Goal: Information Seeking & Learning: Check status

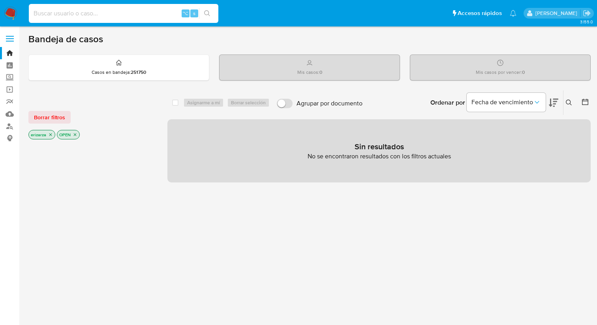
click at [54, 12] on input at bounding box center [124, 13] width 190 height 10
paste input "1784368446"
type input "1784368446"
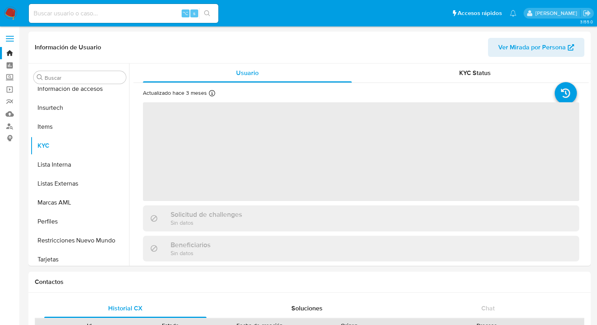
scroll to position [334, 0]
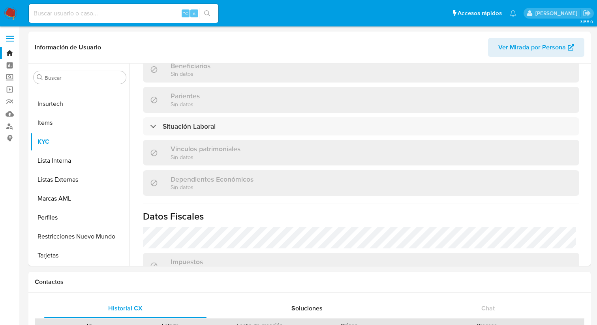
select select "10"
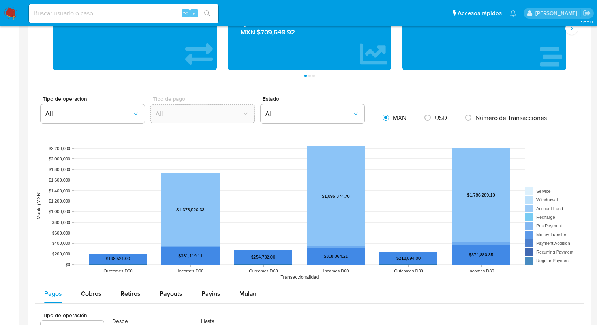
scroll to position [526, 0]
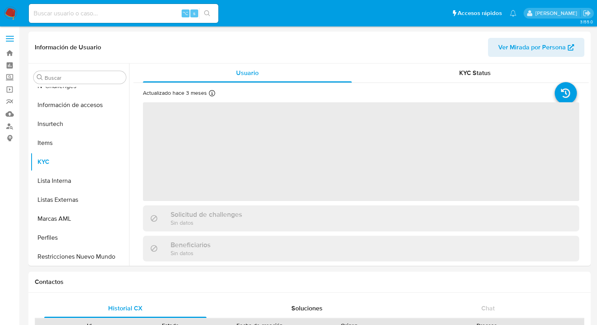
scroll to position [334, 0]
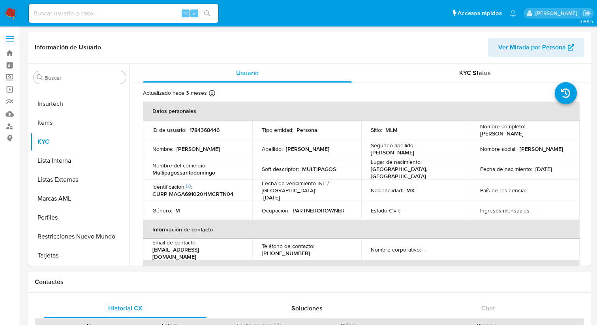
select select "10"
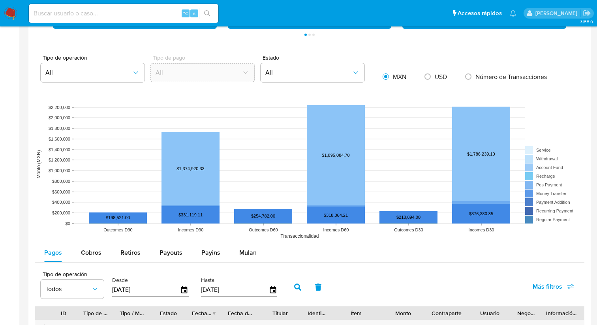
scroll to position [531, 0]
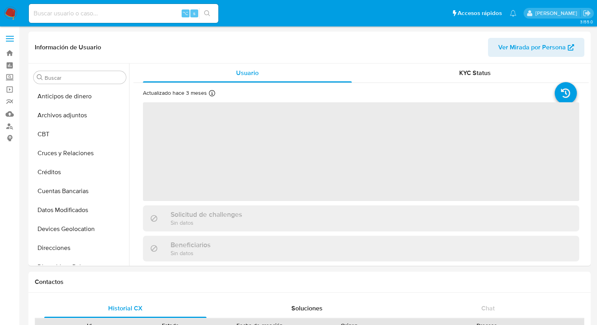
scroll to position [334, 0]
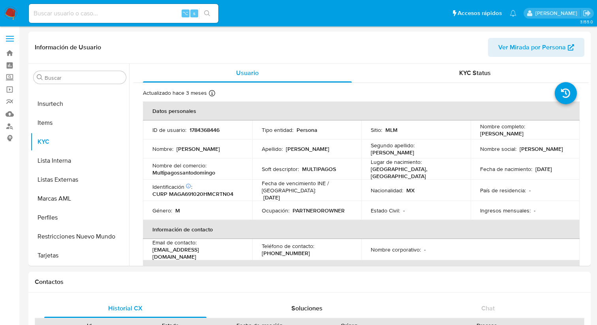
select select "10"
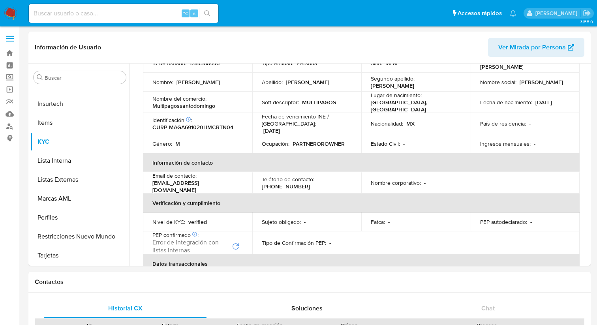
scroll to position [67, 0]
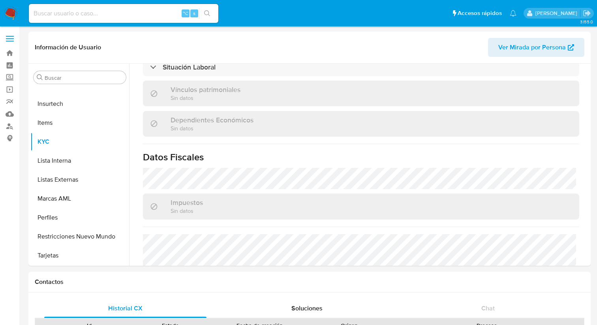
click at [133, 6] on div "⌥ s" at bounding box center [124, 13] width 190 height 19
click at [133, 8] on input at bounding box center [124, 13] width 190 height 10
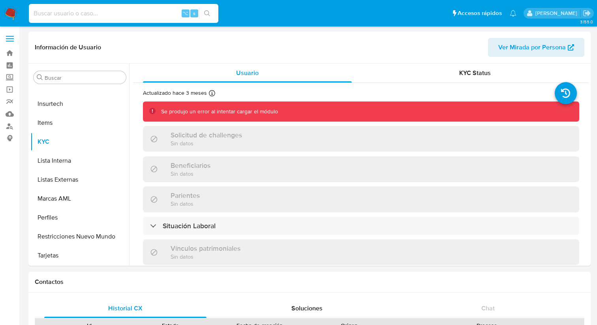
paste input "1784368446"
type input "1784368446"
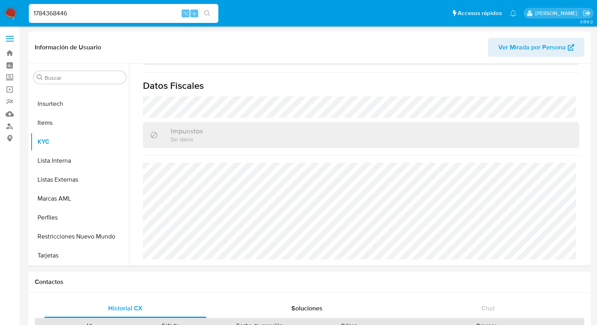
click at [121, 15] on input "1784368446" at bounding box center [124, 13] width 190 height 10
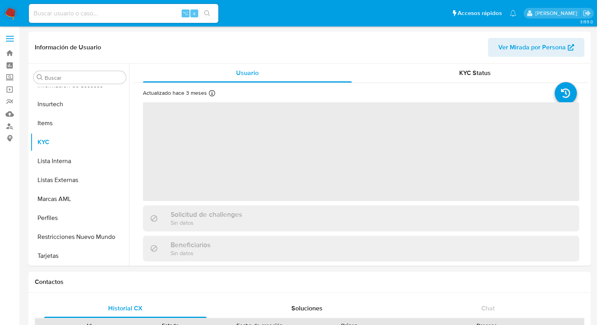
scroll to position [334, 0]
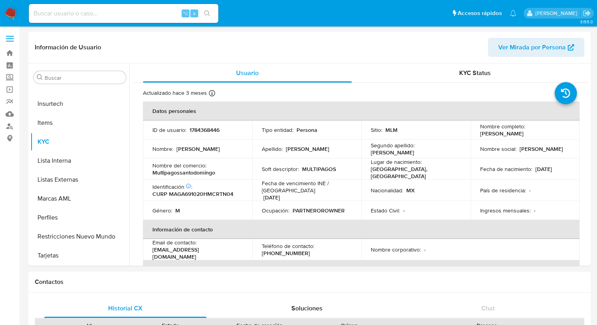
select select "10"
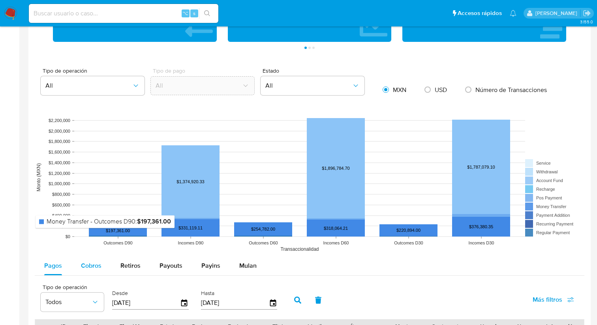
scroll to position [518, 0]
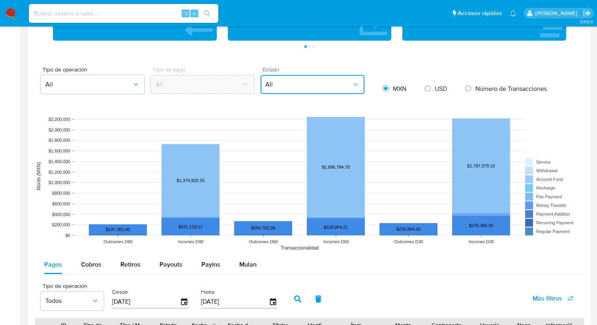
click at [287, 85] on span "All" at bounding box center [308, 85] width 86 height 8
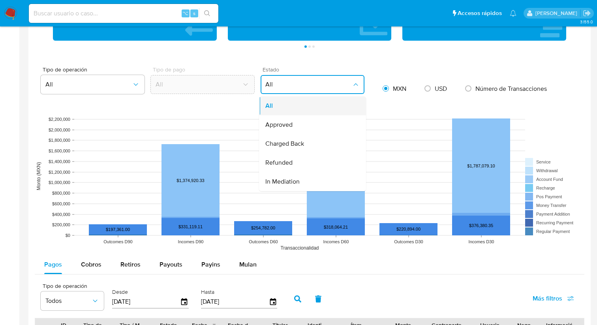
click at [291, 107] on div "All" at bounding box center [310, 105] width 90 height 19
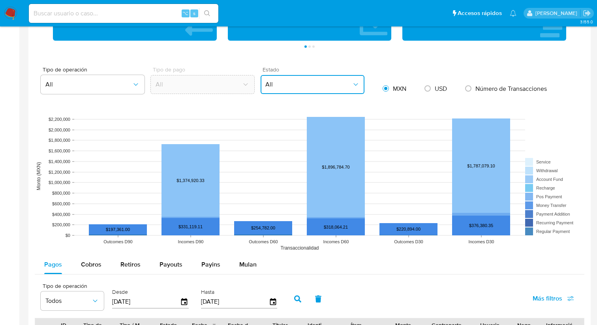
click at [294, 85] on span "All" at bounding box center [308, 85] width 86 height 8
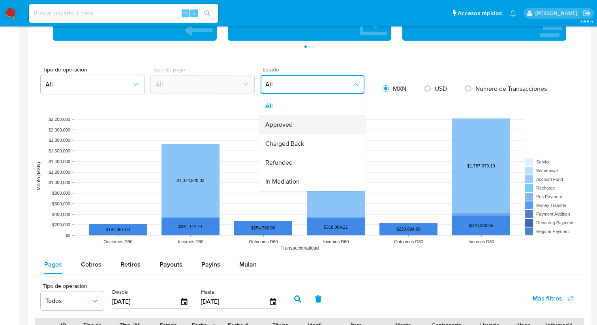
click at [293, 124] on div "Approved" at bounding box center [310, 124] width 90 height 19
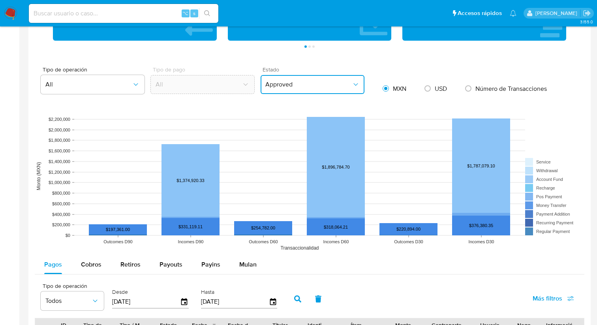
click at [308, 81] on span "Approved" at bounding box center [308, 85] width 86 height 8
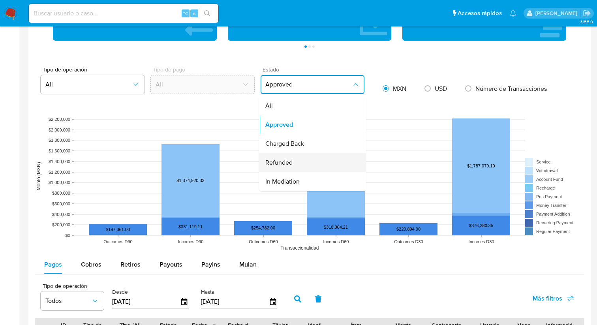
click at [289, 167] on span "Refunded" at bounding box center [278, 163] width 27 height 8
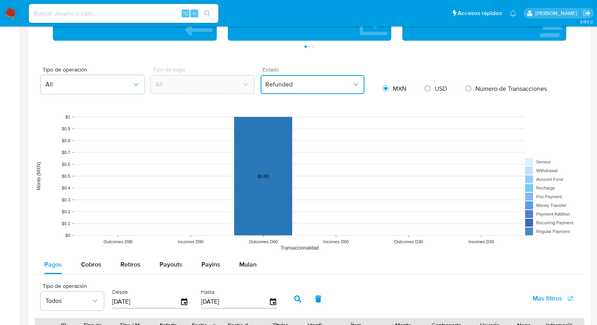
click at [307, 79] on button "Refunded" at bounding box center [313, 84] width 104 height 19
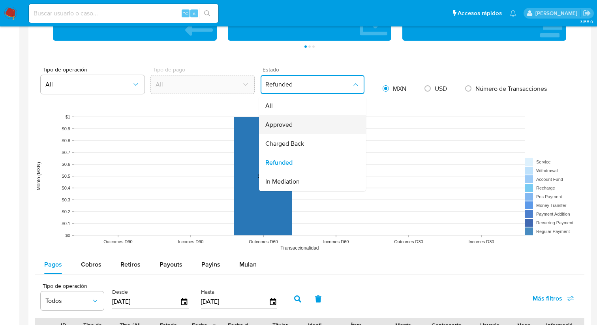
click at [293, 121] on div "Approved" at bounding box center [310, 124] width 90 height 19
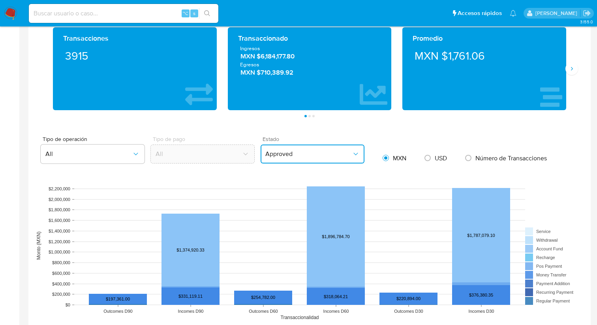
scroll to position [444, 0]
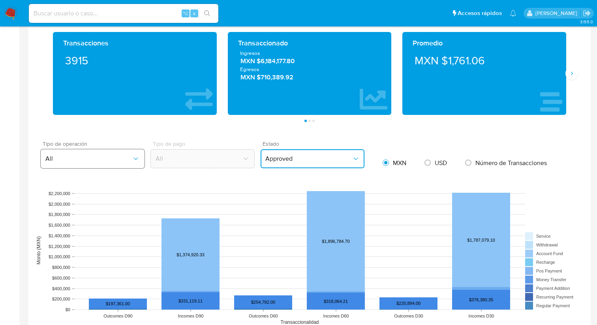
click at [77, 156] on span "All" at bounding box center [88, 159] width 86 height 8
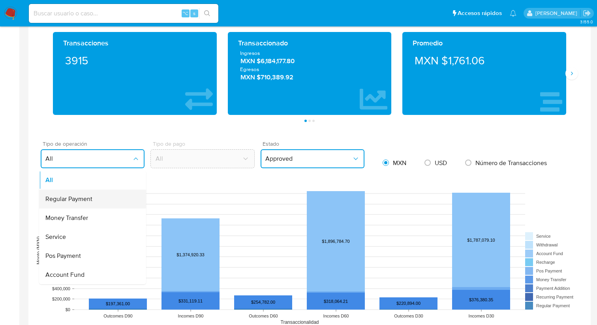
click at [68, 208] on div "Regular Payment" at bounding box center [90, 199] width 90 height 19
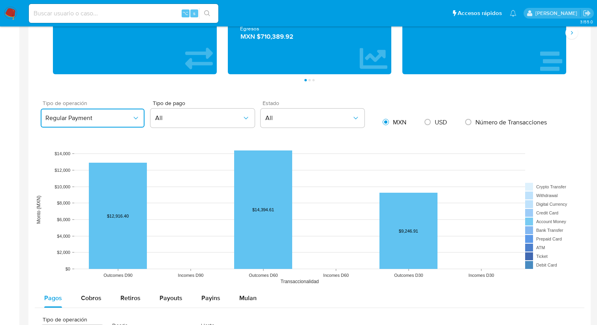
scroll to position [483, 0]
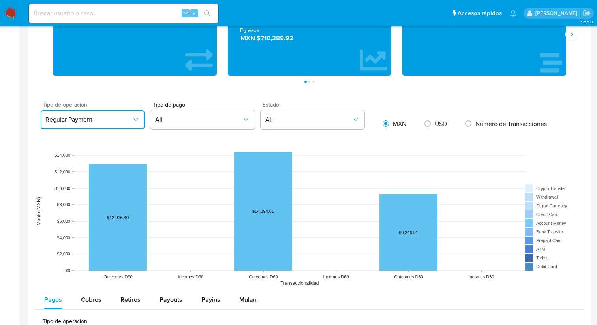
click at [128, 120] on span "Regular Payment" at bounding box center [88, 120] width 86 height 8
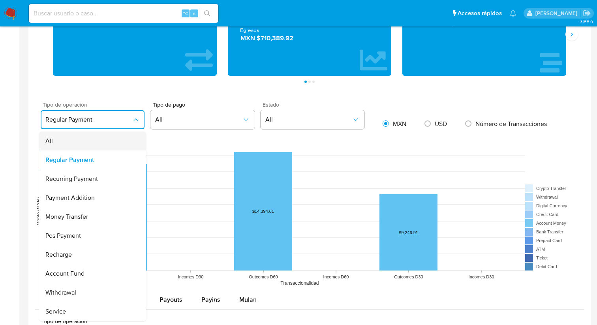
click at [120, 146] on div "All" at bounding box center [90, 140] width 90 height 19
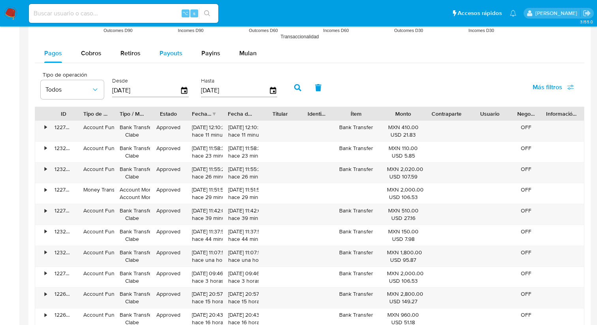
scroll to position [727, 0]
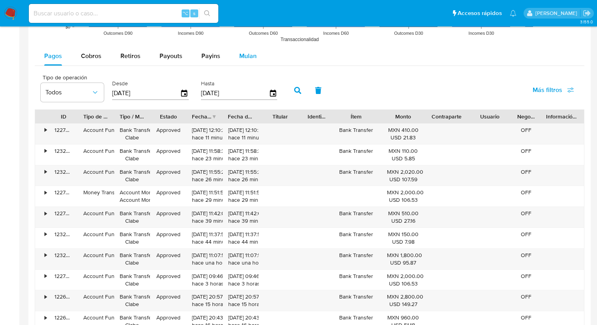
click at [246, 58] on span "Mulan" at bounding box center [247, 55] width 17 height 9
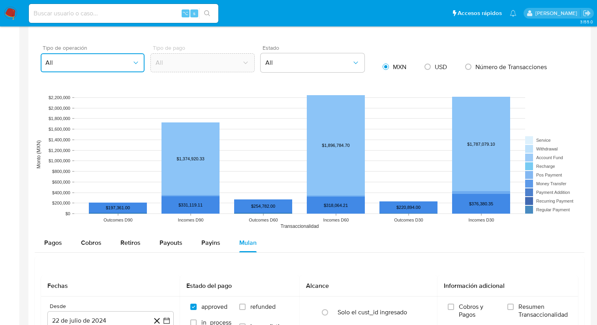
scroll to position [540, 0]
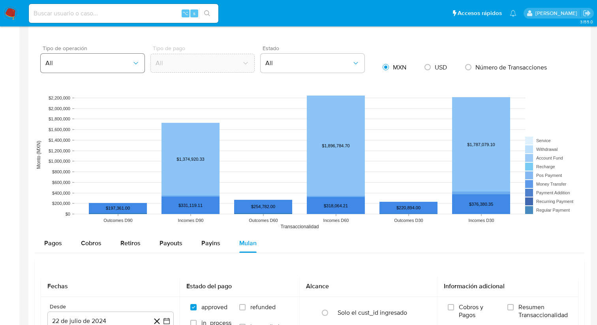
click at [137, 65] on icon "button" at bounding box center [136, 63] width 8 height 8
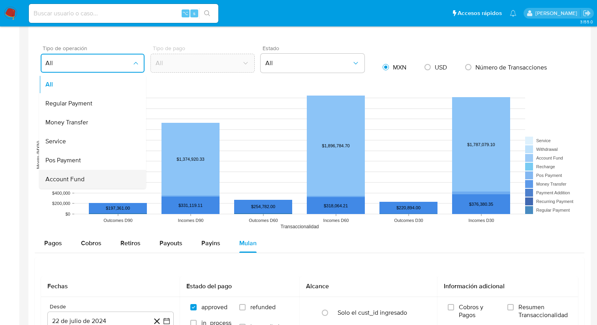
click at [84, 181] on div "Account Fund" at bounding box center [90, 179] width 90 height 19
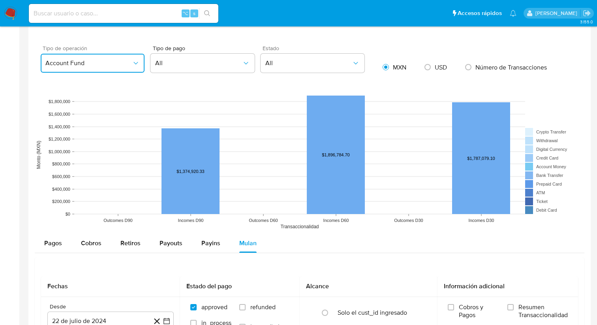
click at [91, 66] on span "Account Fund" at bounding box center [88, 63] width 86 height 8
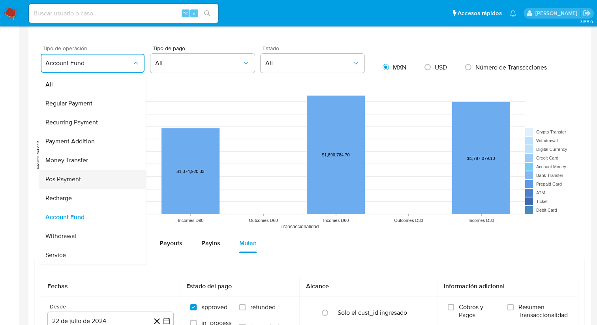
click at [73, 175] on div "Pos Payment" at bounding box center [90, 179] width 90 height 19
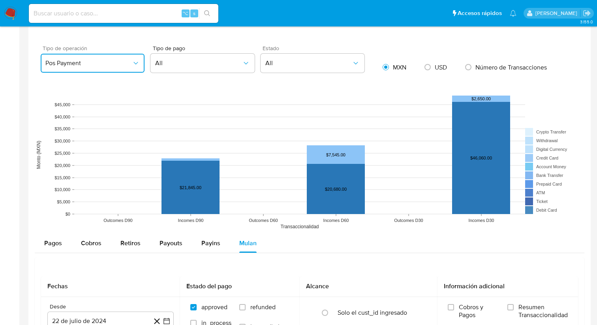
click at [121, 64] on span "Pos Payment" at bounding box center [88, 63] width 86 height 8
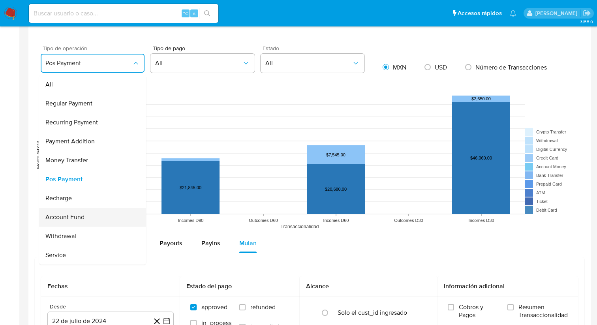
click at [76, 220] on span "Account Fund" at bounding box center [64, 217] width 39 height 8
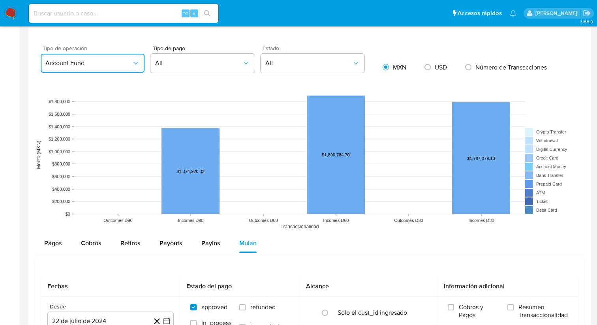
click at [118, 64] on span "Account Fund" at bounding box center [88, 63] width 86 height 8
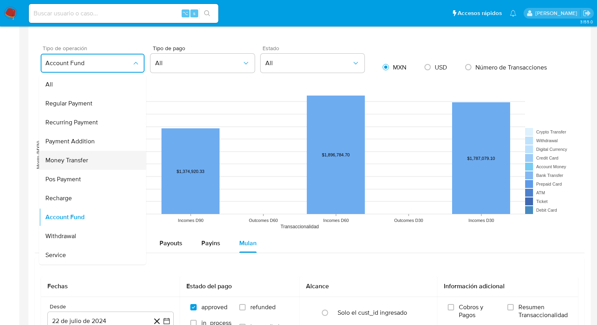
click at [95, 162] on div "Money Transfer" at bounding box center [90, 160] width 90 height 19
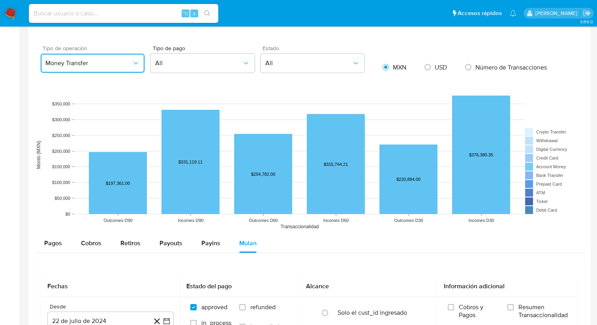
click at [99, 62] on span "Money Transfer" at bounding box center [88, 63] width 86 height 8
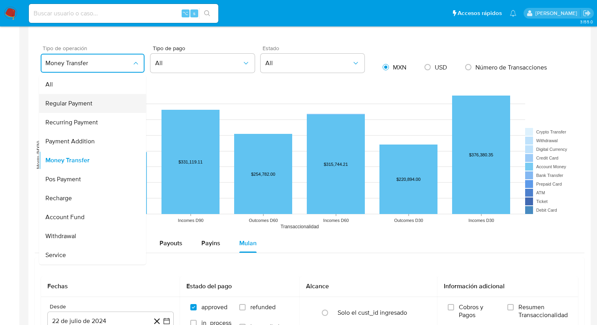
click at [76, 109] on div "Regular Payment" at bounding box center [90, 103] width 90 height 19
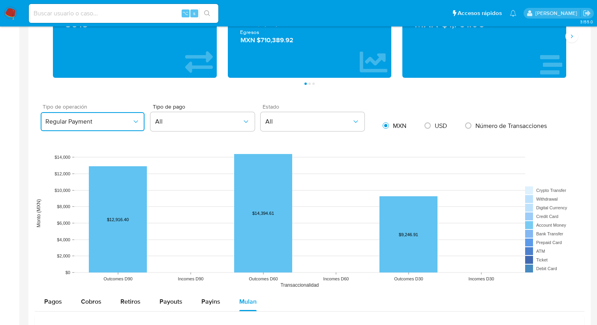
scroll to position [482, 0]
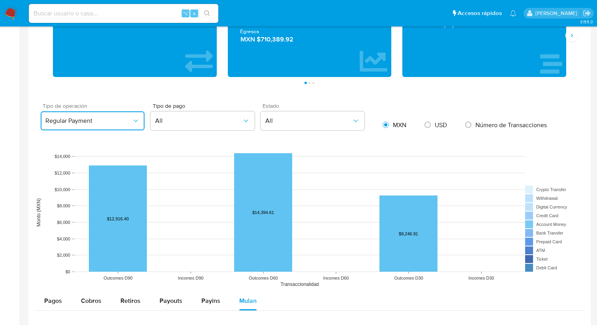
click at [111, 117] on span "Regular Payment" at bounding box center [88, 121] width 86 height 8
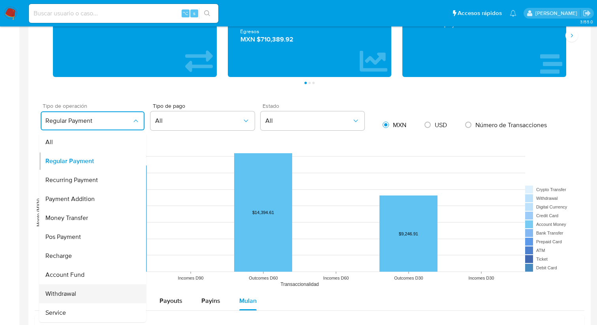
click at [70, 299] on div "Withdrawal" at bounding box center [90, 293] width 90 height 19
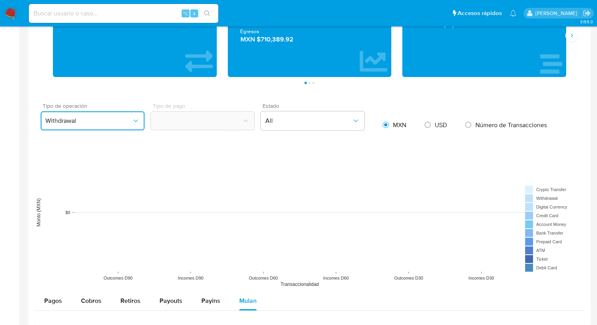
click at [96, 123] on span "Withdrawal" at bounding box center [88, 121] width 86 height 8
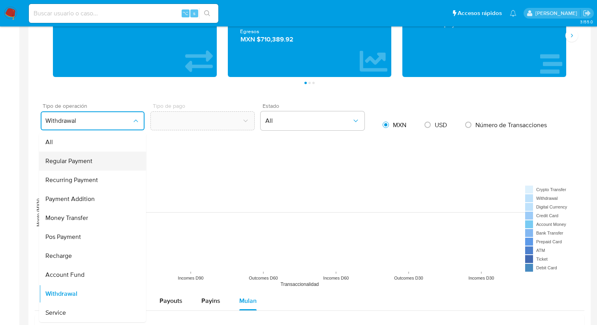
click at [75, 165] on span "Regular Payment" at bounding box center [68, 161] width 47 height 8
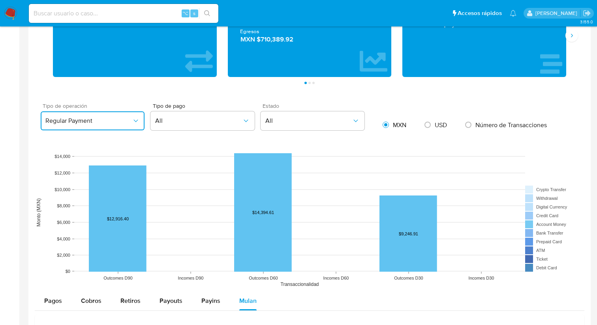
click at [92, 114] on button "Regular Payment" at bounding box center [93, 120] width 104 height 19
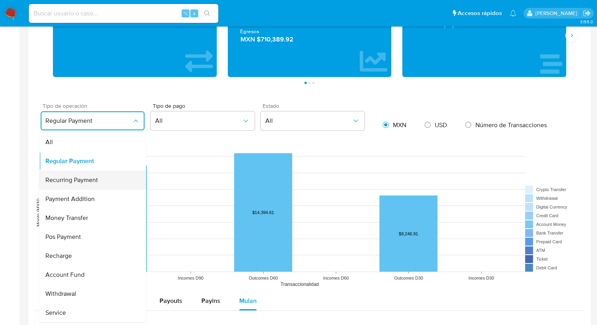
click at [78, 184] on span "Recurring Payment" at bounding box center [71, 180] width 53 height 8
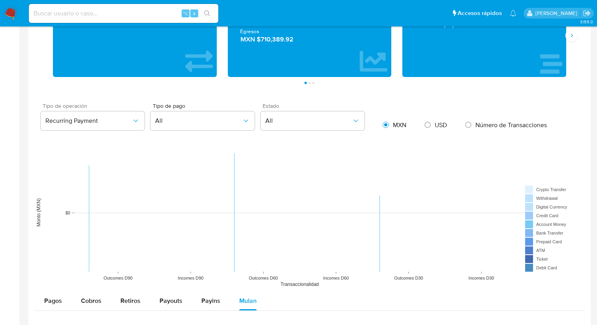
click at [97, 111] on div "Tipo de operación Recurring Payment" at bounding box center [90, 118] width 110 height 30
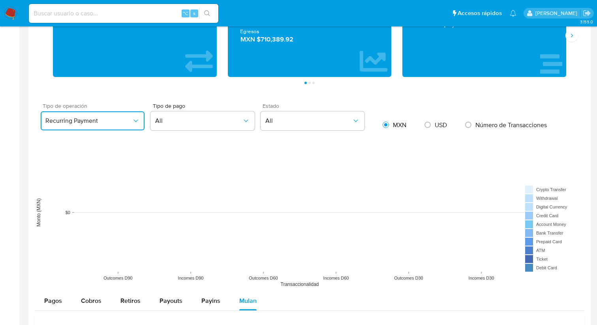
click at [94, 118] on span "Recurring Payment" at bounding box center [88, 121] width 86 height 8
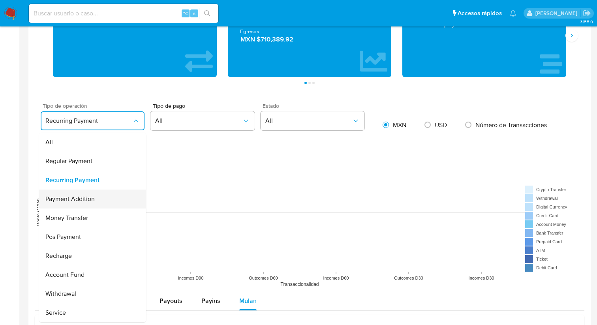
click at [80, 206] on div "Payment Addition" at bounding box center [90, 199] width 90 height 19
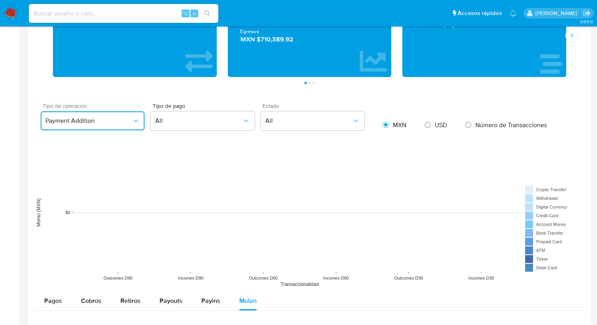
click at [101, 120] on span "Payment Addition" at bounding box center [88, 121] width 86 height 8
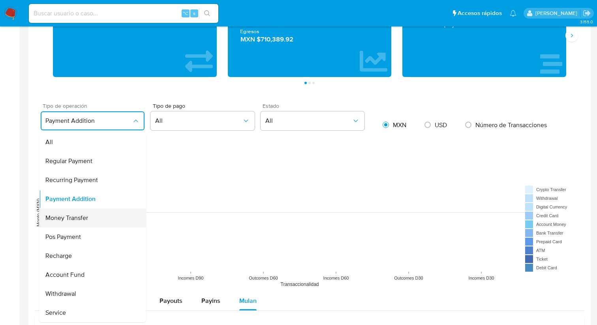
click at [77, 226] on div "Money Transfer" at bounding box center [90, 217] width 90 height 19
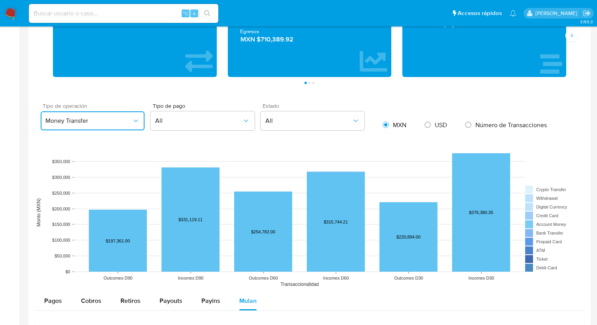
click at [96, 122] on span "Money Transfer" at bounding box center [88, 121] width 86 height 8
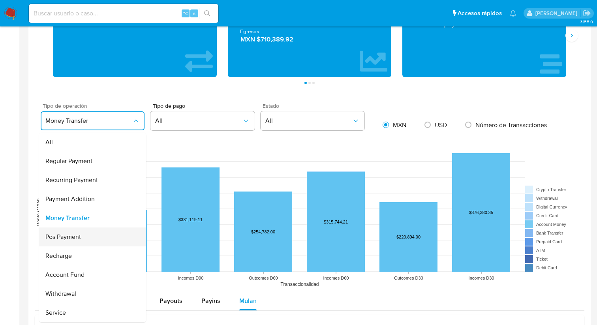
click at [59, 238] on span "Pos Payment" at bounding box center [63, 237] width 36 height 8
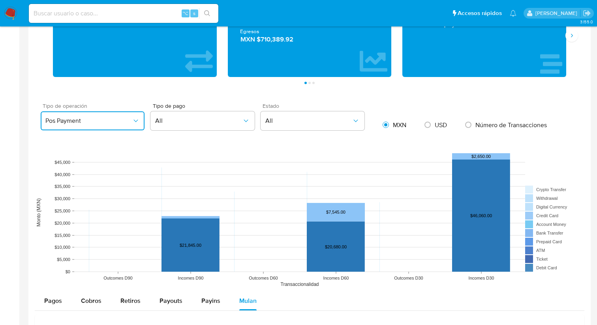
click at [96, 126] on button "Pos Payment" at bounding box center [93, 120] width 104 height 19
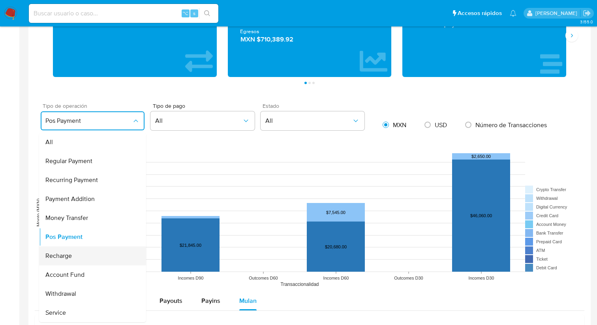
click at [66, 258] on span "Recharge" at bounding box center [58, 256] width 26 height 8
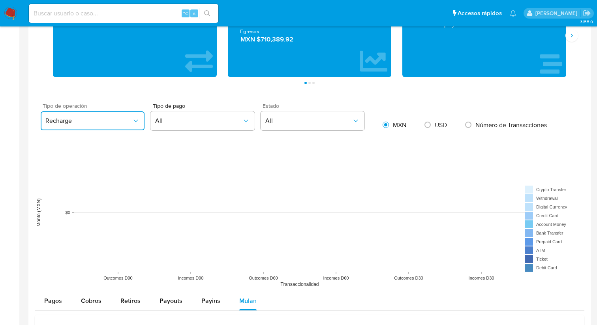
click at [94, 118] on span "Recharge" at bounding box center [88, 121] width 86 height 8
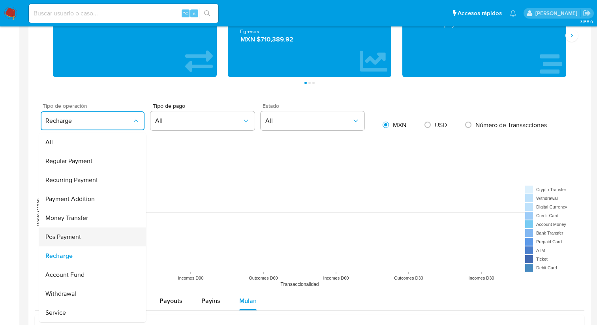
click at [67, 238] on span "Pos Payment" at bounding box center [63, 237] width 36 height 8
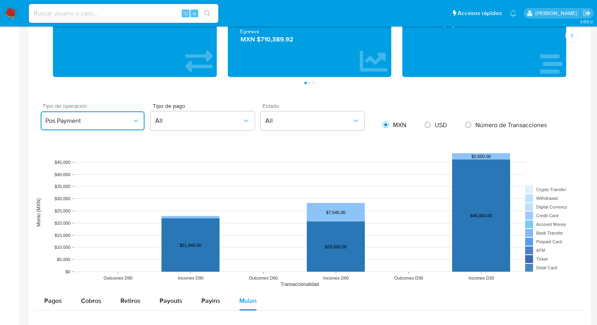
click at [121, 127] on button "Pos Payment" at bounding box center [93, 120] width 104 height 19
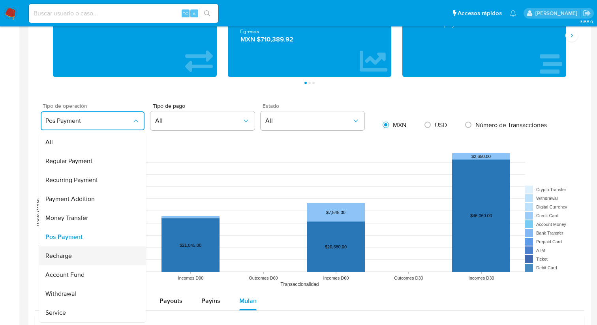
click at [65, 255] on span "Recharge" at bounding box center [58, 256] width 26 height 8
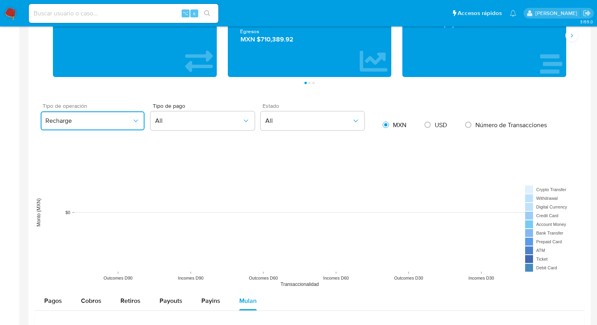
click at [89, 124] on span "Recharge" at bounding box center [88, 121] width 86 height 8
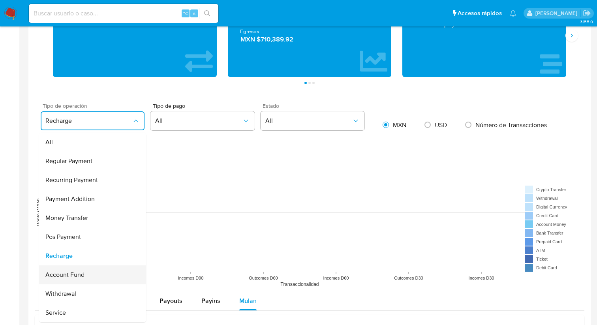
click at [62, 273] on span "Account Fund" at bounding box center [64, 275] width 39 height 8
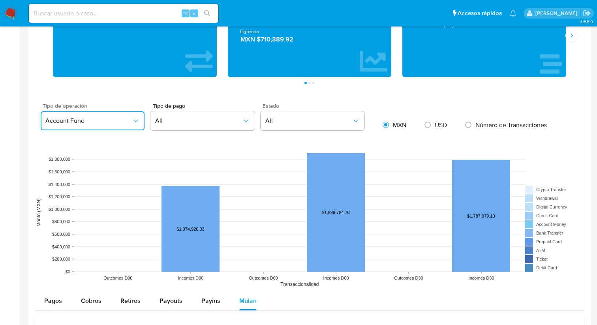
click at [97, 122] on span "Account Fund" at bounding box center [88, 121] width 86 height 8
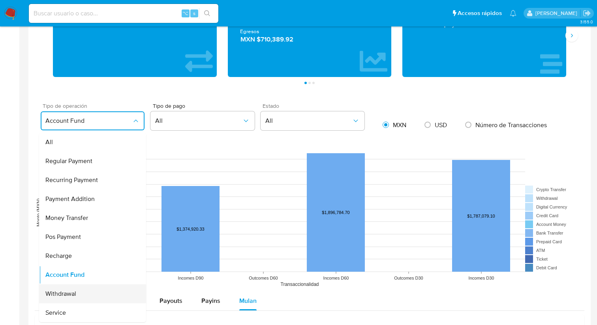
click at [71, 293] on span "Withdrawal" at bounding box center [60, 294] width 31 height 8
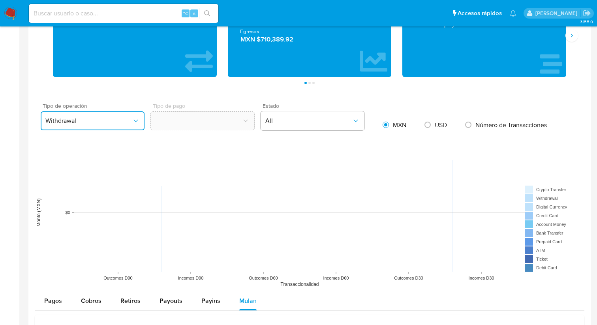
click at [106, 127] on button "Withdrawal" at bounding box center [93, 120] width 104 height 19
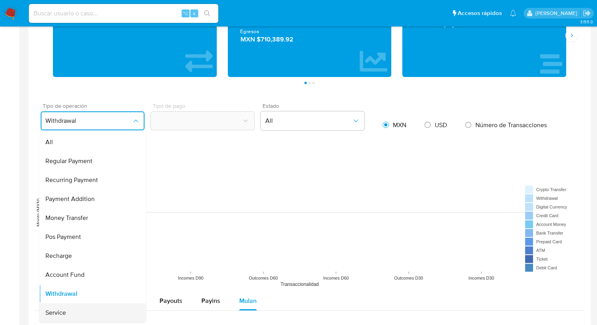
click at [70, 313] on div "Service" at bounding box center [90, 312] width 90 height 19
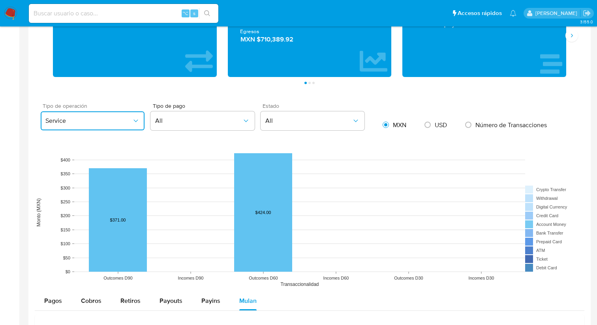
click at [97, 124] on span "Service" at bounding box center [88, 121] width 86 height 8
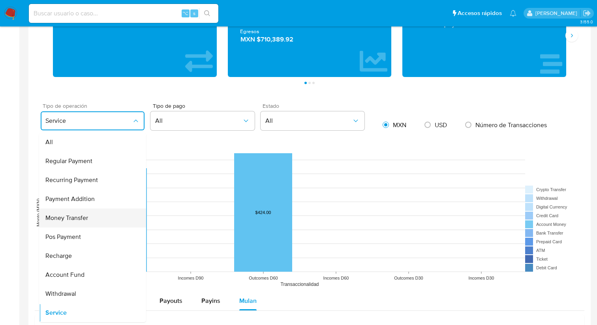
click at [73, 215] on span "Money Transfer" at bounding box center [66, 218] width 43 height 8
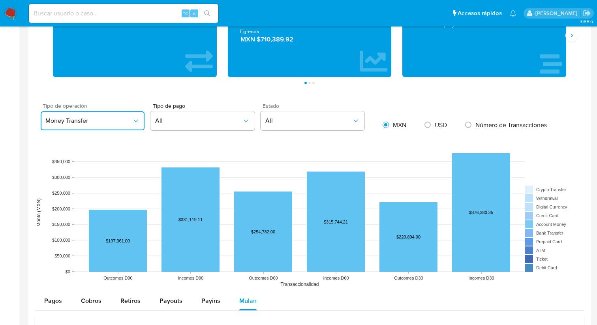
click at [128, 126] on button "Money Transfer" at bounding box center [93, 120] width 104 height 19
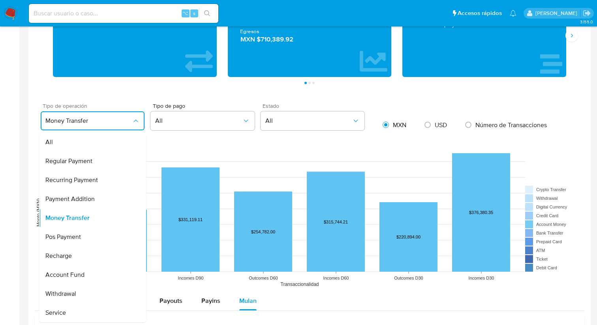
click at [128, 126] on button "Money Transfer" at bounding box center [93, 120] width 104 height 19
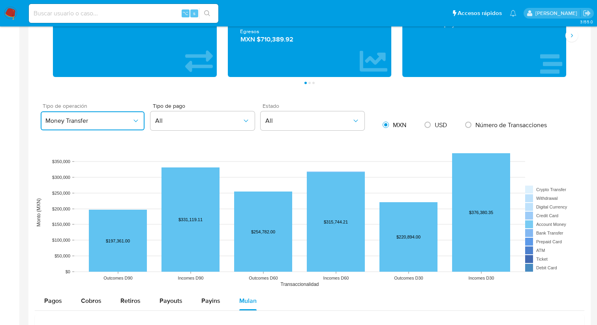
click at [92, 123] on span "Money Transfer" at bounding box center [88, 121] width 86 height 8
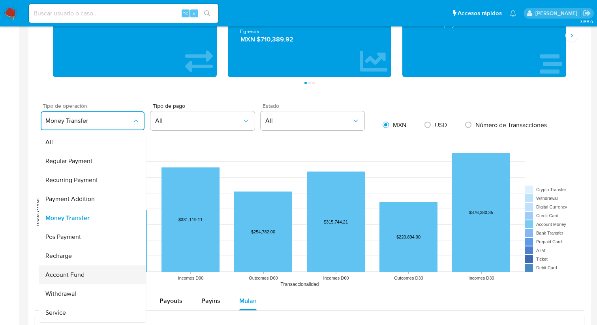
click at [75, 272] on span "Account Fund" at bounding box center [64, 275] width 39 height 8
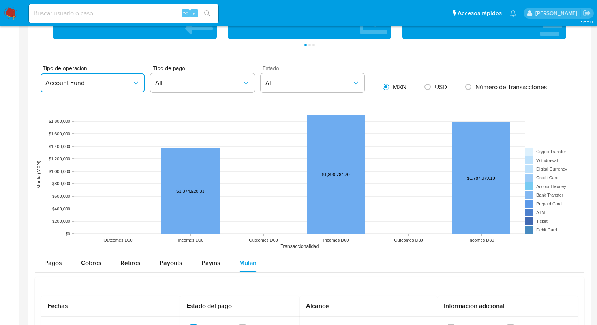
scroll to position [522, 0]
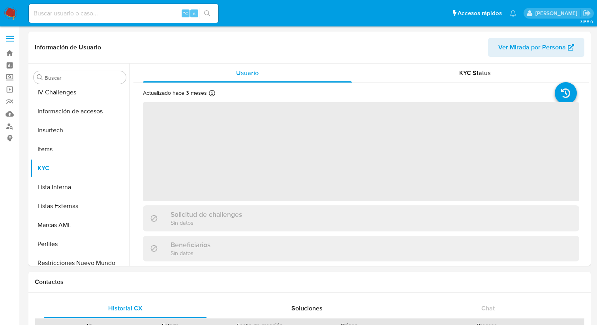
scroll to position [334, 0]
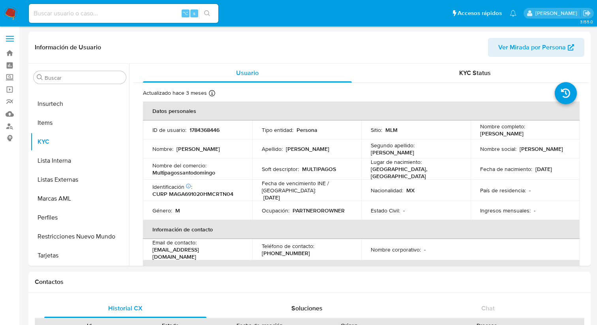
select select "10"
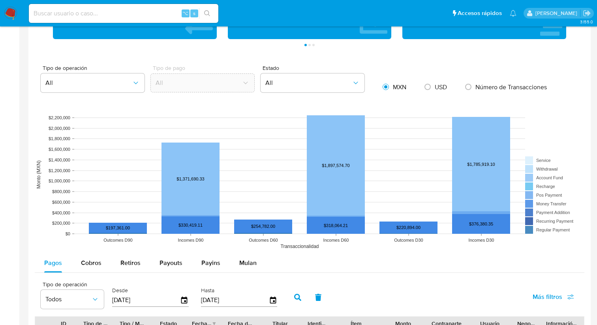
scroll to position [521, 0]
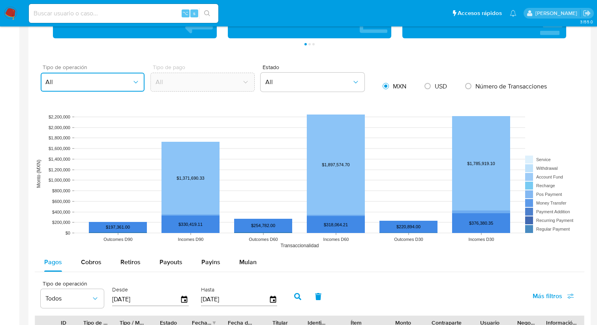
click at [119, 84] on span "All" at bounding box center [88, 82] width 86 height 8
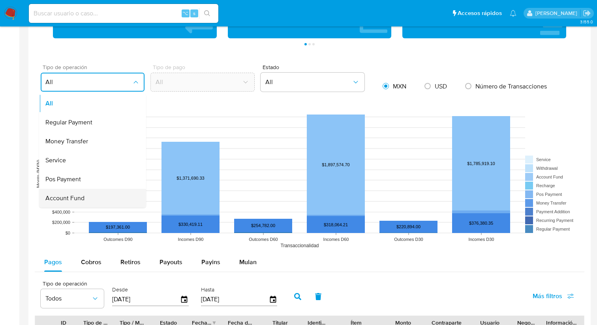
click at [92, 197] on div "Account Fund" at bounding box center [90, 198] width 90 height 19
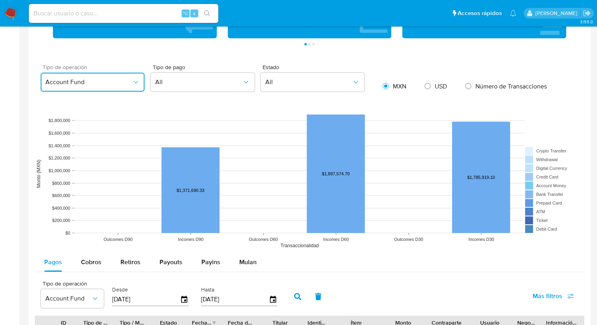
click at [108, 89] on button "Account Fund" at bounding box center [93, 82] width 104 height 19
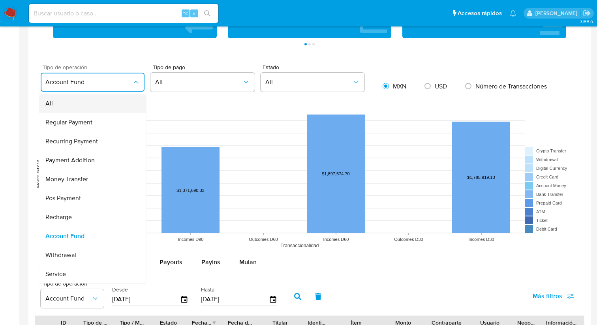
click at [96, 102] on div "All" at bounding box center [90, 103] width 90 height 19
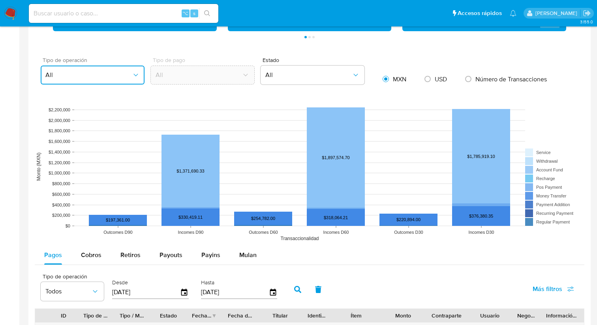
scroll to position [531, 0]
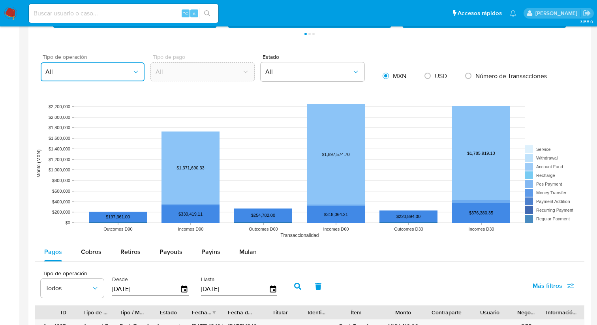
click at [134, 76] on button "All" at bounding box center [93, 71] width 104 height 19
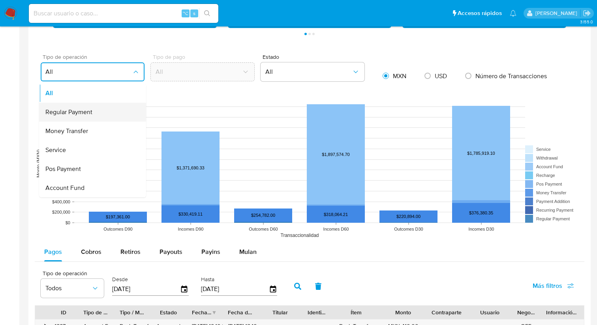
click at [109, 116] on div "Regular Payment" at bounding box center [90, 112] width 90 height 19
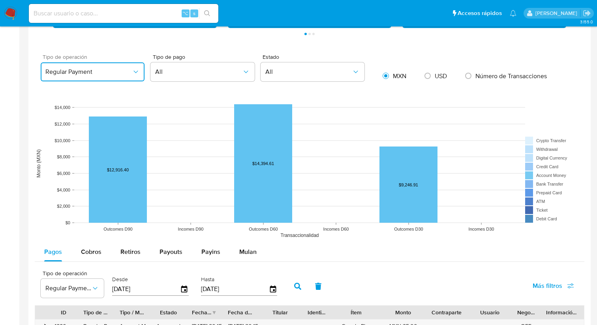
click at [118, 77] on button "Regular Payment" at bounding box center [93, 71] width 104 height 19
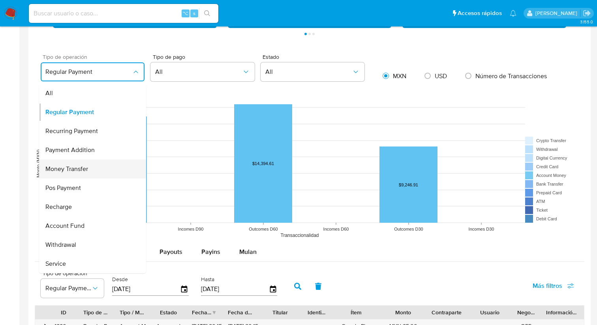
click at [113, 169] on div "Money Transfer" at bounding box center [90, 169] width 90 height 19
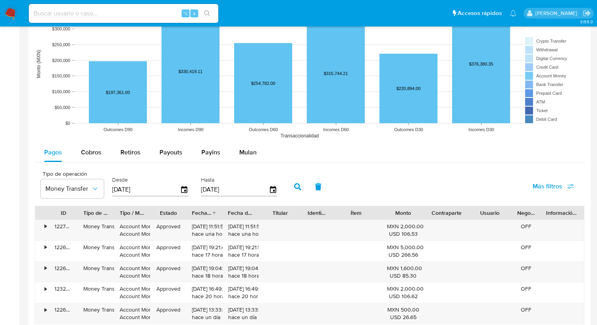
scroll to position [619, 0]
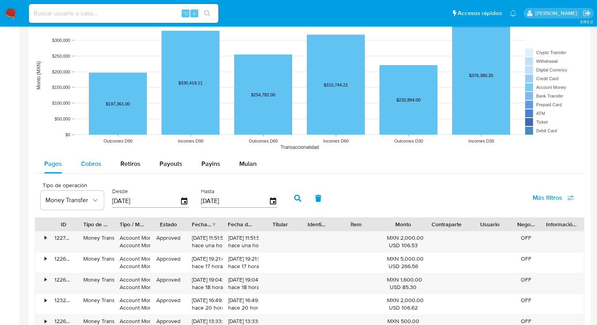
click at [87, 161] on span "Cobros" at bounding box center [91, 163] width 21 height 9
select select "10"
click at [126, 169] on div "Retiros" at bounding box center [130, 163] width 20 height 19
select select "10"
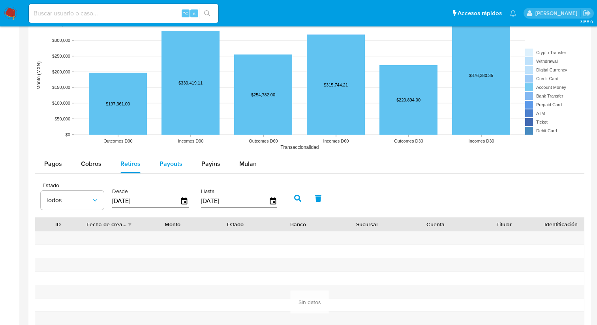
click at [160, 167] on span "Payouts" at bounding box center [171, 163] width 23 height 9
select select "10"
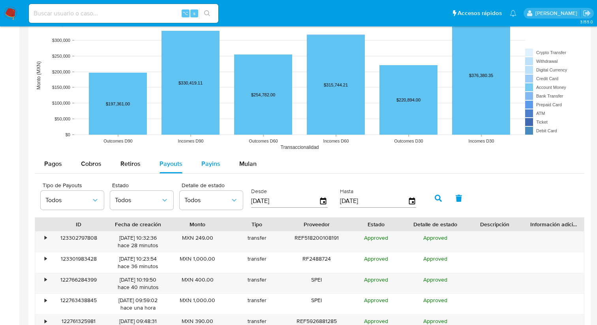
click at [201, 171] on div "Payins" at bounding box center [210, 163] width 19 height 19
select select "10"
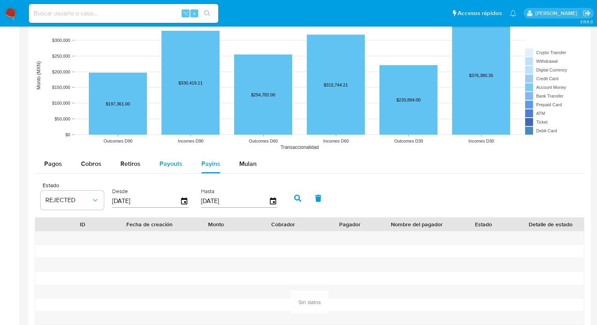
click at [169, 158] on div "Payouts" at bounding box center [171, 163] width 23 height 19
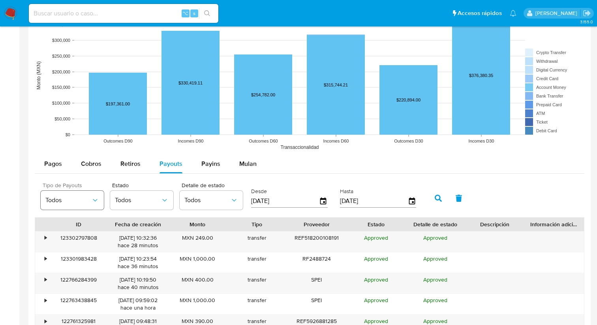
click at [65, 194] on button "Todos" at bounding box center [72, 200] width 63 height 19
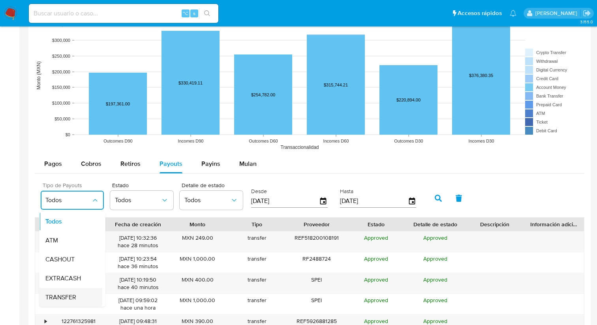
click at [63, 299] on span "TRANSFER" at bounding box center [60, 297] width 31 height 8
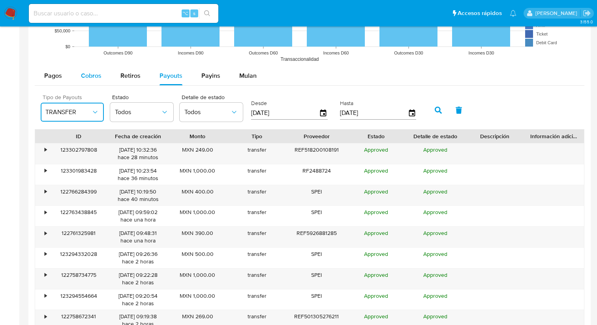
scroll to position [713, 0]
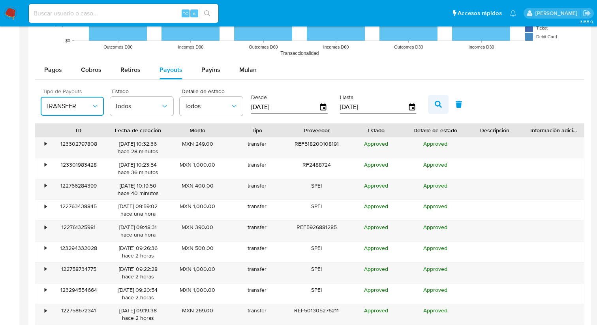
click at [434, 109] on button "button" at bounding box center [438, 104] width 21 height 19
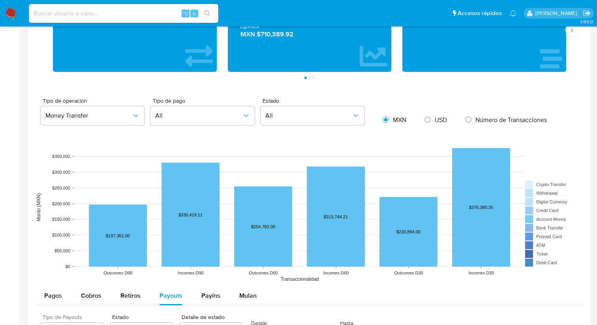
scroll to position [487, 0]
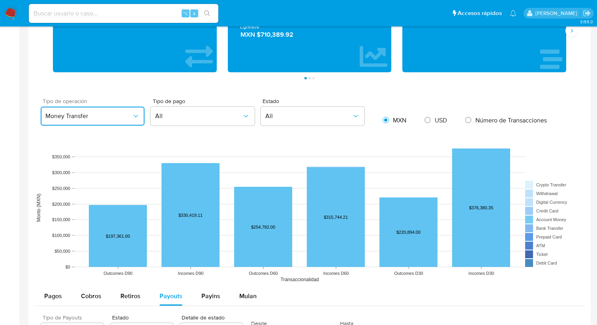
click at [113, 118] on span "Money Transfer" at bounding box center [88, 116] width 86 height 8
click at [107, 122] on button "Money Transfer" at bounding box center [93, 116] width 104 height 19
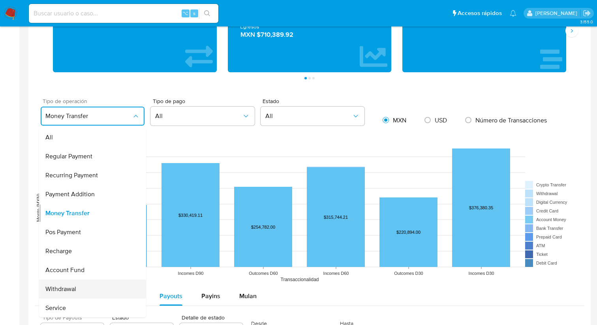
click at [80, 288] on div "Withdrawal" at bounding box center [90, 289] width 90 height 19
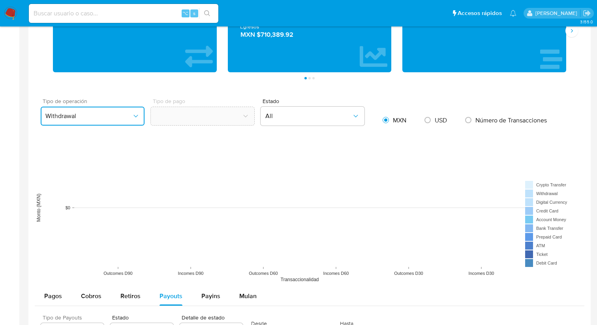
click at [94, 122] on button "Withdrawal" at bounding box center [93, 116] width 104 height 19
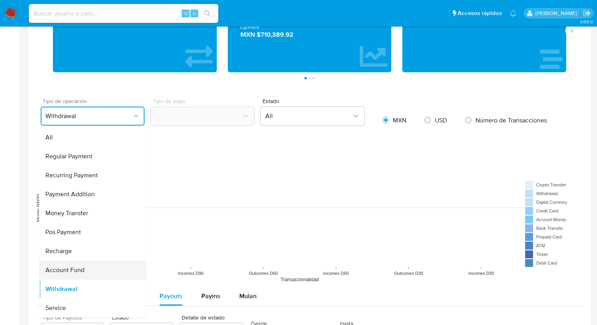
click at [76, 268] on span "Account Fund" at bounding box center [64, 270] width 39 height 8
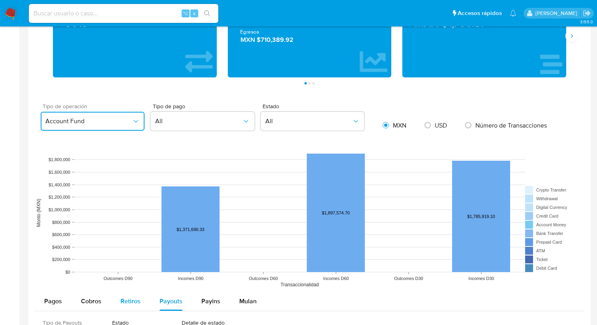
scroll to position [476, 0]
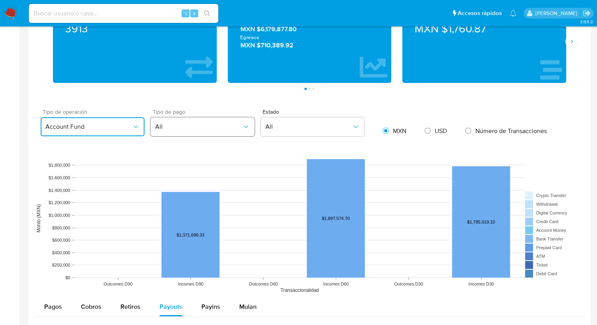
click at [173, 129] on span "All" at bounding box center [198, 127] width 86 height 8
click at [137, 133] on button "Account Fund" at bounding box center [93, 126] width 104 height 19
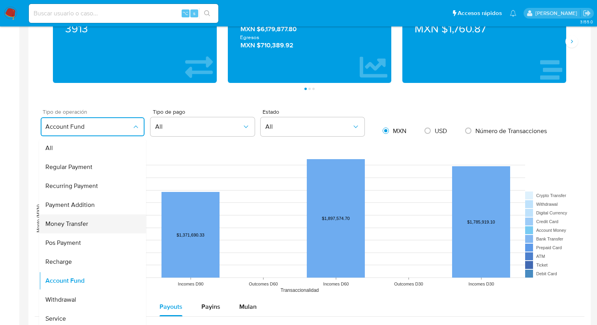
click at [92, 229] on div "Money Transfer" at bounding box center [90, 223] width 90 height 19
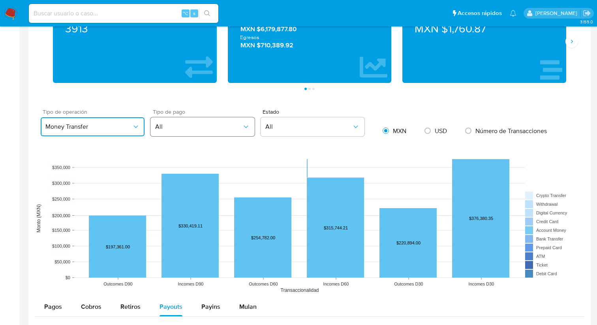
click at [217, 125] on span "All" at bounding box center [198, 127] width 86 height 8
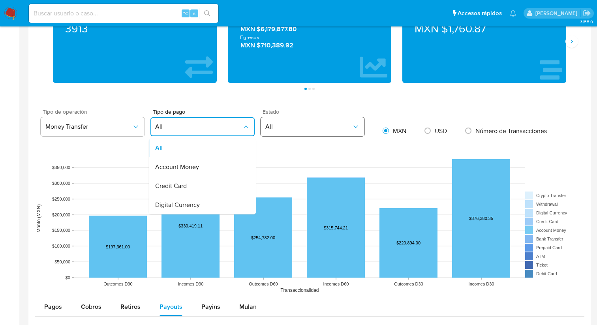
click at [304, 124] on span "All" at bounding box center [308, 127] width 86 height 8
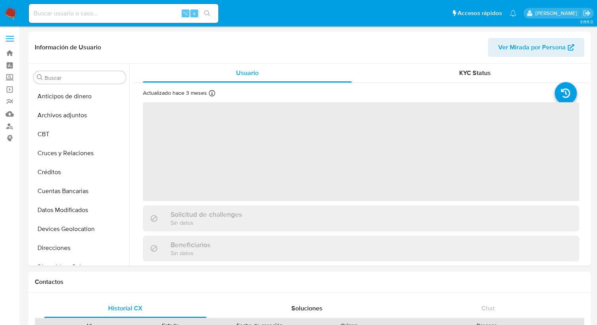
scroll to position [334, 0]
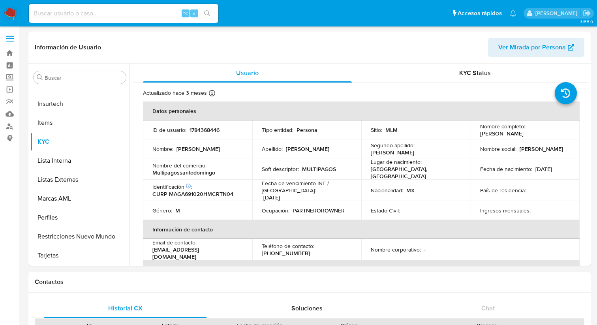
select select "10"
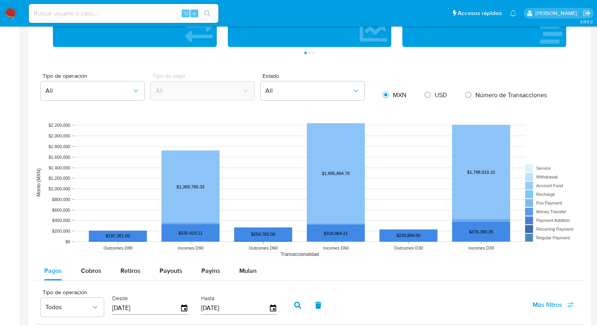
scroll to position [514, 0]
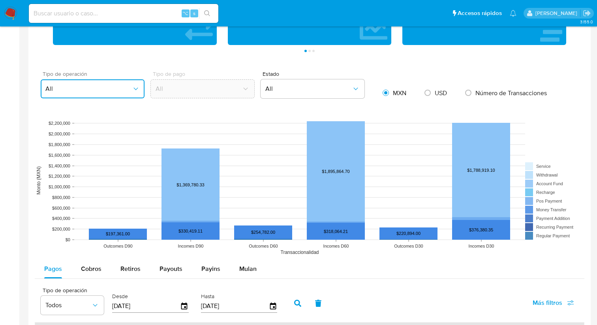
click at [68, 91] on span "All" at bounding box center [88, 89] width 86 height 8
click at [17, 277] on aside "Bandeja Tablero Screening Búsqueda en Listas Watchlist Herramientas Operaciones…" at bounding box center [9, 99] width 19 height 1226
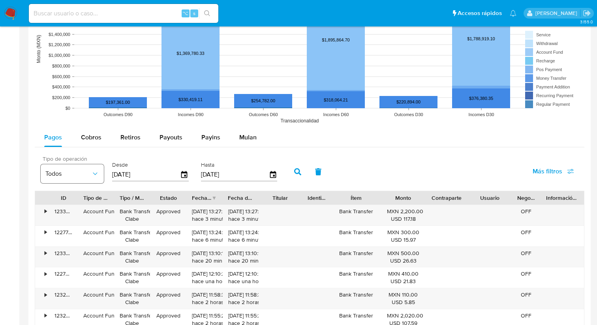
scroll to position [649, 0]
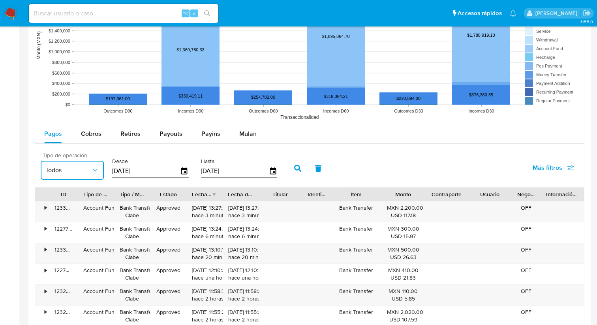
click at [71, 173] on span "Todos" at bounding box center [68, 170] width 46 height 8
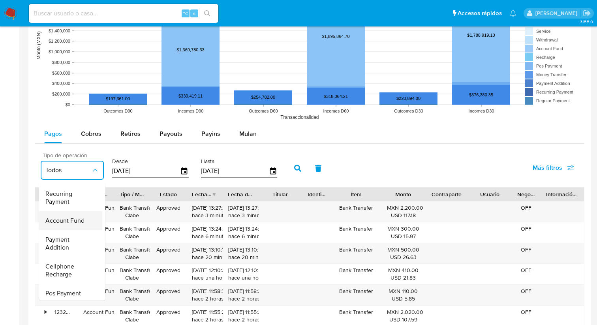
scroll to position [0, 0]
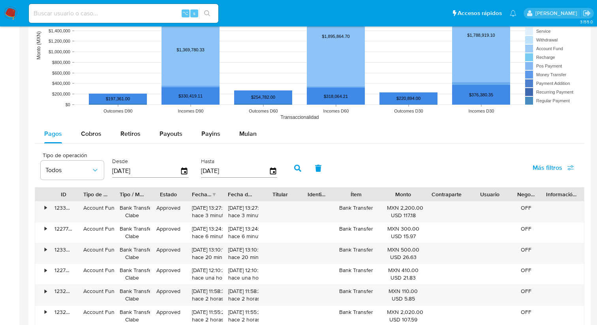
click at [34, 154] on div at bounding box center [309, 121] width 562 height 634
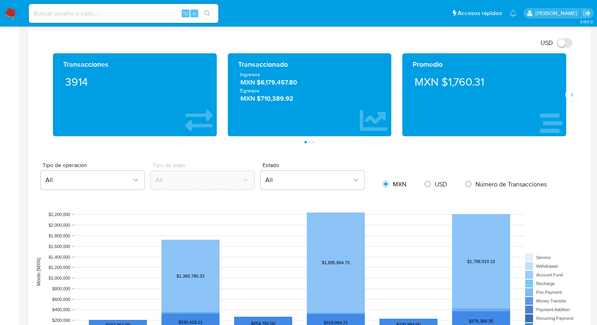
scroll to position [422, 0]
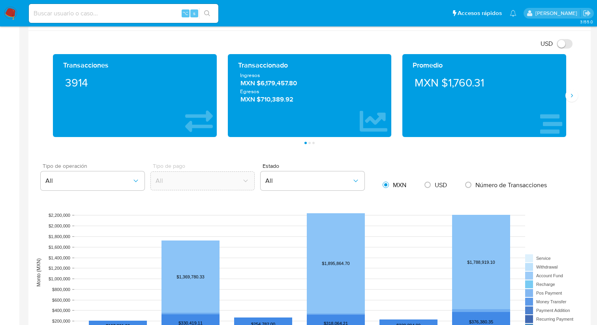
click at [73, 192] on div "Tipo de operación All" at bounding box center [90, 178] width 110 height 30
click at [73, 180] on span "All" at bounding box center [88, 181] width 86 height 8
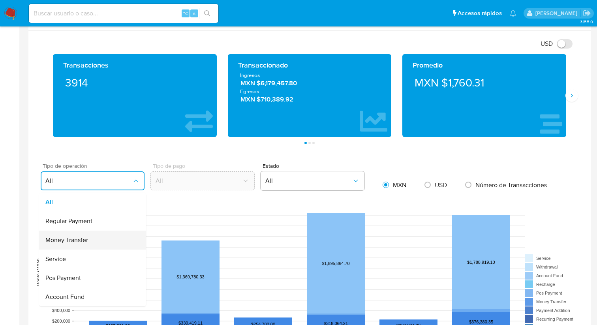
click at [65, 238] on span "Money Transfer" at bounding box center [66, 240] width 43 height 8
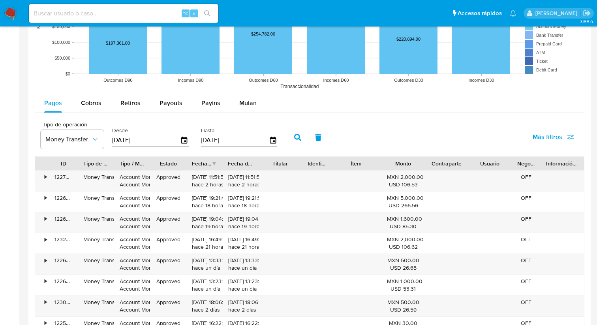
scroll to position [679, 0]
click at [181, 107] on span "Payouts" at bounding box center [171, 103] width 23 height 9
select select "10"
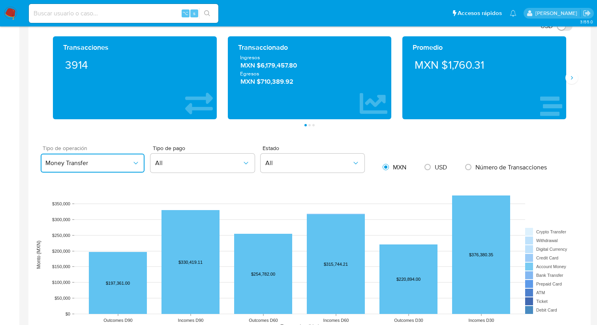
scroll to position [433, 0]
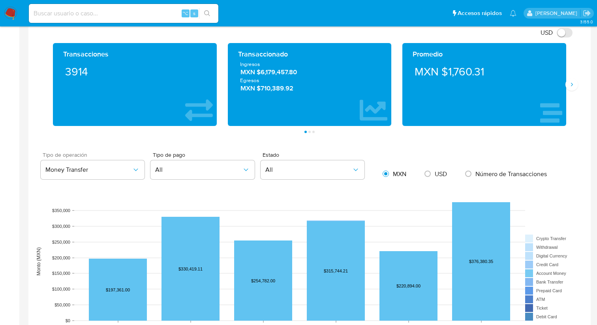
click at [99, 158] on span "Tipo de operación" at bounding box center [98, 155] width 110 height 6
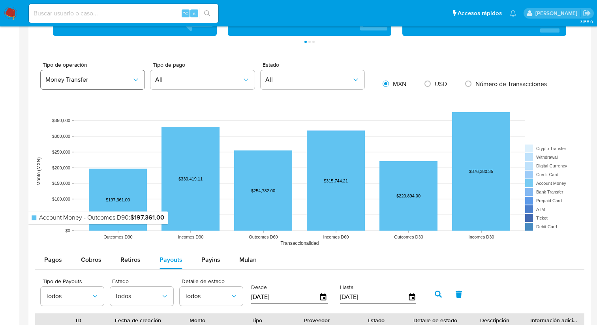
scroll to position [518, 0]
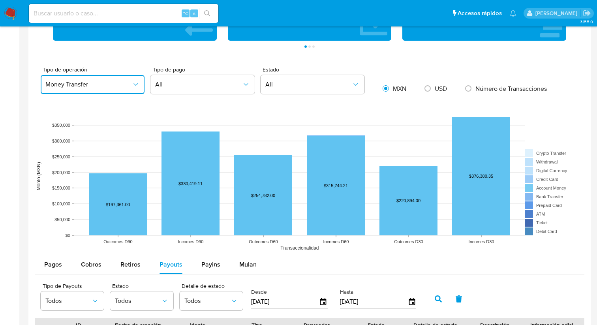
click at [104, 83] on span "Money Transfer" at bounding box center [88, 85] width 86 height 8
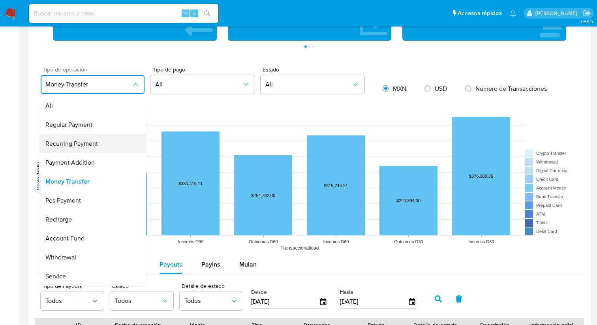
click at [92, 146] on span "Recurring Payment" at bounding box center [71, 144] width 53 height 8
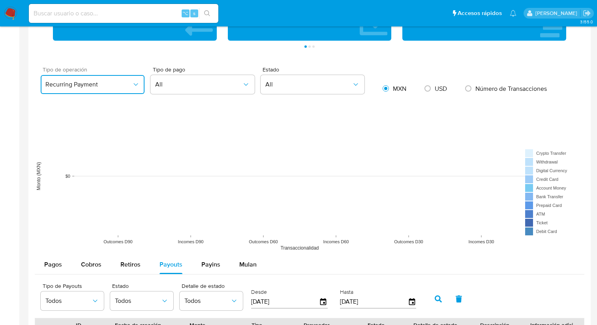
click at [113, 81] on span "Recurring Payment" at bounding box center [88, 85] width 86 height 8
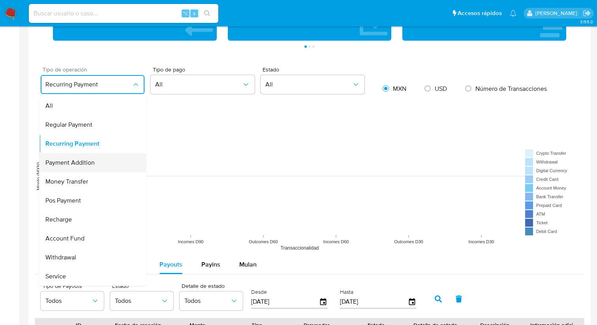
click at [89, 164] on span "Payment Addition" at bounding box center [69, 163] width 49 height 8
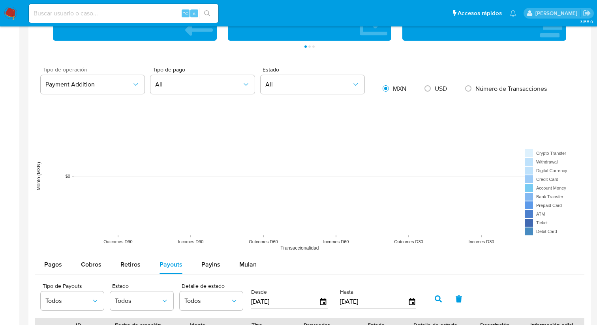
click at [110, 73] on div "Tipo de operación Payment Addition" at bounding box center [90, 82] width 110 height 30
click at [110, 76] on button "Payment Addition" at bounding box center [93, 84] width 104 height 19
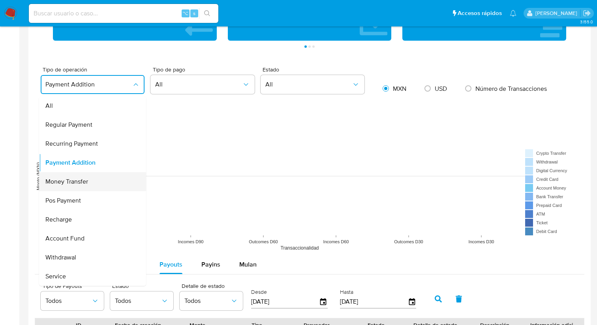
click at [79, 184] on span "Money Transfer" at bounding box center [66, 182] width 43 height 8
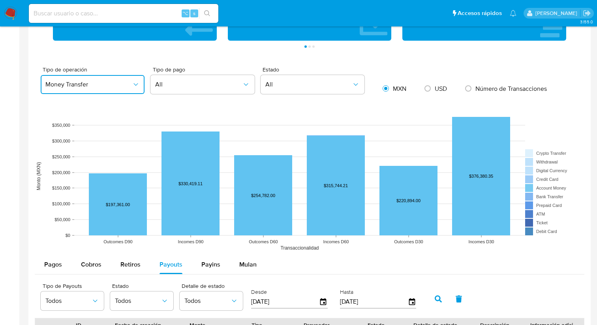
click at [109, 91] on button "Money Transfer" at bounding box center [93, 84] width 104 height 19
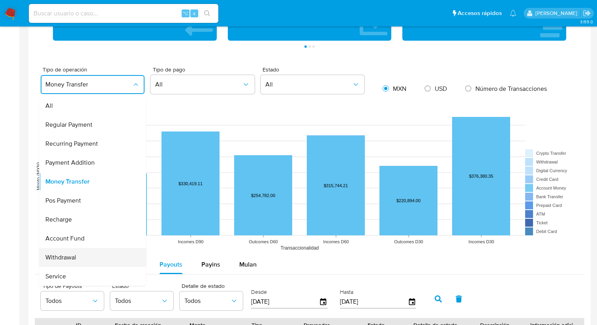
click at [65, 260] on span "Withdrawal" at bounding box center [60, 257] width 31 height 8
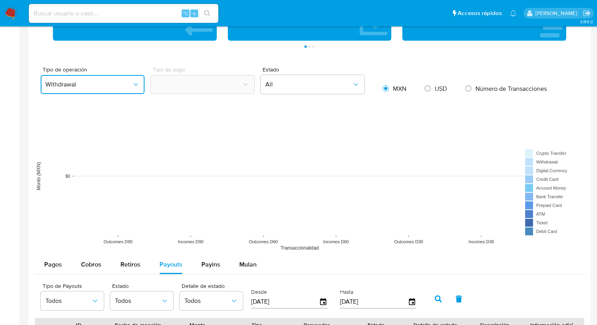
click at [116, 93] on button "Withdrawal" at bounding box center [93, 84] width 104 height 19
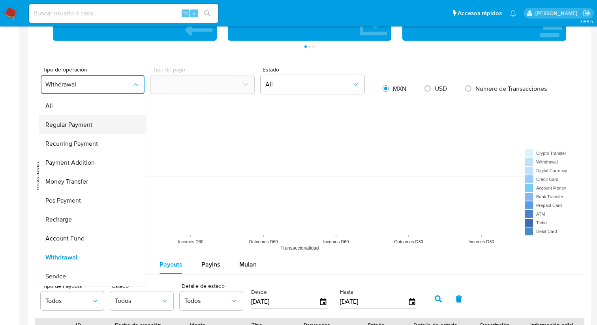
click at [106, 121] on div "Regular Payment" at bounding box center [90, 124] width 90 height 19
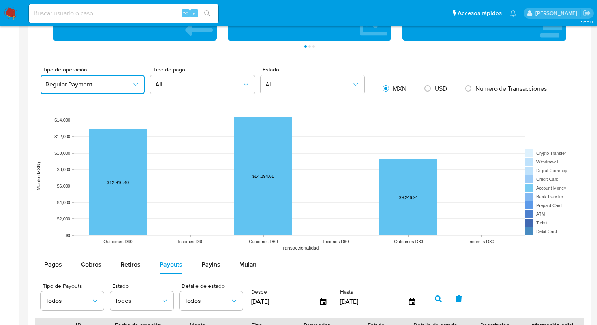
click at [104, 86] on span "Regular Payment" at bounding box center [88, 85] width 86 height 8
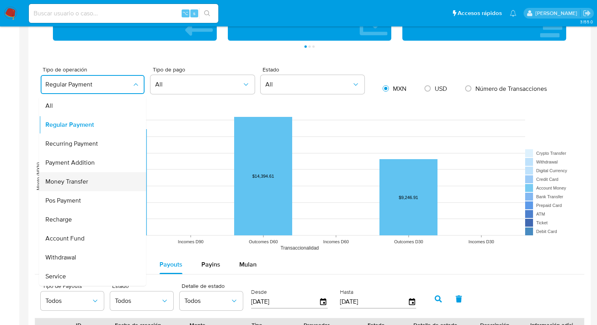
click at [79, 182] on span "Money Transfer" at bounding box center [66, 182] width 43 height 8
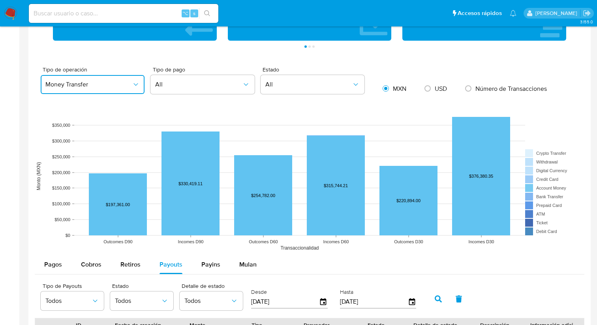
click at [102, 90] on button "Money Transfer" at bounding box center [93, 84] width 104 height 19
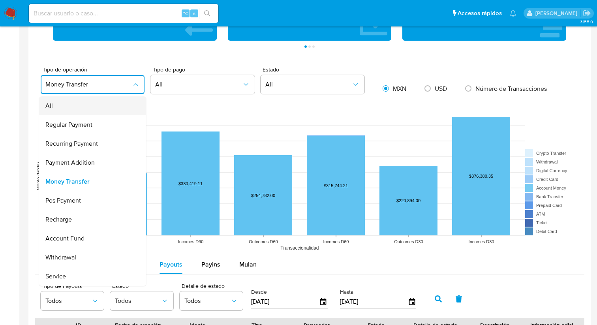
click at [70, 112] on div "All" at bounding box center [90, 105] width 90 height 19
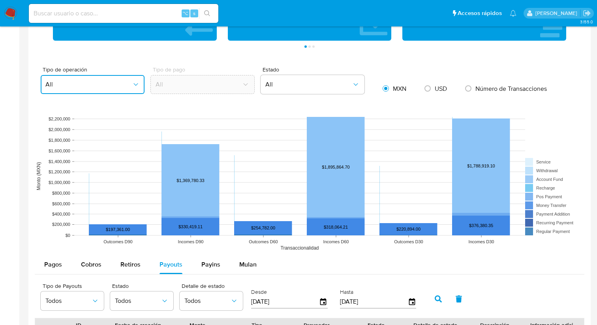
click at [75, 86] on span "All" at bounding box center [88, 85] width 86 height 8
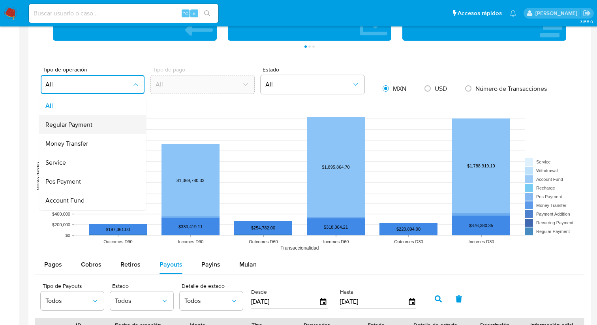
click at [73, 121] on span "Regular Payment" at bounding box center [68, 125] width 47 height 8
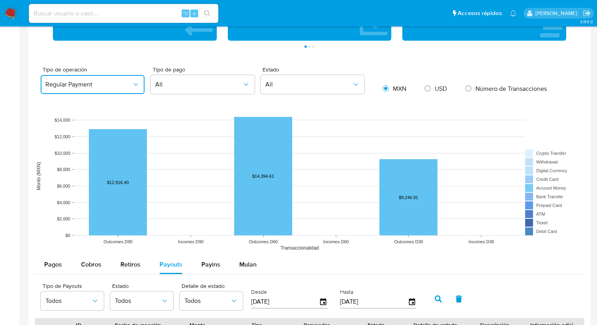
click at [88, 89] on button "Regular Payment" at bounding box center [93, 84] width 104 height 19
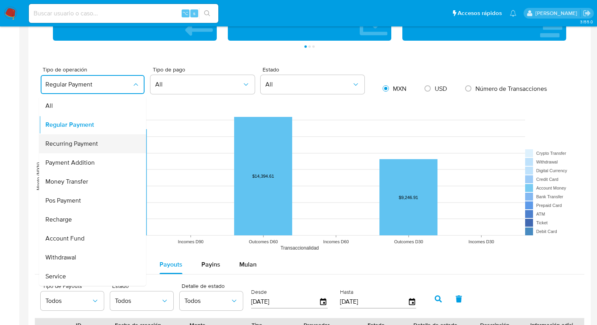
click at [78, 141] on span "Recurring Payment" at bounding box center [71, 144] width 53 height 8
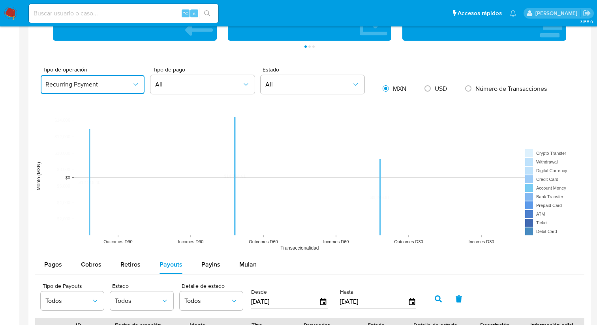
click at [90, 90] on button "Recurring Payment" at bounding box center [93, 84] width 104 height 19
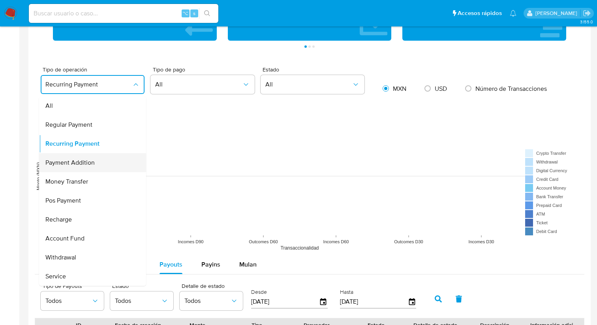
click at [90, 158] on div "Payment Addition" at bounding box center [90, 162] width 90 height 19
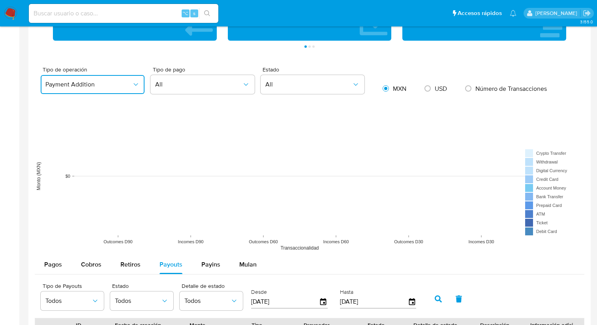
click at [106, 78] on button "Payment Addition" at bounding box center [93, 84] width 104 height 19
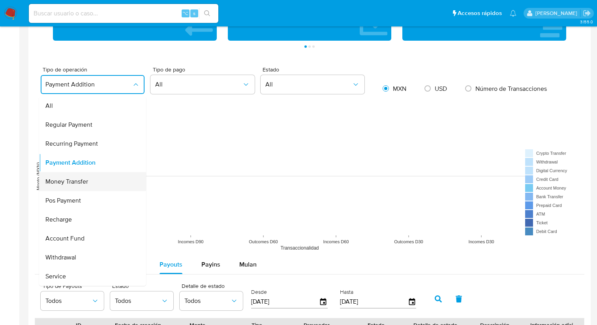
click at [88, 180] on span "Money Transfer" at bounding box center [66, 182] width 43 height 8
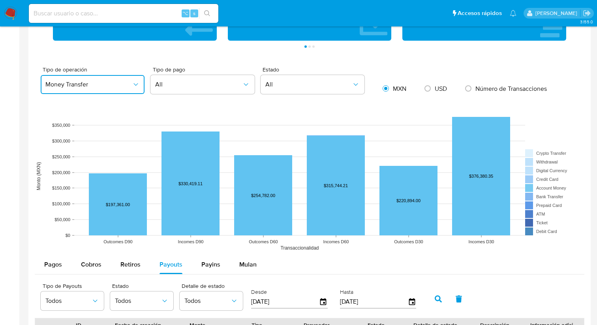
click at [98, 81] on span "Money Transfer" at bounding box center [88, 85] width 86 height 8
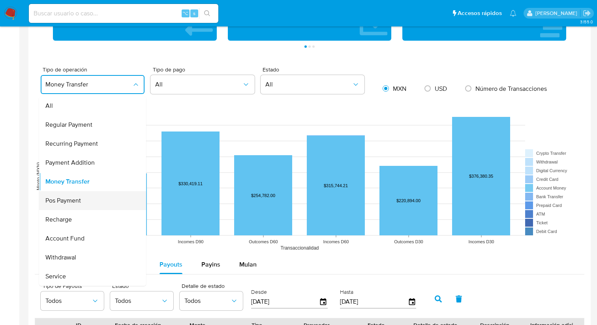
click at [83, 201] on div "Pos Payment" at bounding box center [90, 200] width 90 height 19
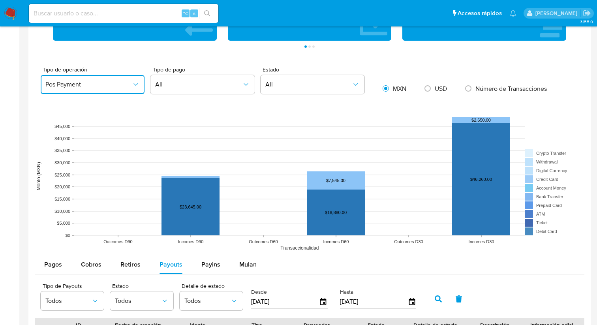
click at [99, 88] on span "Pos Payment" at bounding box center [88, 85] width 86 height 8
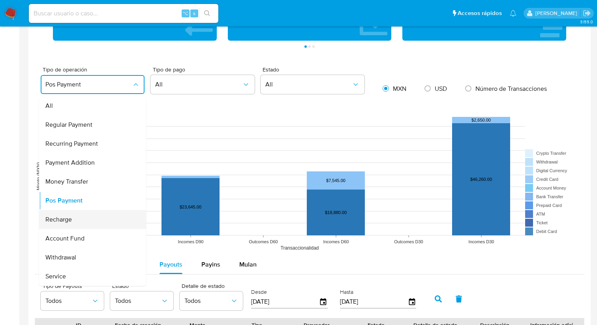
click at [76, 221] on div "Recharge" at bounding box center [90, 219] width 90 height 19
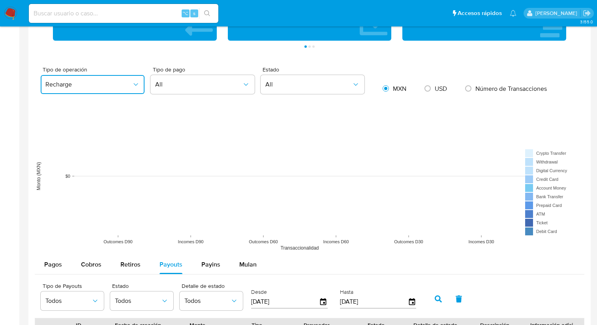
click at [81, 90] on button "Recharge" at bounding box center [93, 84] width 104 height 19
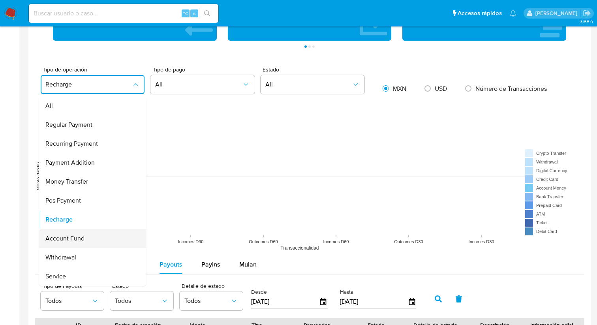
click at [66, 232] on div "Account Fund" at bounding box center [90, 238] width 90 height 19
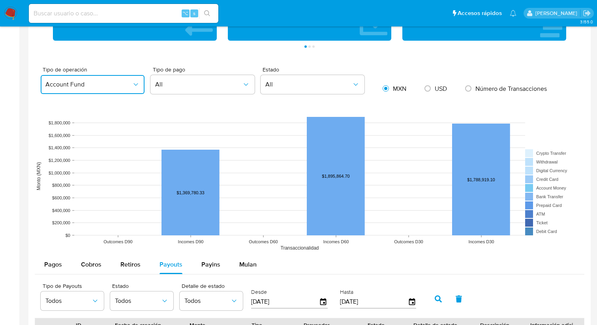
click at [86, 78] on button "Account Fund" at bounding box center [93, 84] width 104 height 19
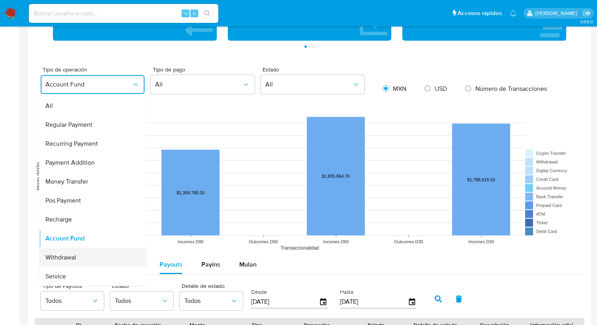
click at [73, 260] on span "Withdrawal" at bounding box center [60, 257] width 31 height 8
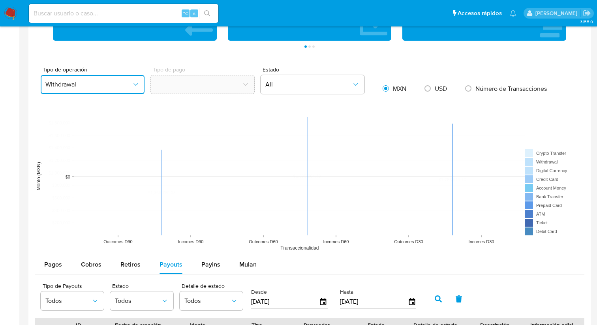
click at [82, 86] on span "Withdrawal" at bounding box center [88, 85] width 86 height 8
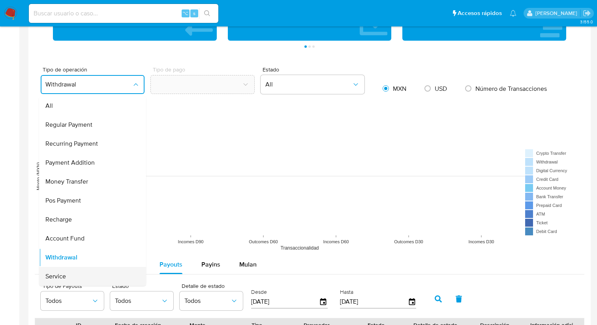
click at [70, 281] on div "Service" at bounding box center [90, 276] width 90 height 19
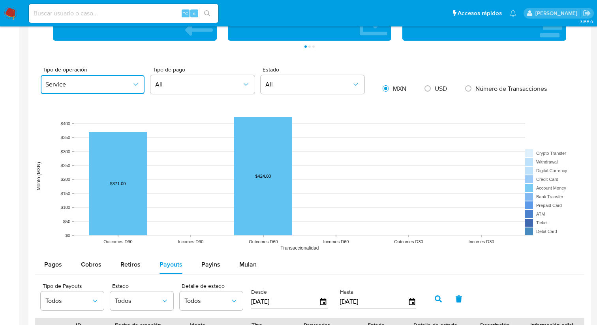
click at [112, 84] on span "Service" at bounding box center [88, 85] width 86 height 8
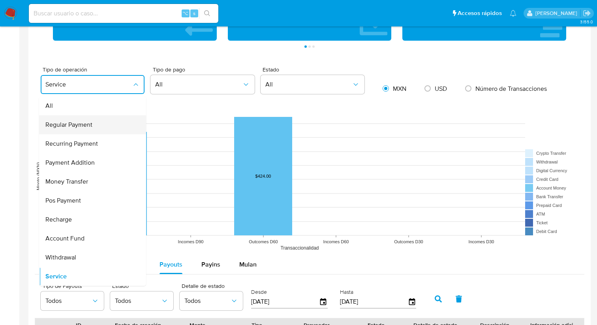
click at [92, 129] on div "Regular Payment" at bounding box center [90, 124] width 90 height 19
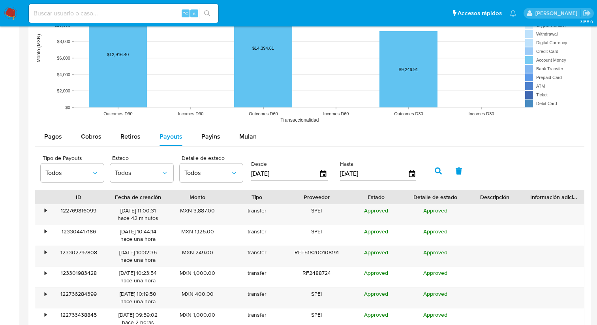
scroll to position [648, 0]
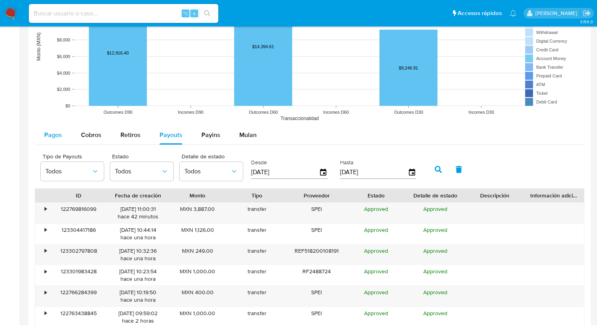
click at [56, 137] on span "Pagos" at bounding box center [53, 134] width 18 height 9
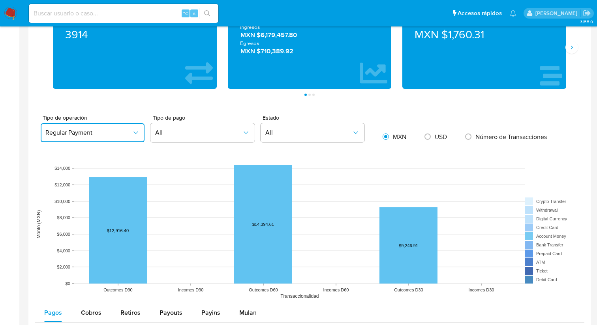
scroll to position [460, 0]
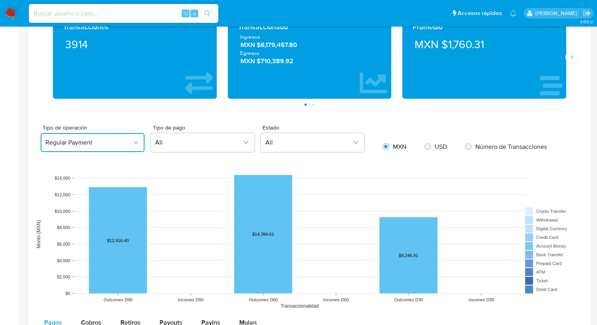
click at [82, 137] on button "Regular Payment" at bounding box center [93, 142] width 104 height 19
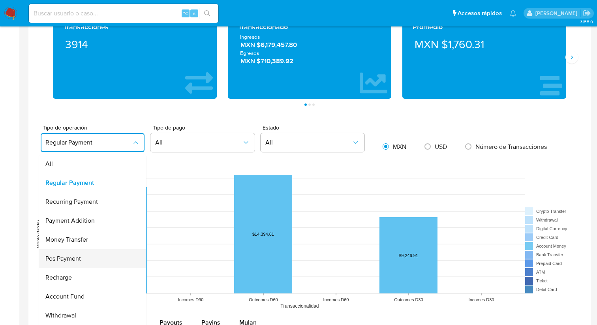
click at [74, 257] on span "Pos Payment" at bounding box center [63, 259] width 36 height 8
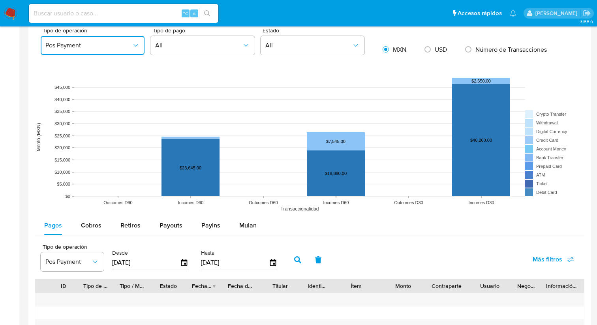
scroll to position [558, 0]
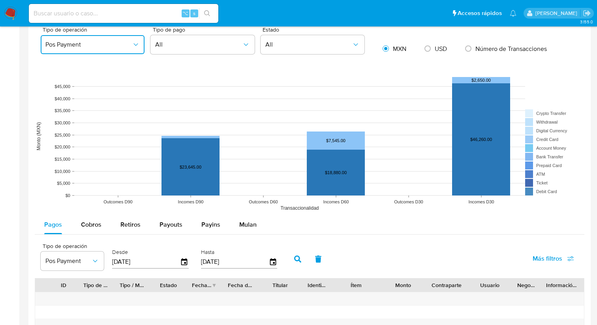
click at [77, 43] on span "Pos Payment" at bounding box center [88, 45] width 86 height 8
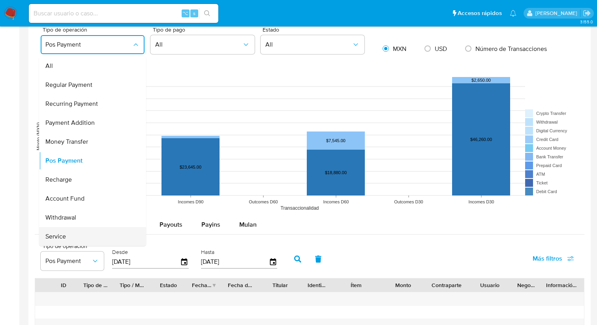
click at [78, 233] on div "Service" at bounding box center [90, 236] width 90 height 19
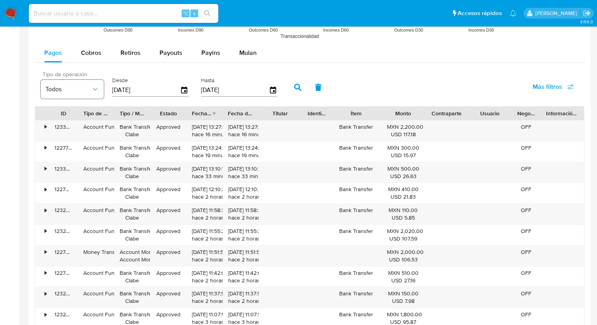
scroll to position [729, 0]
click at [94, 47] on div "Cobros" at bounding box center [91, 53] width 21 height 19
select select "10"
click at [128, 56] on span "Retiros" at bounding box center [130, 53] width 20 height 9
select select "10"
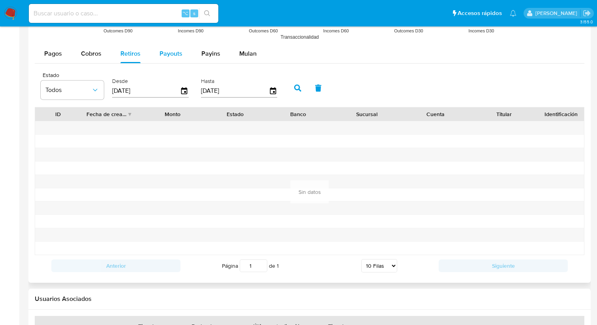
click at [167, 57] on span "Payouts" at bounding box center [171, 53] width 23 height 9
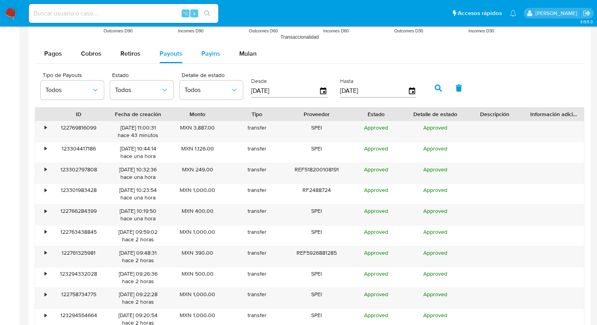
click at [207, 57] on span "Payins" at bounding box center [210, 53] width 19 height 9
select select "10"
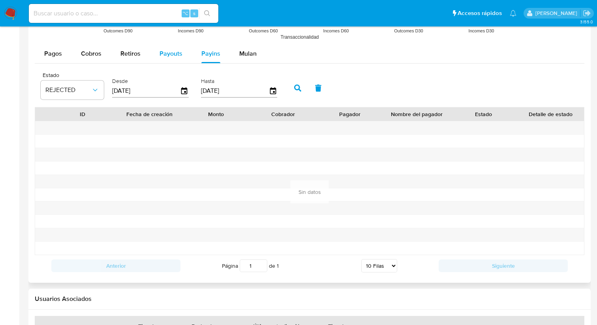
click at [162, 59] on div "Payouts" at bounding box center [171, 53] width 23 height 19
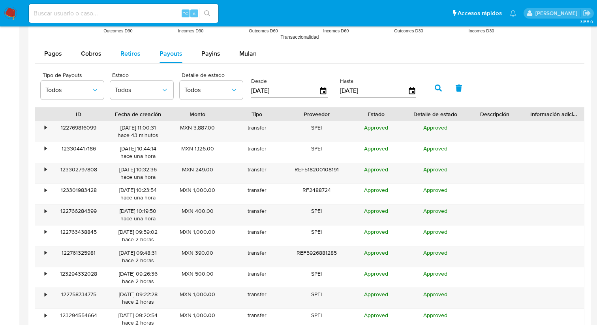
click at [128, 56] on span "Retiros" at bounding box center [130, 53] width 20 height 9
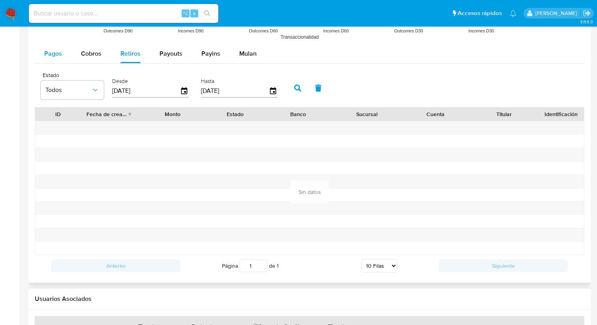
click at [59, 54] on span "Pagos" at bounding box center [53, 53] width 18 height 9
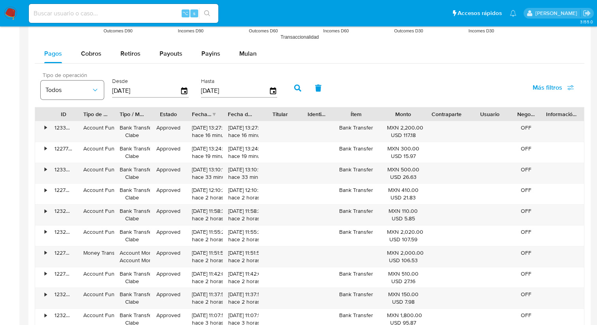
click at [69, 90] on span "Todos" at bounding box center [68, 90] width 46 height 8
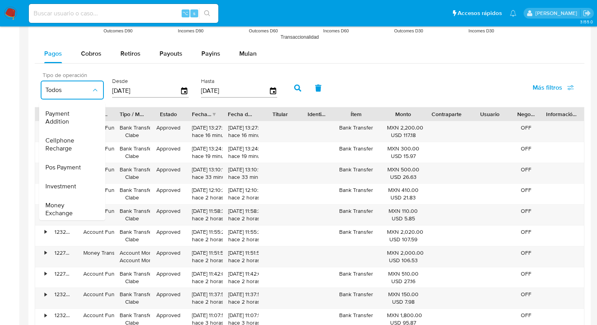
scroll to position [111, 0]
click at [67, 147] on span "Cellphone Recharge" at bounding box center [68, 142] width 46 height 16
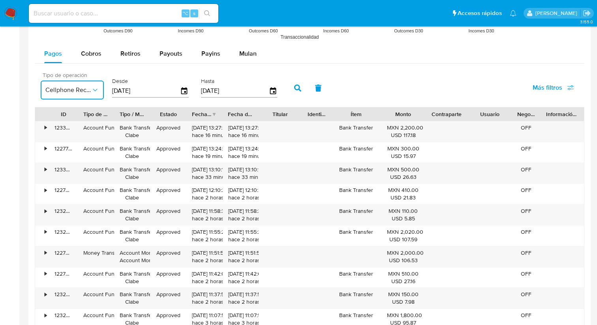
click at [78, 95] on button "Cellphone Recharge" at bounding box center [72, 90] width 63 height 19
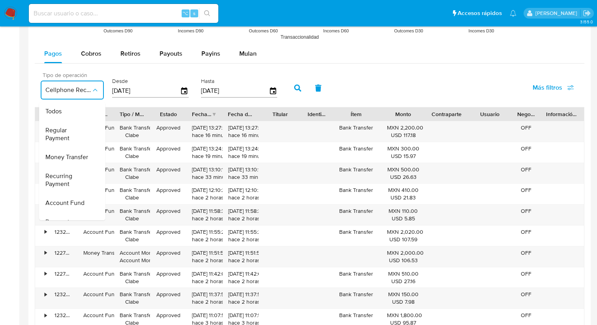
scroll to position [92, 0]
click at [71, 191] on div "Pos Payment" at bounding box center [68, 184] width 46 height 19
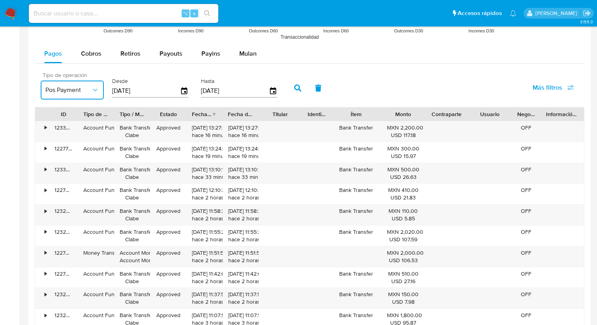
click at [76, 88] on span "Pos Payment" at bounding box center [68, 90] width 46 height 8
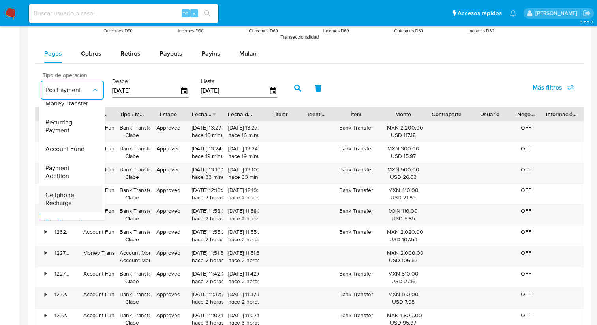
scroll to position [0, 0]
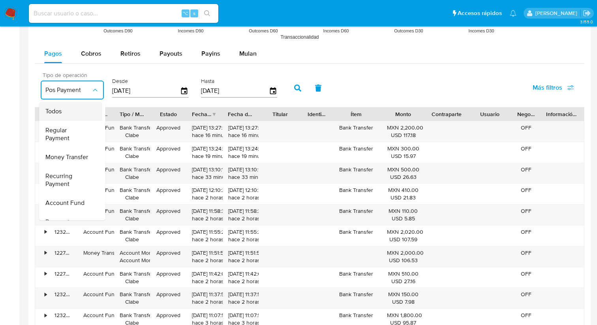
click at [68, 109] on div "Todos" at bounding box center [68, 111] width 46 height 19
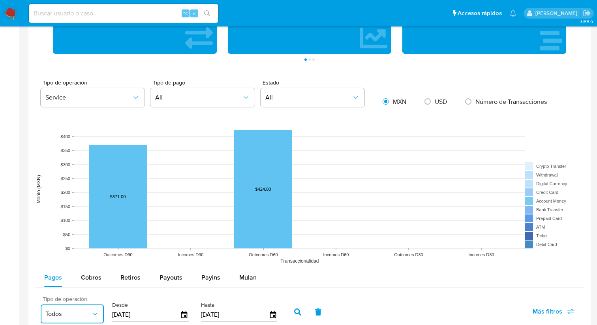
scroll to position [503, 0]
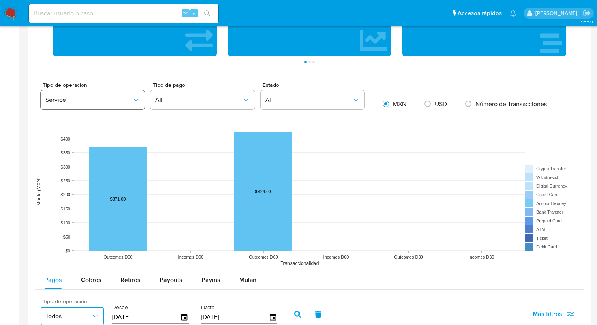
click at [122, 94] on button "Service" at bounding box center [93, 99] width 104 height 19
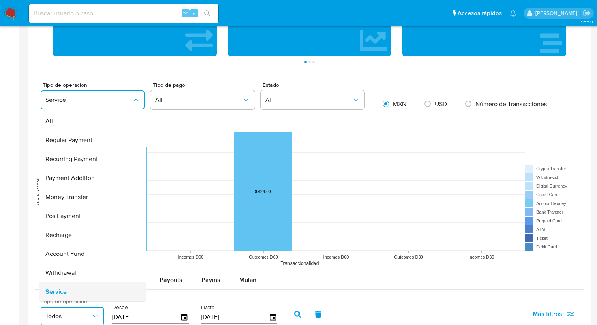
click at [81, 291] on div "Service" at bounding box center [90, 291] width 90 height 19
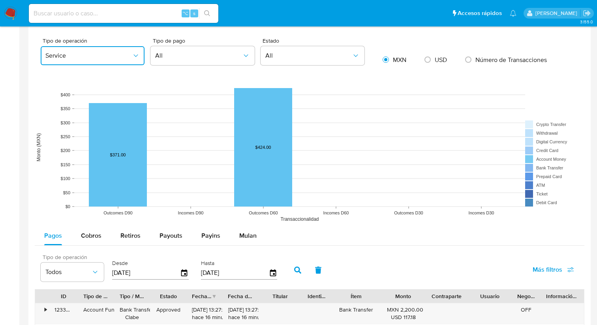
scroll to position [525, 0]
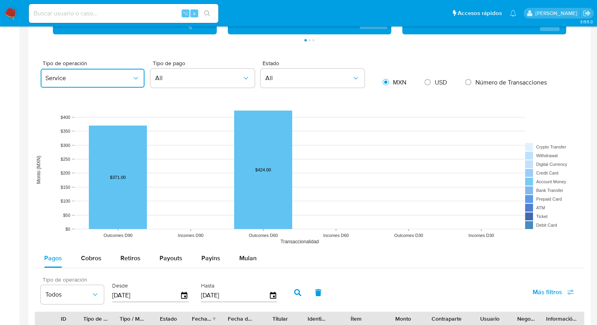
click at [111, 75] on span "Service" at bounding box center [88, 78] width 86 height 8
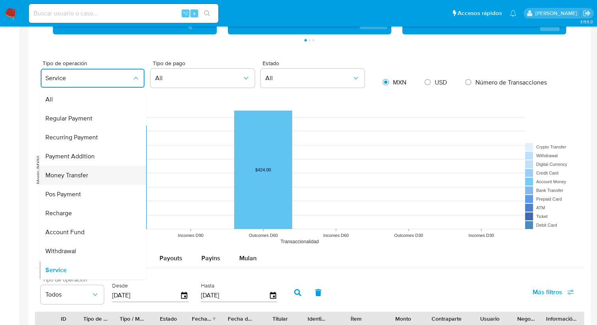
click at [88, 179] on div "Money Transfer" at bounding box center [90, 175] width 90 height 19
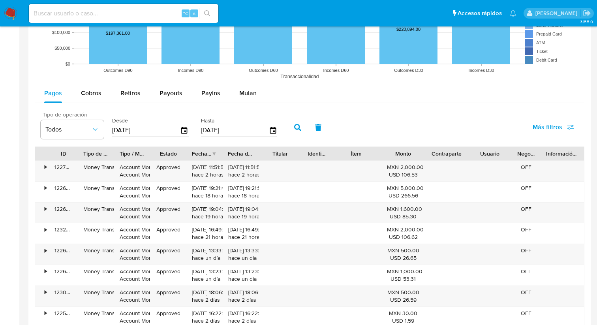
scroll to position [703, 0]
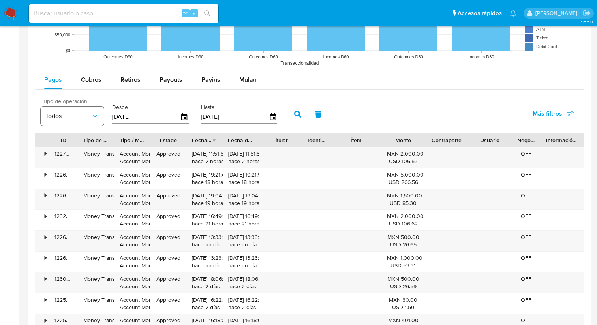
click at [96, 124] on button "Todos" at bounding box center [72, 116] width 63 height 19
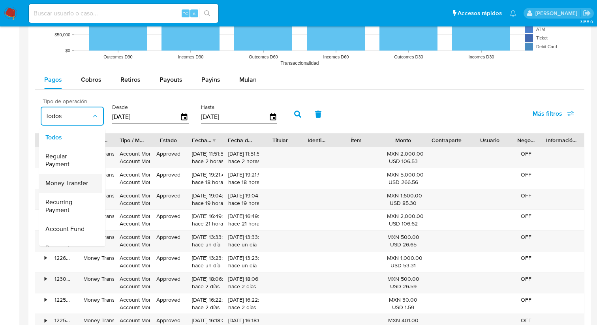
click at [78, 185] on span "Money Transfer" at bounding box center [66, 183] width 43 height 8
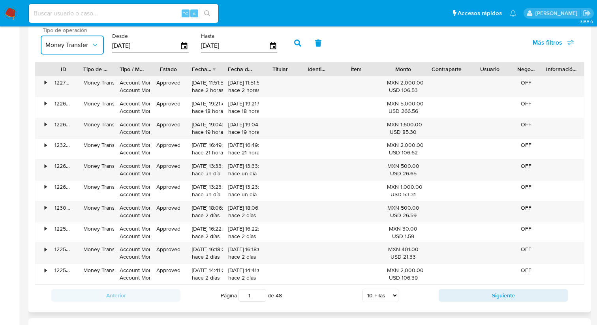
scroll to position [783, 0]
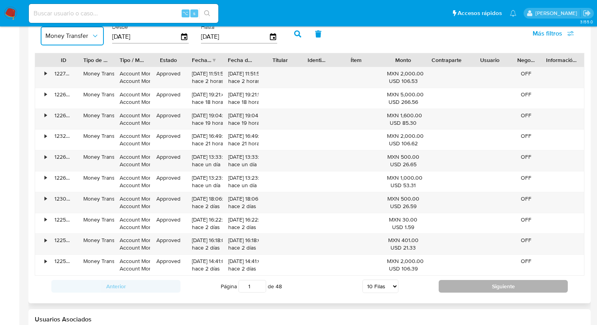
click at [465, 292] on button "Siguiente" at bounding box center [503, 286] width 129 height 13
click at [479, 288] on button "Siguiente" at bounding box center [503, 286] width 129 height 13
type input "4"
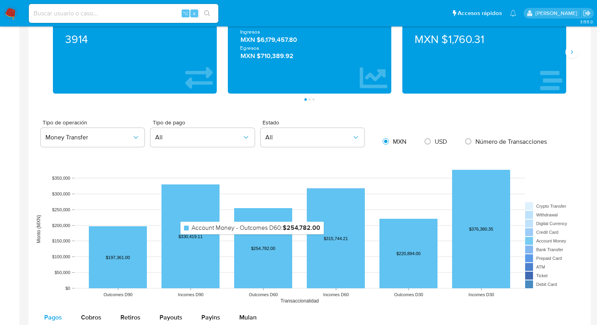
scroll to position [465, 0]
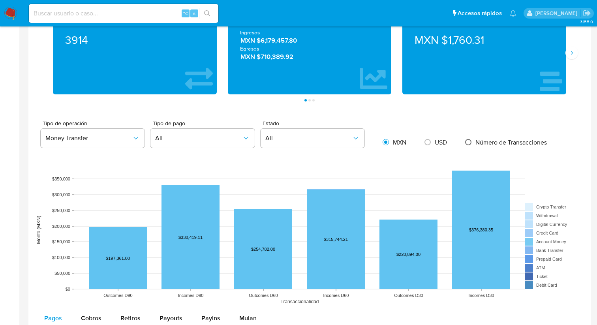
click at [469, 143] on input "radio" at bounding box center [468, 142] width 13 height 13
radio input "true"
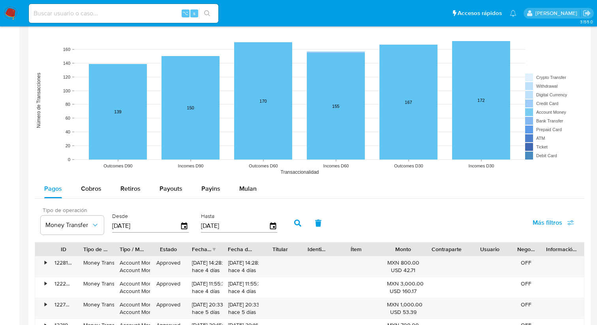
scroll to position [631, 0]
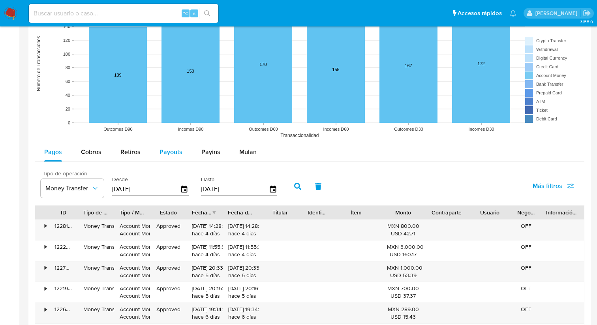
click at [169, 150] on span "Payouts" at bounding box center [171, 151] width 23 height 9
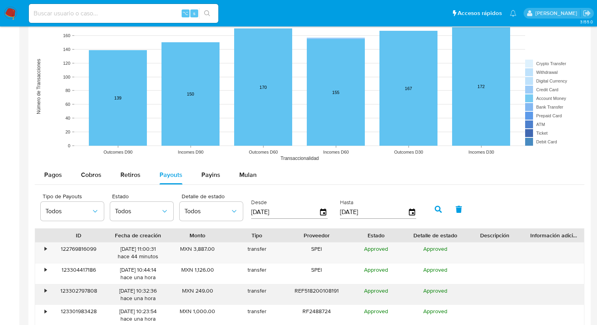
scroll to position [574, 0]
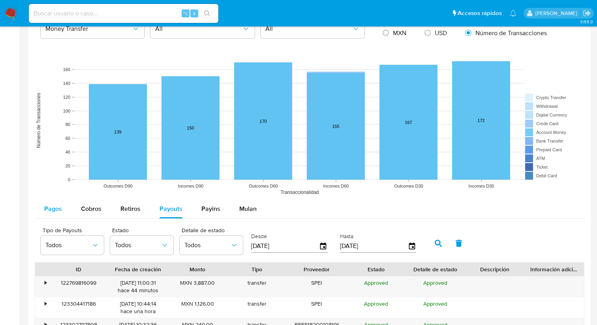
click at [51, 213] on span "Pagos" at bounding box center [53, 208] width 18 height 9
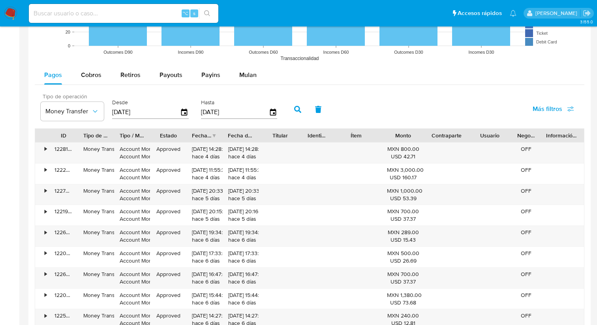
scroll to position [741, 0]
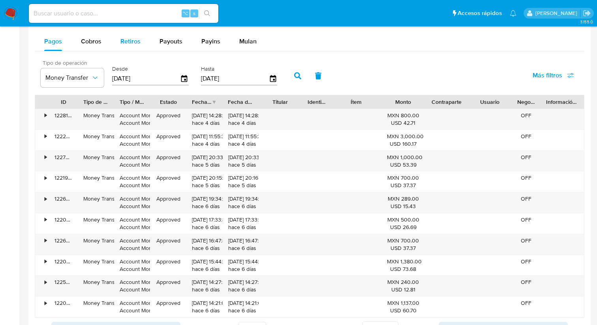
click at [134, 45] on span "Retiros" at bounding box center [130, 41] width 20 height 9
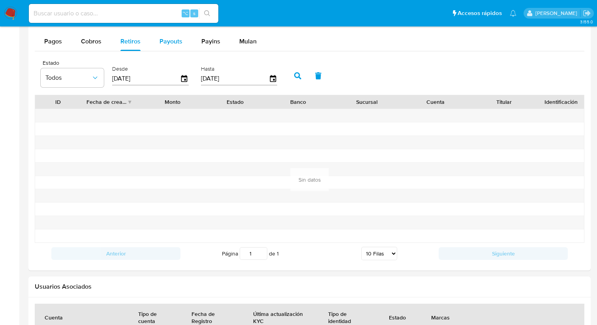
click at [177, 45] on span "Payouts" at bounding box center [171, 41] width 23 height 9
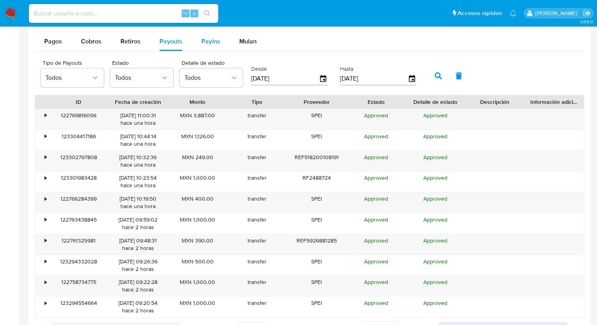
click at [219, 45] on button "Payins" at bounding box center [211, 41] width 38 height 19
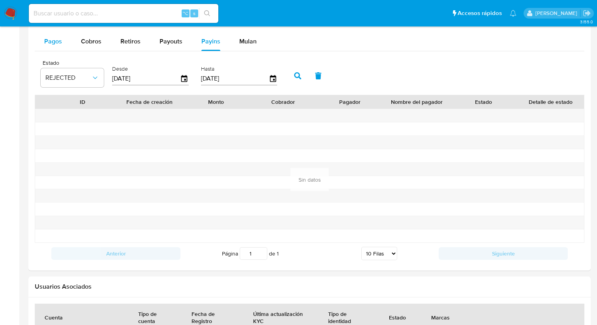
click at [64, 41] on button "Pagos" at bounding box center [53, 41] width 37 height 19
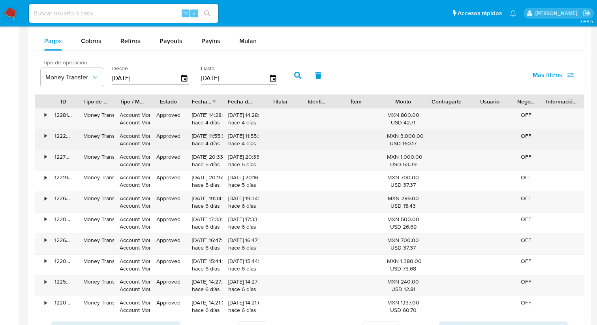
scroll to position [737, 0]
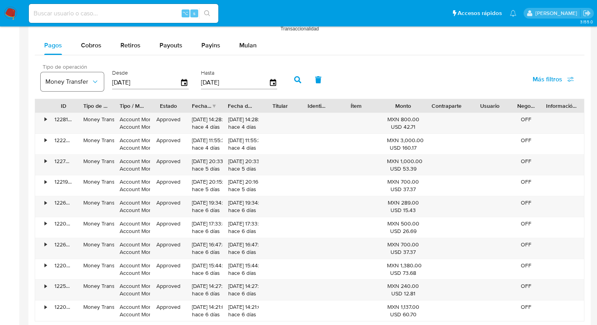
click at [97, 88] on button "Money Transfer" at bounding box center [72, 81] width 63 height 19
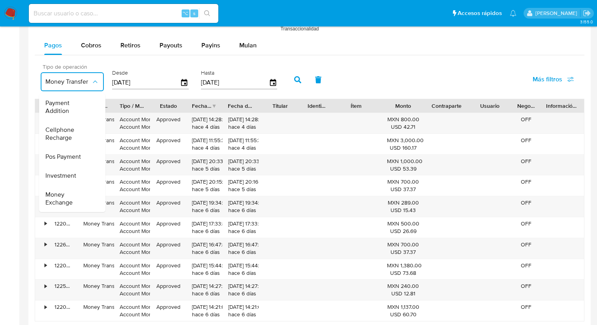
scroll to position [0, 0]
click at [310, 53] on div "Pagos Cobros Retiros Payouts Payins Mulan" at bounding box center [310, 45] width 550 height 19
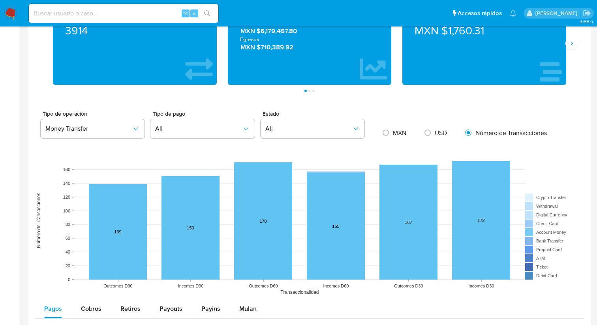
scroll to position [472, 0]
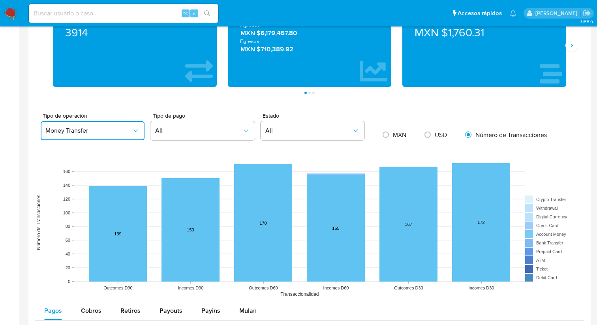
click at [80, 131] on span "Money Transfer" at bounding box center [88, 131] width 86 height 8
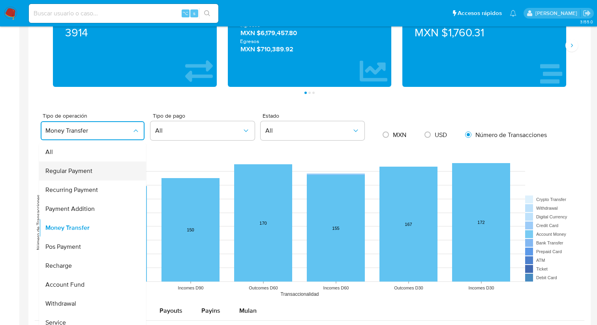
click at [89, 175] on span "Regular Payment" at bounding box center [68, 171] width 47 height 8
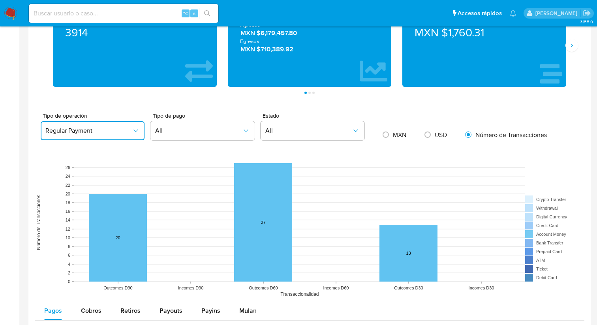
click at [100, 134] on span "Regular Payment" at bounding box center [88, 131] width 86 height 8
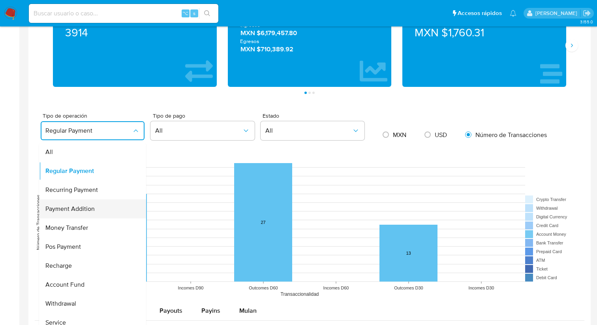
click at [98, 208] on div "Payment Addition" at bounding box center [90, 208] width 90 height 19
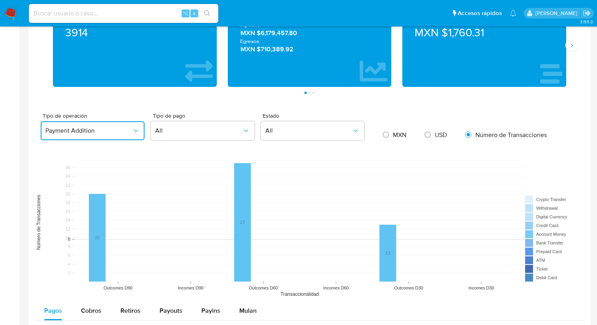
type input "1"
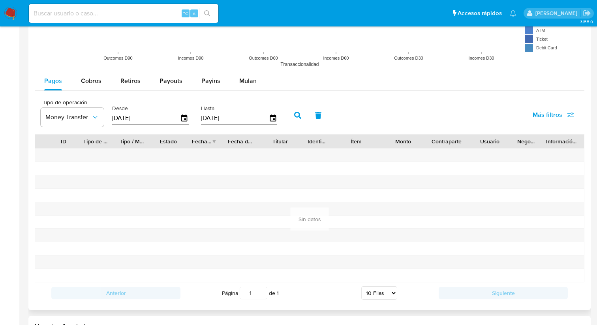
scroll to position [702, 0]
click at [178, 81] on span "Payouts" at bounding box center [171, 80] width 23 height 9
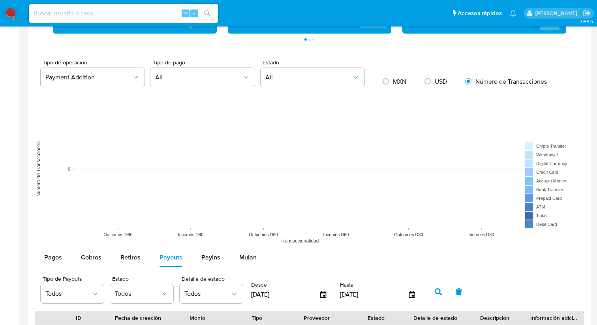
scroll to position [528, 0]
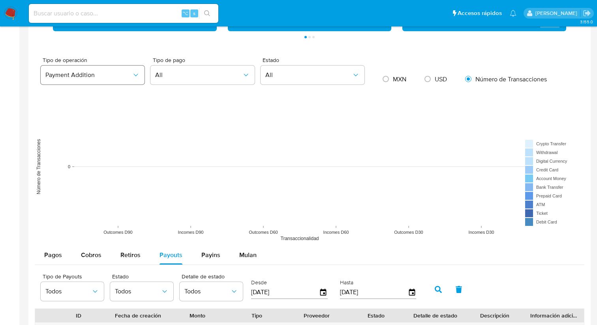
click at [92, 76] on span "Payment Addition" at bounding box center [88, 75] width 86 height 8
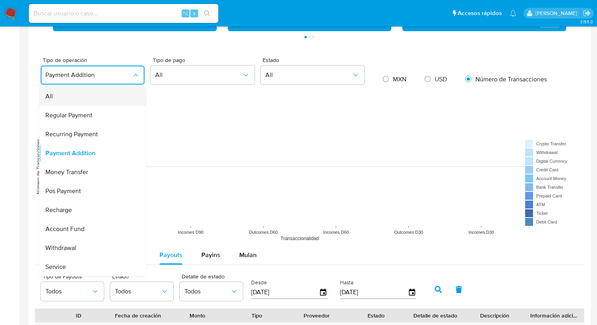
click at [92, 102] on div "All" at bounding box center [90, 96] width 90 height 19
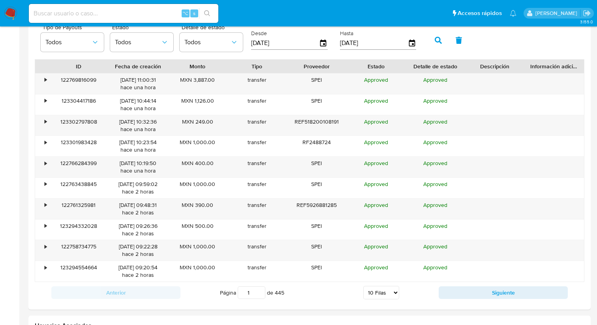
scroll to position [764, 0]
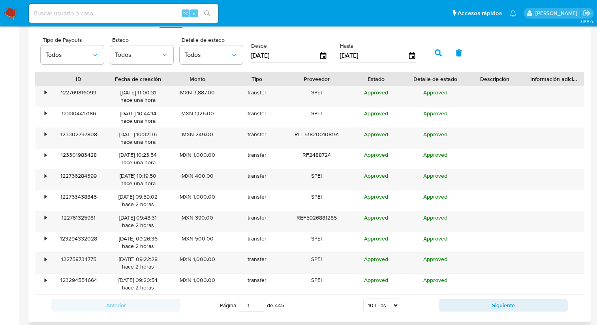
click at [147, 78] on div "Fecha de creación" at bounding box center [138, 79] width 49 height 8
click at [467, 309] on button "Siguiente" at bounding box center [503, 305] width 129 height 13
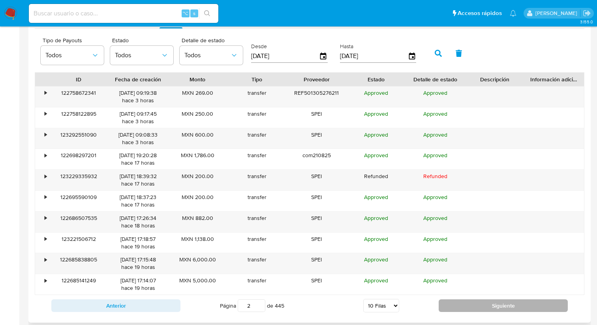
click at [475, 310] on button "Siguiente" at bounding box center [503, 305] width 129 height 13
click at [475, 307] on button "Siguiente" at bounding box center [503, 305] width 129 height 13
click at [475, 306] on button "Siguiente" at bounding box center [503, 305] width 129 height 13
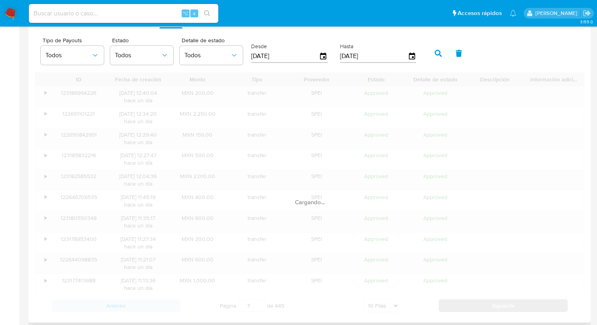
click at [475, 306] on button "Siguiente" at bounding box center [503, 305] width 129 height 13
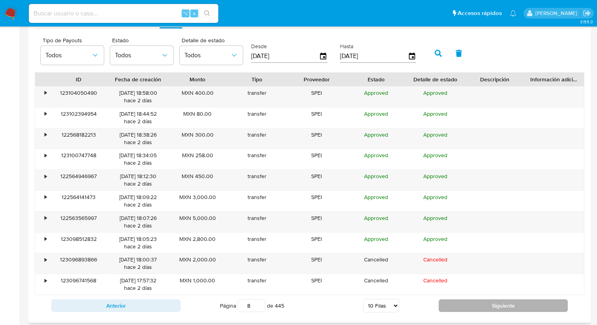
click at [475, 306] on div "ID Fecha de creación Monto Tipo Proveedor Estado Detalle de estado Descripción …" at bounding box center [310, 194] width 550 height 244
click at [475, 306] on button "Siguiente" at bounding box center [503, 305] width 129 height 13
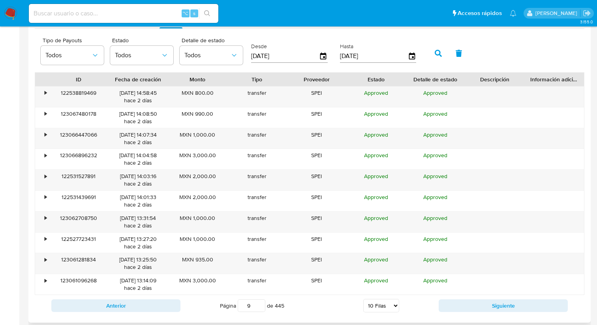
click at [259, 308] on input "9" at bounding box center [252, 305] width 28 height 13
click at [260, 303] on input "10" at bounding box center [252, 305] width 28 height 13
click at [260, 303] on input "11" at bounding box center [252, 305] width 28 height 13
click at [260, 303] on input "12" at bounding box center [252, 305] width 28 height 13
click at [260, 303] on input "13" at bounding box center [252, 305] width 28 height 13
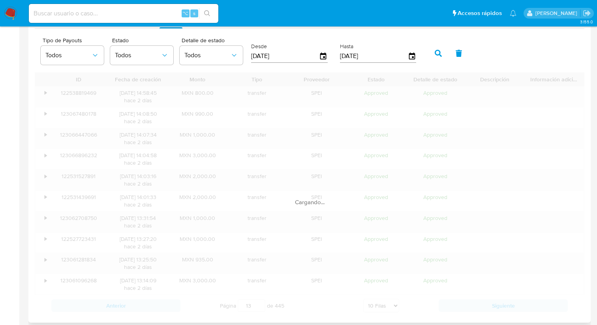
click at [311, 311] on div "ID Fecha de creación Monto Tipo Proveedor Estado Detalle de estado Descripción …" at bounding box center [310, 194] width 550 height 244
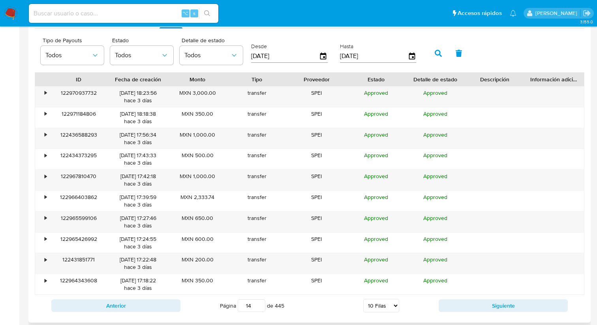
click at [259, 304] on input "14" at bounding box center [252, 305] width 28 height 13
click at [259, 304] on input "15" at bounding box center [252, 305] width 28 height 13
click at [259, 304] on input "16" at bounding box center [252, 305] width 28 height 13
click at [259, 304] on input "17" at bounding box center [252, 305] width 28 height 13
click at [259, 304] on input "18" at bounding box center [252, 305] width 28 height 13
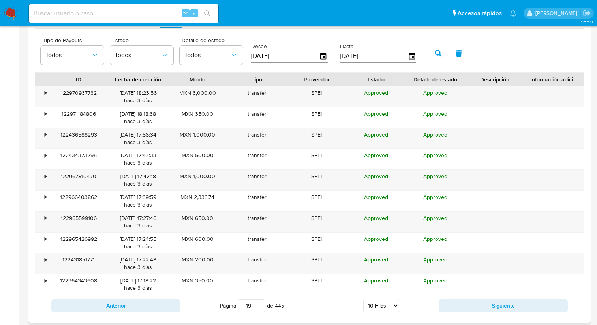
click at [259, 304] on input "19" at bounding box center [252, 305] width 28 height 13
click at [295, 305] on div "ID Fecha de creación Monto Tipo Proveedor Estado Detalle de estado Descripción …" at bounding box center [310, 194] width 550 height 244
drag, startPoint x: 252, startPoint y: 306, endPoint x: 234, endPoint y: 306, distance: 17.8
click at [235, 306] on span "Página 19 de 445" at bounding box center [252, 305] width 64 height 13
click at [315, 311] on div "ID Fecha de creación Monto Tipo Proveedor Estado Detalle de estado Descripción …" at bounding box center [310, 194] width 550 height 244
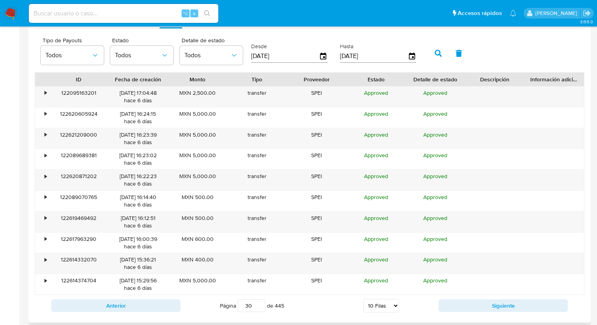
click at [250, 307] on input "30" at bounding box center [252, 305] width 28 height 13
drag, startPoint x: 254, startPoint y: 308, endPoint x: 235, endPoint y: 308, distance: 19.3
click at [235, 308] on span "Página 30 de 445" at bounding box center [252, 305] width 64 height 13
click at [297, 304] on div "ID Fecha de creación Monto Tipo Proveedor Estado Detalle de estado Descripción …" at bounding box center [310, 194] width 550 height 244
click at [254, 308] on input "45" at bounding box center [252, 305] width 28 height 13
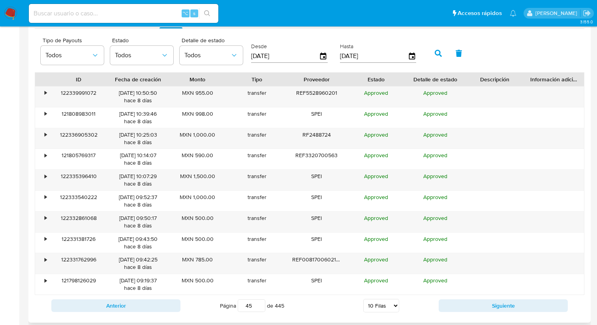
drag, startPoint x: 253, startPoint y: 307, endPoint x: 221, endPoint y: 307, distance: 31.2
click at [222, 307] on span "Página 45 de 445" at bounding box center [252, 305] width 64 height 13
click at [314, 319] on div at bounding box center [309, 6] width 562 height 634
drag, startPoint x: 251, startPoint y: 307, endPoint x: 234, endPoint y: 306, distance: 17.4
click at [234, 306] on span "Página 70 de 445" at bounding box center [252, 305] width 64 height 13
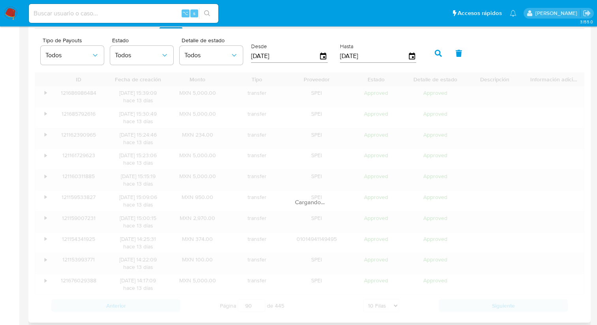
click at [300, 314] on div "ID Fecha de creación Monto Tipo Proveedor Estado Detalle de estado Descripción …" at bounding box center [310, 194] width 550 height 244
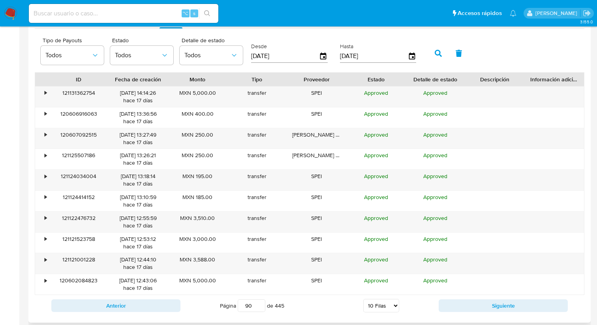
drag, startPoint x: 252, startPoint y: 306, endPoint x: 234, endPoint y: 307, distance: 17.8
click at [235, 307] on span "Página 90 de 445" at bounding box center [252, 305] width 64 height 13
click at [311, 309] on div "ID Fecha de creación Monto Tipo Proveedor Estado Detalle de estado Descripción …" at bounding box center [310, 194] width 550 height 244
click at [259, 304] on input "111" at bounding box center [252, 305] width 28 height 13
click at [259, 304] on input "112" at bounding box center [252, 305] width 28 height 13
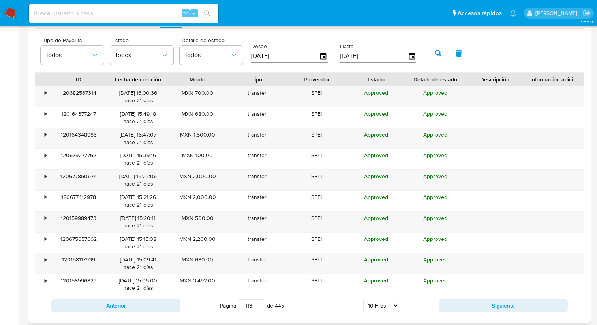
click at [259, 304] on input "113" at bounding box center [252, 305] width 28 height 13
click at [259, 304] on input "114" at bounding box center [252, 305] width 28 height 13
click at [259, 304] on input "115" at bounding box center [252, 305] width 28 height 13
click at [259, 304] on input "116" at bounding box center [252, 305] width 28 height 13
click at [259, 304] on input "117" at bounding box center [252, 305] width 28 height 13
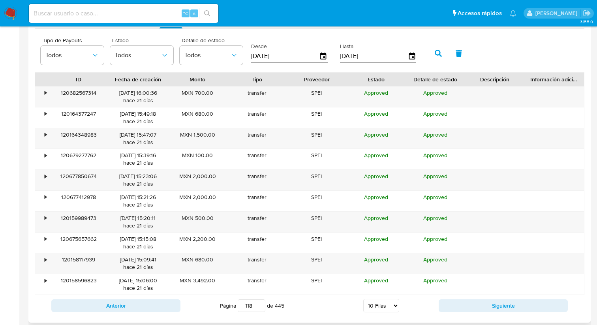
click at [259, 304] on input "118" at bounding box center [252, 305] width 28 height 13
click at [259, 304] on input "119" at bounding box center [252, 305] width 28 height 13
click at [259, 304] on input "120" at bounding box center [252, 305] width 28 height 13
type input "120"
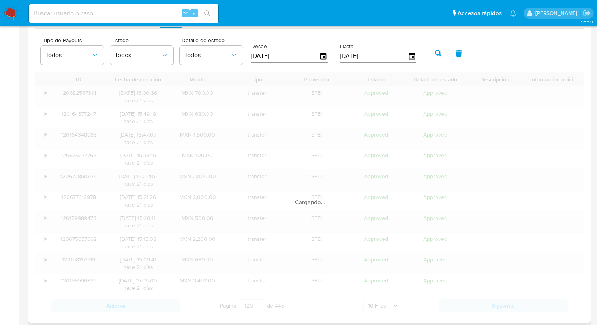
click at [291, 306] on div "ID Fecha de creación Monto Tipo Proveedor Estado Detalle de estado Descripción …" at bounding box center [310, 194] width 550 height 244
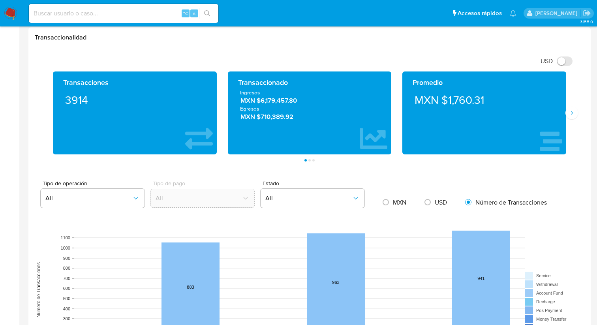
scroll to position [404, 0]
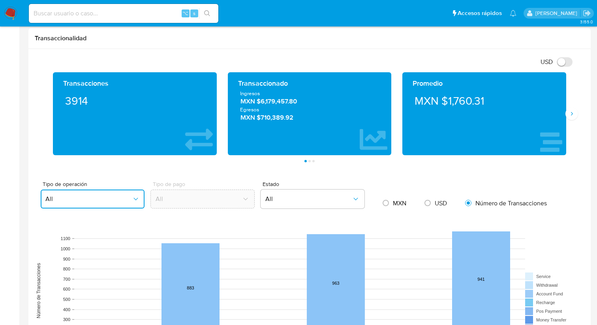
click at [69, 195] on span "All" at bounding box center [88, 199] width 86 height 8
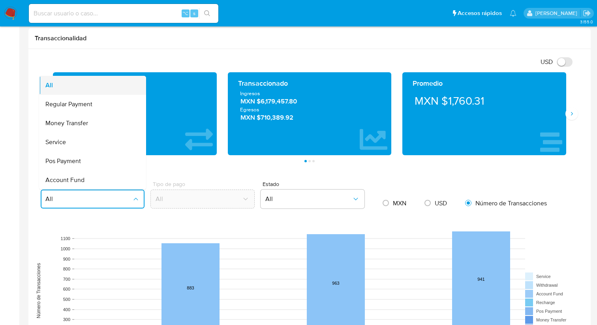
click at [69, 90] on div "All" at bounding box center [90, 85] width 90 height 19
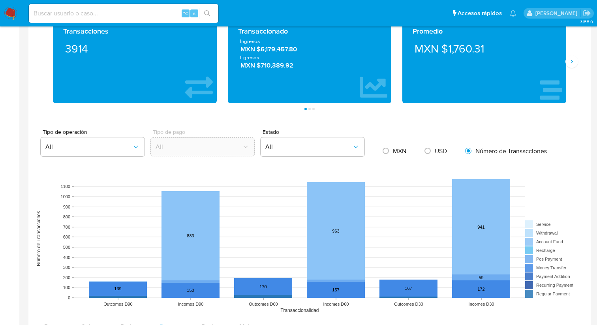
scroll to position [454, 0]
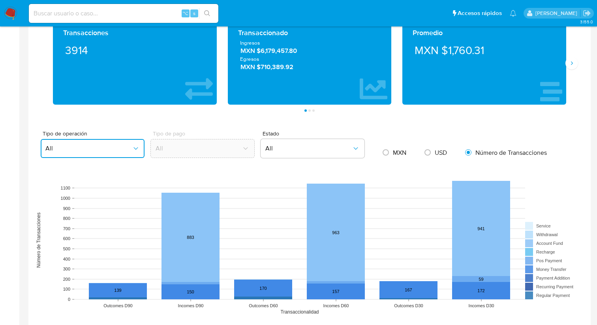
click at [113, 149] on span "All" at bounding box center [88, 148] width 86 height 8
click at [19, 159] on main "3.155.0 Información de Usuario Ver Mirada por Persona Buscar Anticipos de diner…" at bounding box center [298, 159] width 597 height 1226
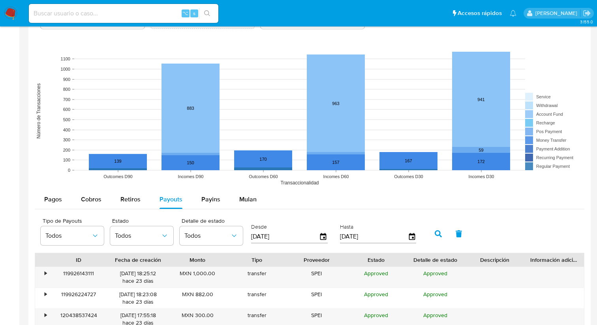
scroll to position [580, 0]
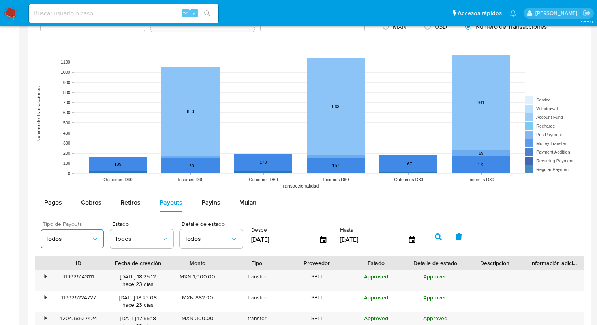
click at [76, 242] on span "Todos" at bounding box center [68, 239] width 46 height 8
click at [24, 171] on main "3.155.0 Información de Usuario Ver Mirada por Persona Buscar Anticipos de diner…" at bounding box center [298, 33] width 597 height 1226
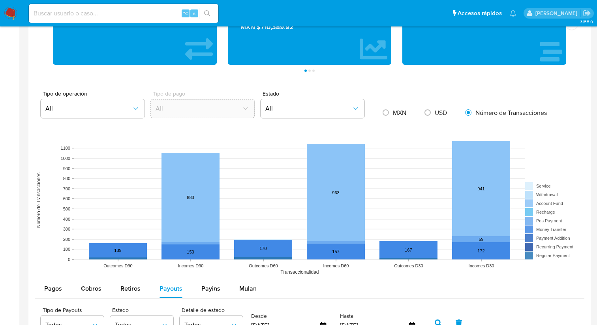
scroll to position [493, 0]
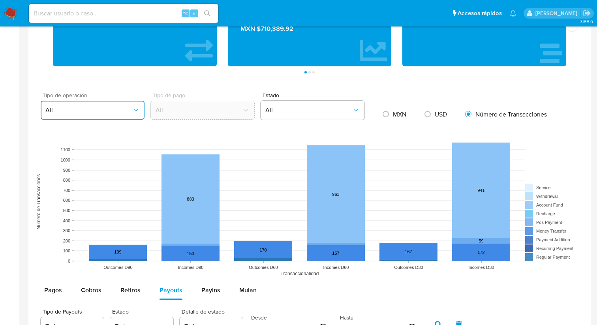
click at [53, 117] on button "All" at bounding box center [93, 110] width 104 height 19
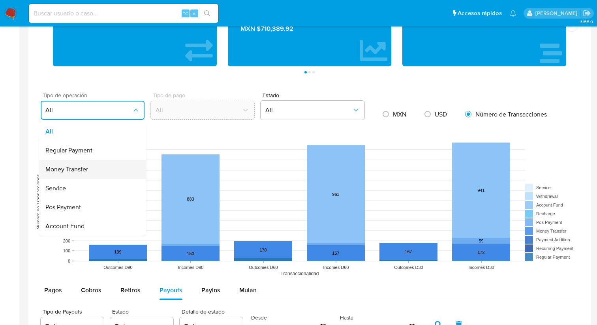
click at [59, 173] on span "Money Transfer" at bounding box center [66, 169] width 43 height 8
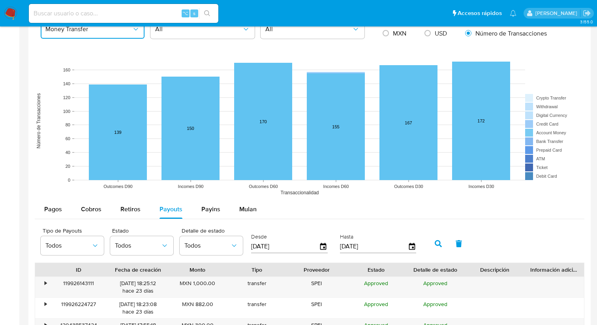
scroll to position [579, 0]
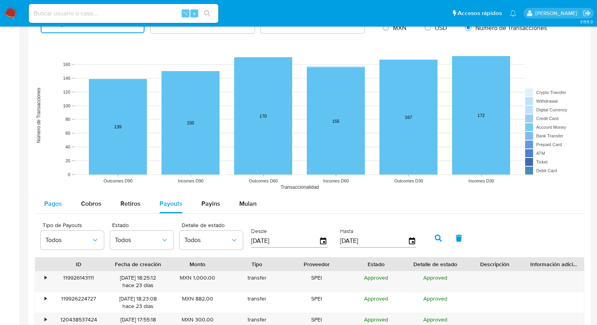
click at [60, 202] on span "Pagos" at bounding box center [53, 203] width 18 height 9
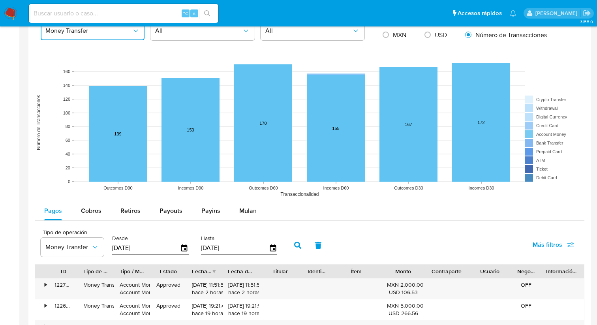
scroll to position [570, 0]
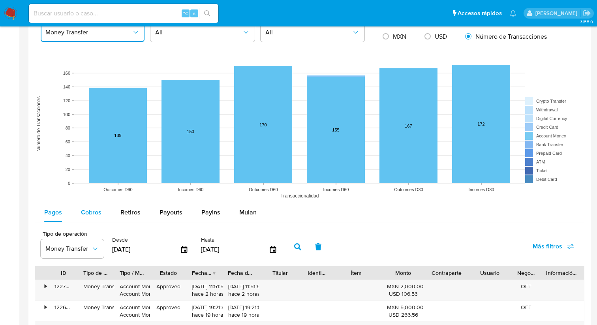
click at [96, 211] on span "Cobros" at bounding box center [91, 212] width 21 height 9
click at [83, 246] on span "Money Transfer" at bounding box center [68, 249] width 46 height 8
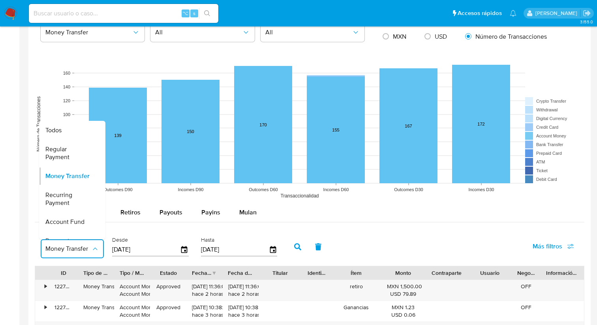
click at [339, 210] on div "Pagos Cobros Retiros Payouts Payins Mulan" at bounding box center [310, 212] width 550 height 19
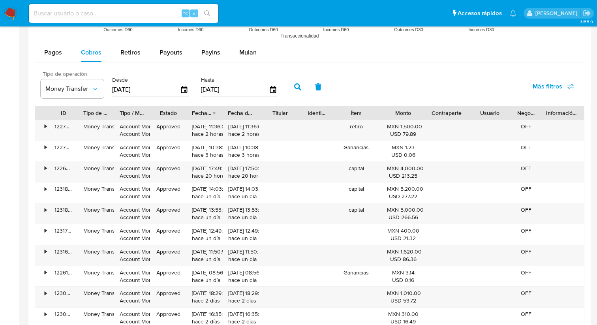
scroll to position [731, 0]
click at [67, 53] on button "Pagos" at bounding box center [53, 52] width 37 height 19
click at [97, 52] on span "Cobros" at bounding box center [91, 51] width 21 height 9
click at [70, 56] on button "Pagos" at bounding box center [53, 52] width 37 height 19
click at [91, 55] on span "Cobros" at bounding box center [91, 51] width 21 height 9
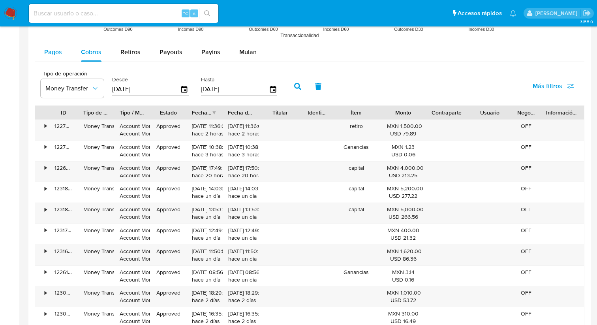
click at [62, 52] on button "Pagos" at bounding box center [53, 52] width 37 height 19
click at [90, 54] on span "Cobros" at bounding box center [91, 51] width 21 height 9
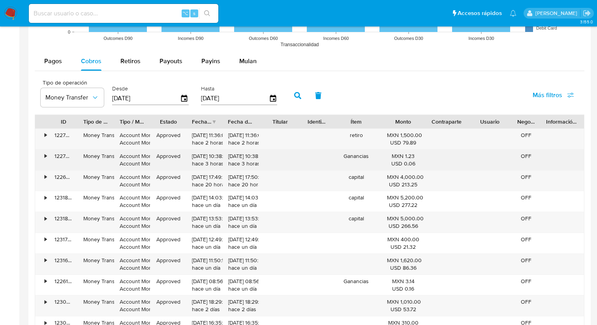
scroll to position [721, 0]
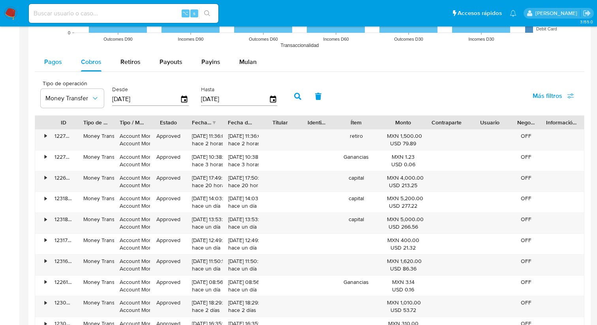
click at [48, 63] on span "Pagos" at bounding box center [53, 61] width 18 height 9
click at [72, 65] on button "Cobros" at bounding box center [90, 62] width 39 height 19
click at [53, 66] on span "Pagos" at bounding box center [53, 61] width 18 height 9
click at [83, 64] on span "Cobros" at bounding box center [91, 61] width 21 height 9
click at [126, 61] on span "Retiros" at bounding box center [130, 61] width 20 height 9
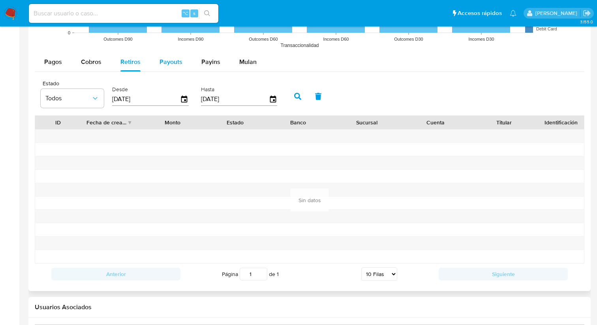
click at [162, 59] on span "Payouts" at bounding box center [171, 61] width 23 height 9
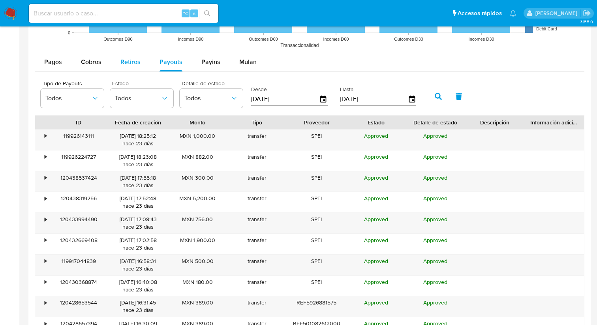
click at [135, 60] on span "Retiros" at bounding box center [130, 61] width 20 height 9
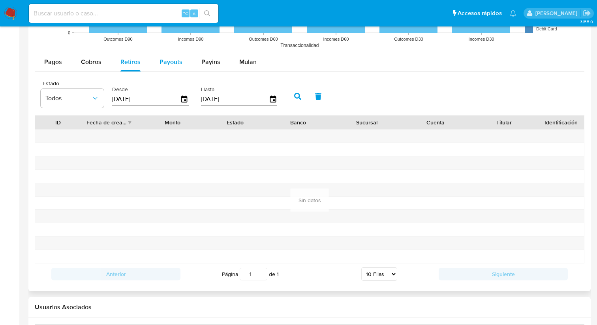
click at [166, 58] on span "Payouts" at bounding box center [171, 61] width 23 height 9
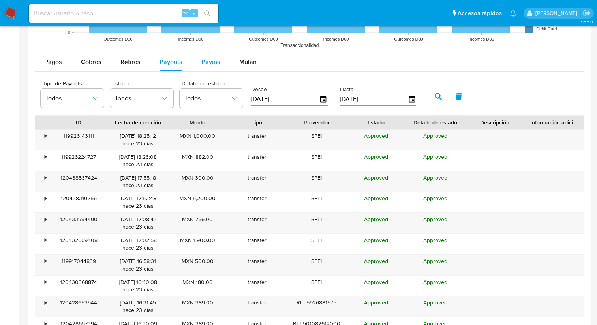
click at [204, 63] on span "Payins" at bounding box center [210, 61] width 19 height 9
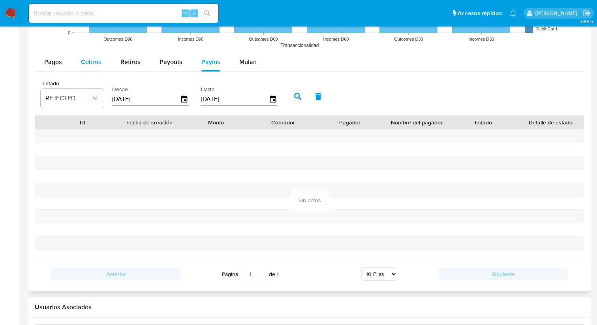
click at [96, 61] on span "Cobros" at bounding box center [91, 61] width 21 height 9
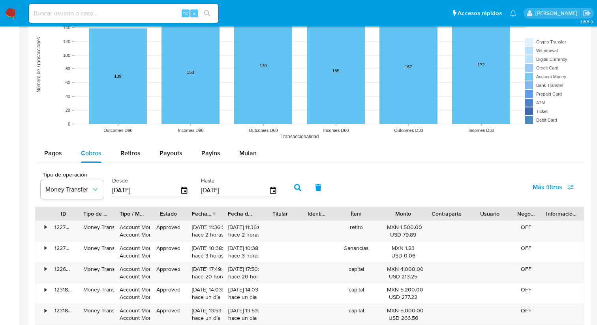
scroll to position [645, 0]
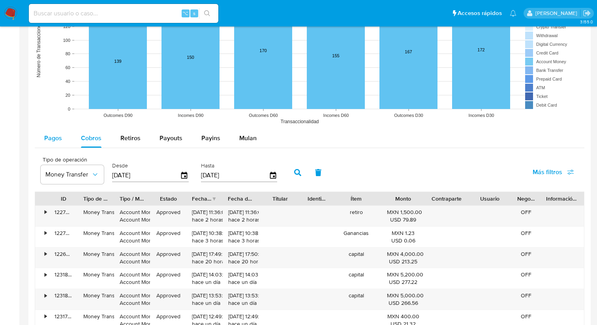
click at [68, 142] on button "Pagos" at bounding box center [53, 138] width 37 height 19
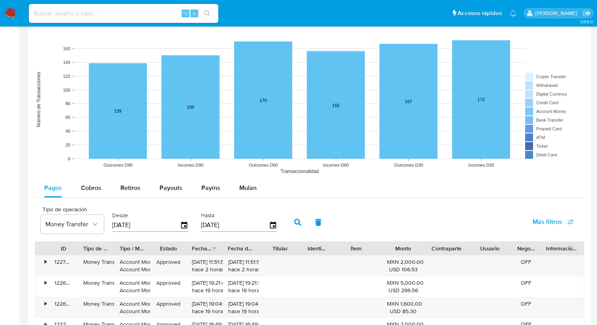
scroll to position [597, 0]
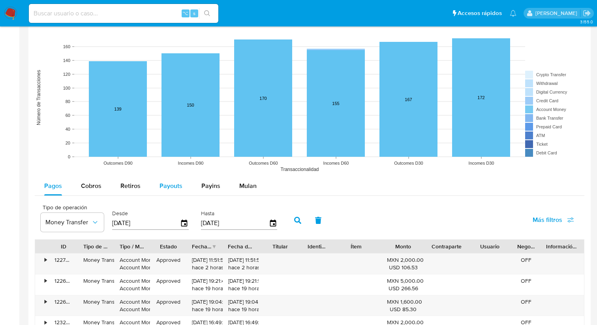
click at [165, 191] on div "Payouts" at bounding box center [171, 185] width 23 height 19
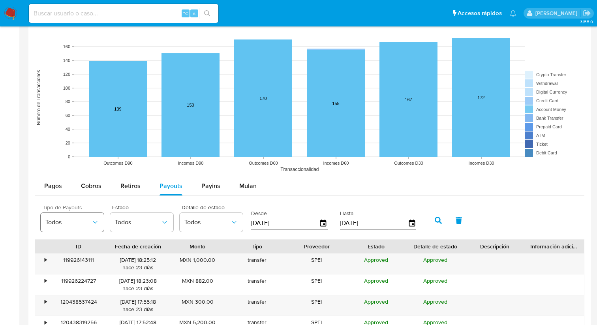
click at [91, 214] on button "Todos" at bounding box center [72, 222] width 63 height 19
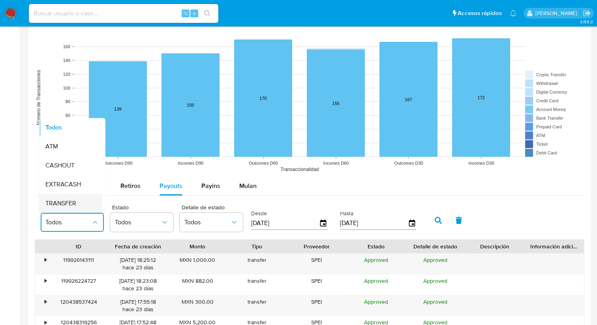
click at [79, 199] on div "TRANSFER" at bounding box center [68, 203] width 46 height 19
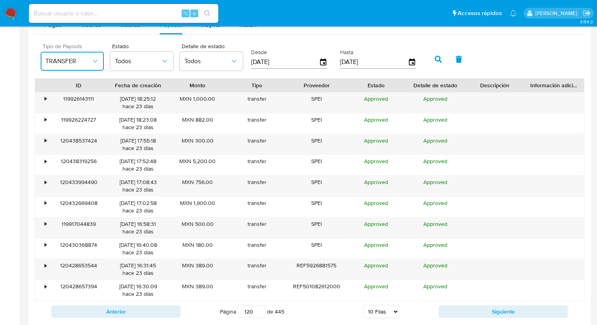
scroll to position [747, 0]
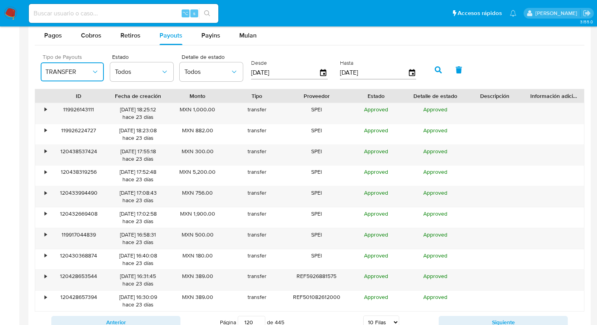
click at [84, 68] on span "TRANSFER" at bounding box center [68, 72] width 46 height 8
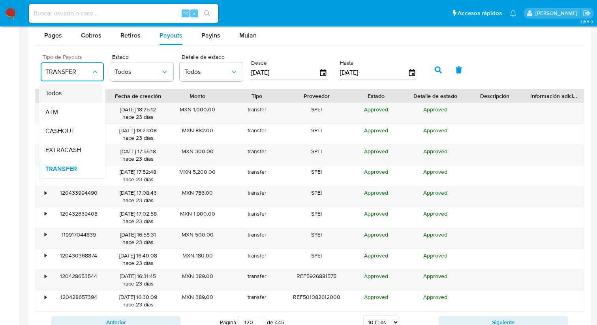
click at [82, 91] on div "Todos" at bounding box center [68, 93] width 46 height 19
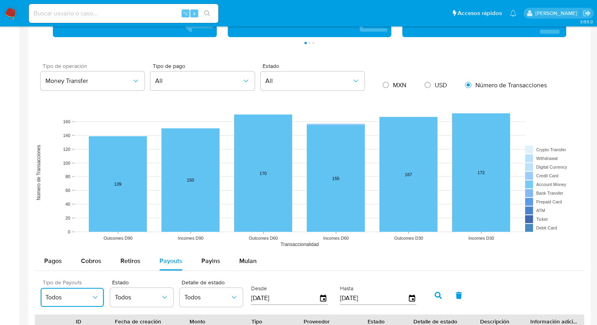
scroll to position [521, 0]
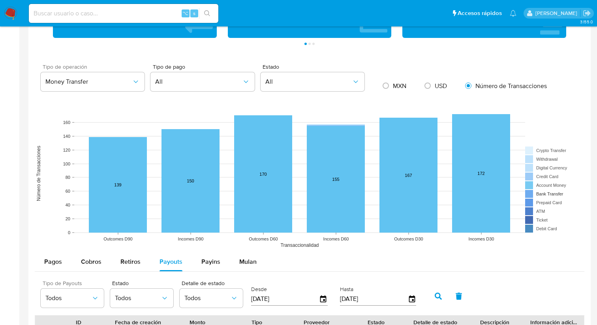
click at [531, 193] on rect at bounding box center [548, 194] width 47 height 8
click at [82, 77] on button "Money Transfer" at bounding box center [93, 81] width 104 height 19
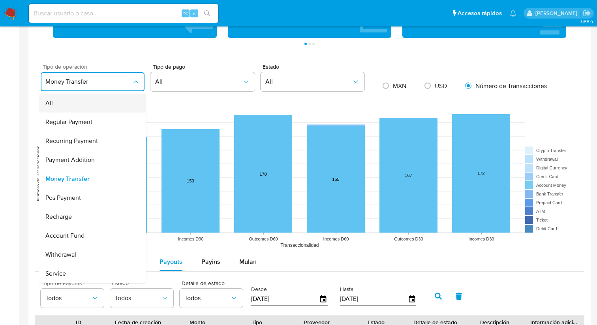
click at [83, 107] on div "All" at bounding box center [90, 103] width 90 height 19
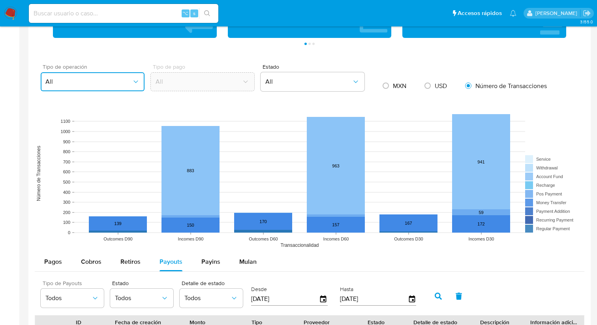
click at [117, 81] on span "All" at bounding box center [88, 82] width 86 height 8
click at [95, 145] on div "Money Transfer" at bounding box center [90, 140] width 90 height 19
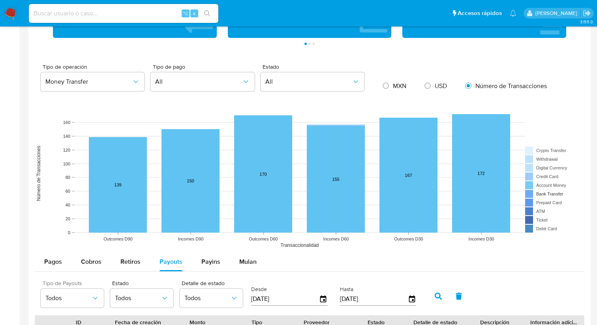
click at [528, 192] on rect at bounding box center [548, 194] width 47 height 8
click at [544, 194] on rect at bounding box center [548, 194] width 47 height 8
click at [526, 194] on rect at bounding box center [548, 194] width 47 height 8
click at [532, 194] on rect at bounding box center [548, 194] width 47 height 8
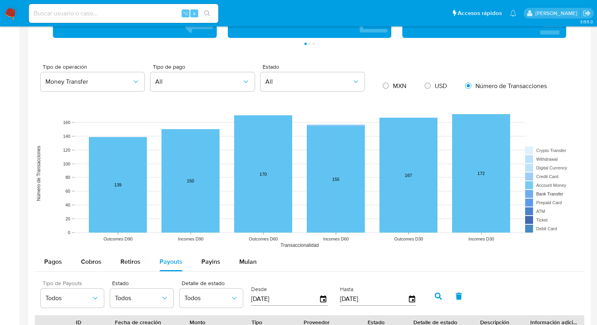
click at [532, 194] on rect at bounding box center [548, 194] width 47 height 8
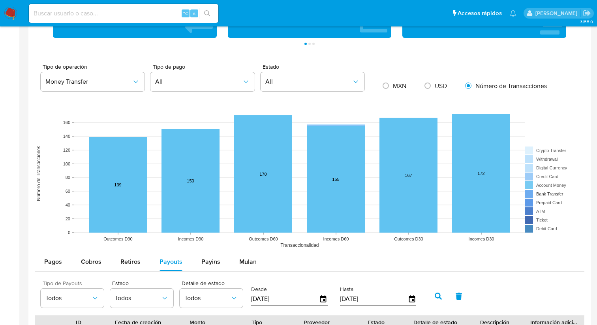
click at [532, 194] on rect at bounding box center [548, 194] width 47 height 8
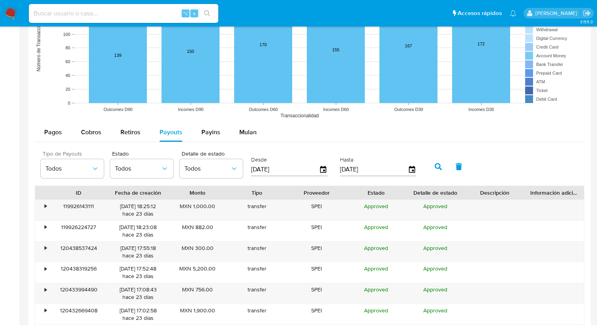
scroll to position [651, 0]
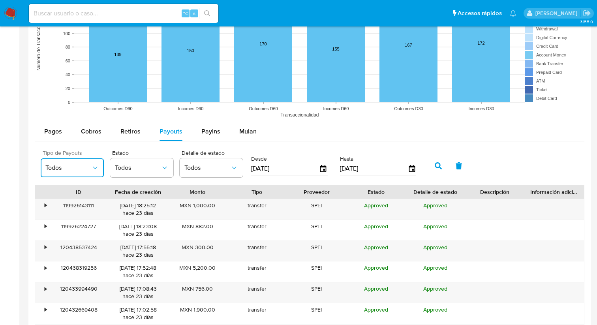
click at [90, 163] on button "Todos" at bounding box center [72, 167] width 63 height 19
click at [411, 149] on div "Tipo de Payouts Todos Estado Todos Detalle de estado Todos Desde 25/05/2025 Has…" at bounding box center [310, 164] width 550 height 39
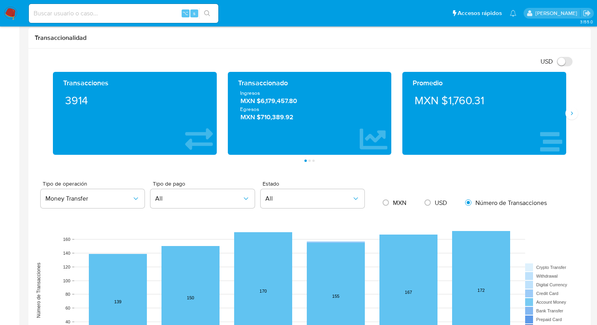
scroll to position [359, 0]
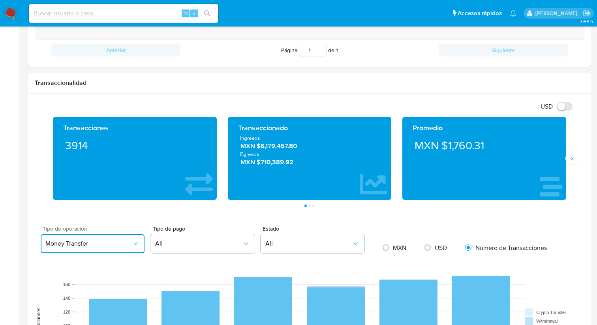
click at [74, 236] on button "Money Transfer" at bounding box center [93, 243] width 104 height 19
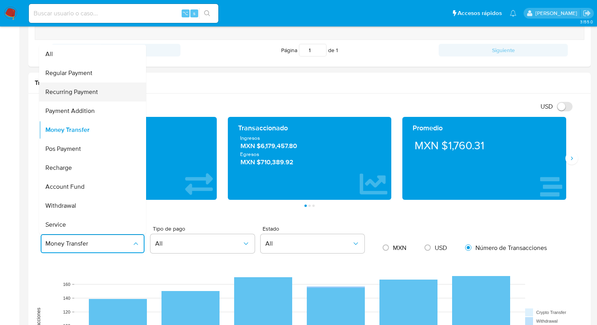
click at [80, 93] on span "Recurring Payment" at bounding box center [71, 92] width 53 height 8
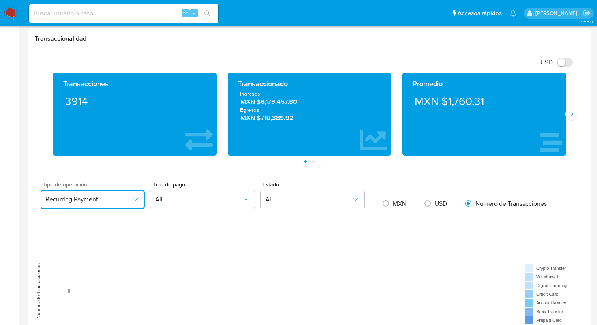
scroll to position [403, 0]
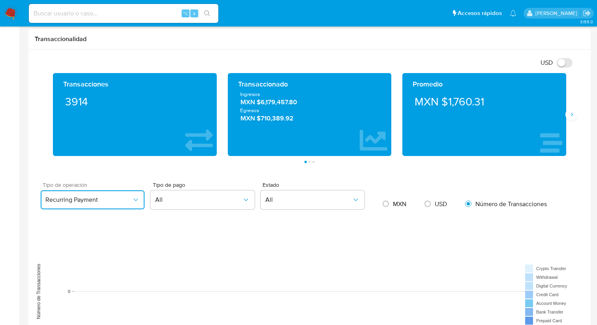
click at [84, 206] on button "Recurring Payment" at bounding box center [93, 199] width 104 height 19
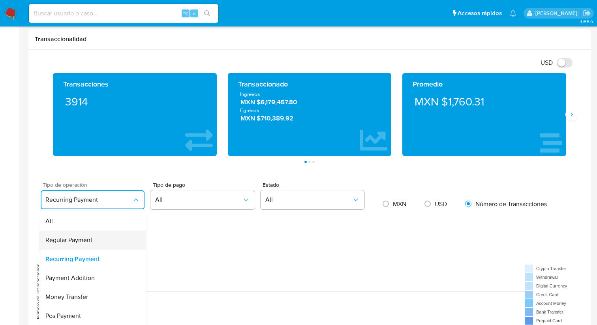
click at [75, 235] on div "Regular Payment" at bounding box center [90, 240] width 90 height 19
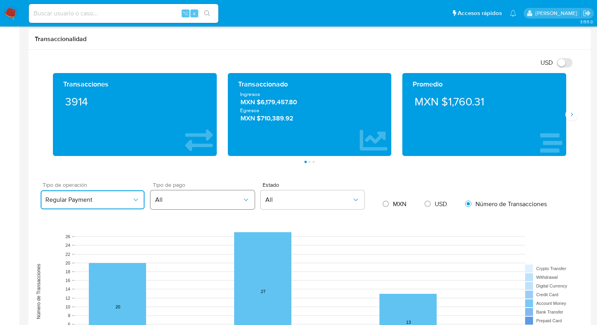
click at [194, 199] on span "All" at bounding box center [198, 200] width 86 height 8
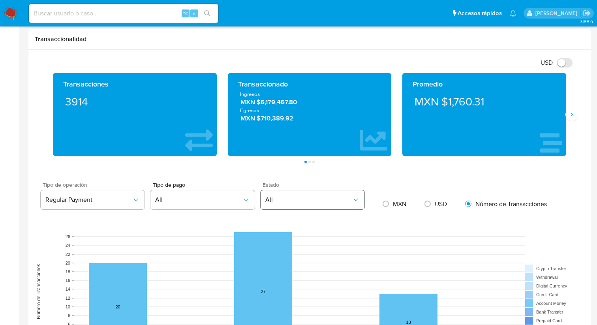
click at [296, 203] on span "All" at bounding box center [308, 200] width 86 height 8
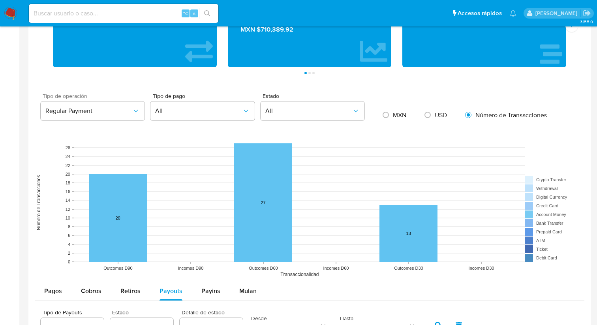
scroll to position [497, 0]
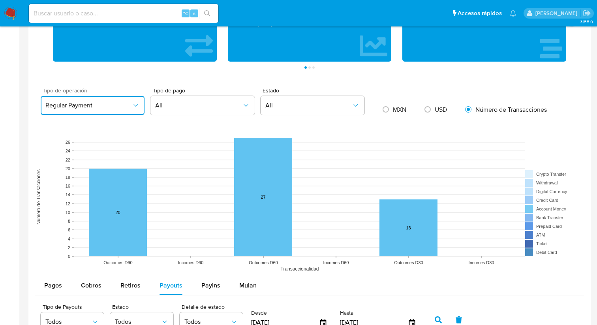
click at [107, 113] on button "Regular Payment" at bounding box center [93, 105] width 104 height 19
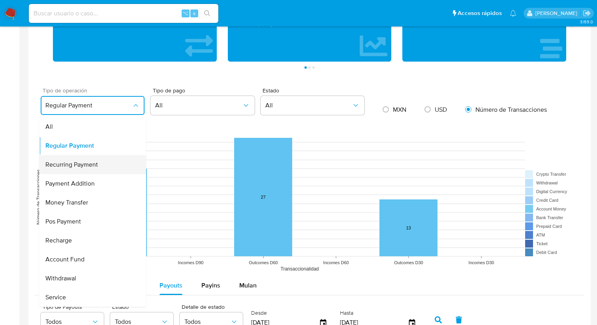
click at [73, 159] on div "Recurring Payment" at bounding box center [90, 164] width 90 height 19
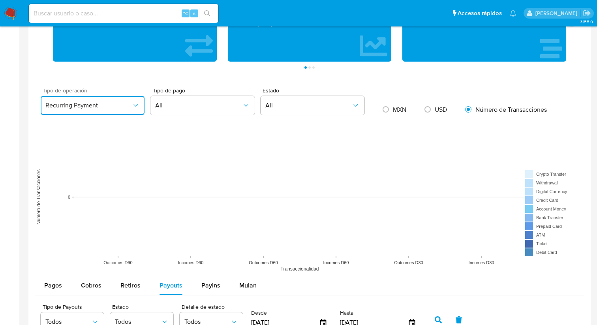
click at [95, 107] on span "Recurring Payment" at bounding box center [88, 105] width 86 height 8
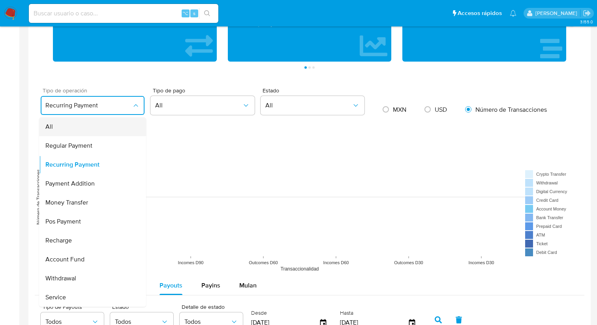
click at [82, 124] on div "All" at bounding box center [90, 126] width 90 height 19
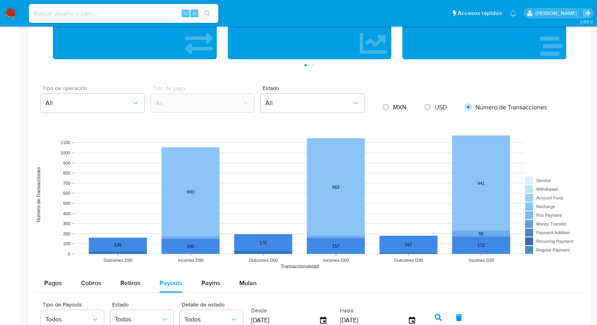
scroll to position [499, 0]
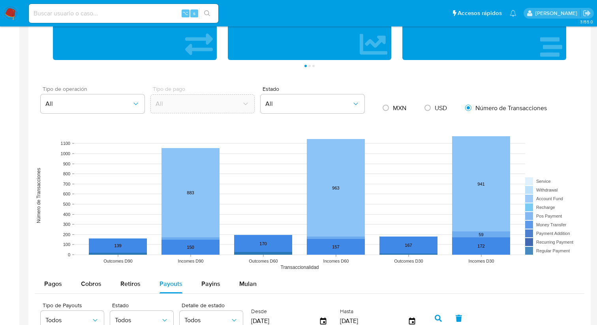
click at [133, 114] on div "Tipo de operación All" at bounding box center [90, 101] width 110 height 30
click at [133, 107] on icon "button" at bounding box center [136, 104] width 8 height 8
click at [41, 250] on rect at bounding box center [310, 195] width 550 height 158
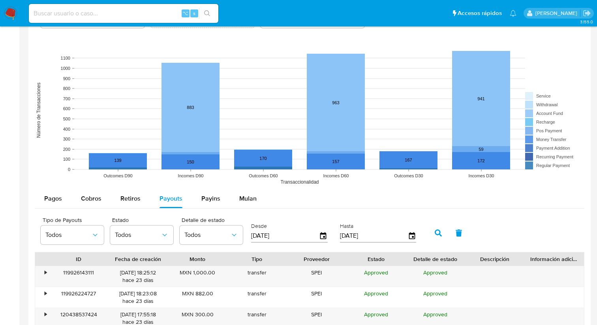
scroll to position [592, 0]
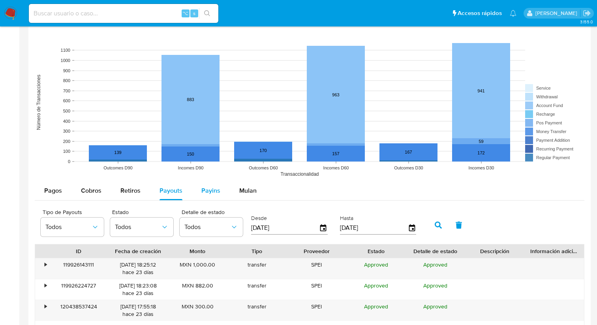
click at [210, 186] on div "Payins" at bounding box center [210, 190] width 19 height 19
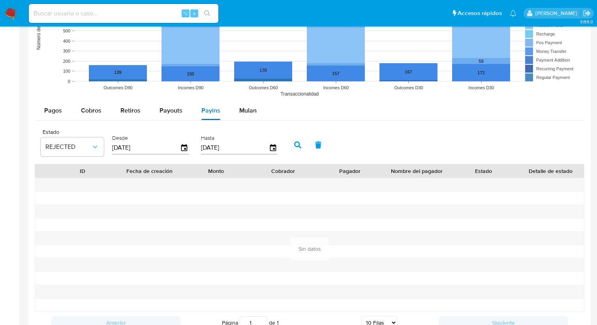
scroll to position [672, 0]
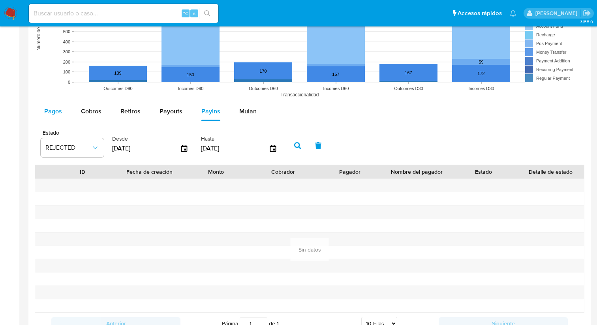
click at [61, 114] on span "Pagos" at bounding box center [53, 111] width 18 height 9
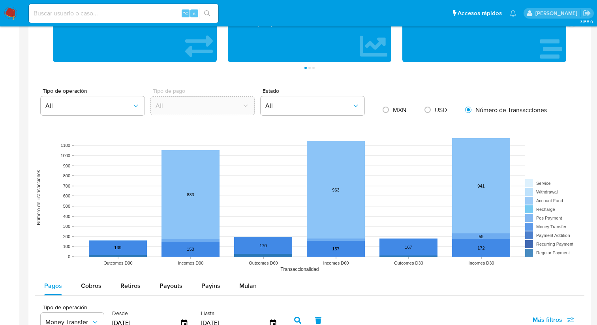
scroll to position [468, 0]
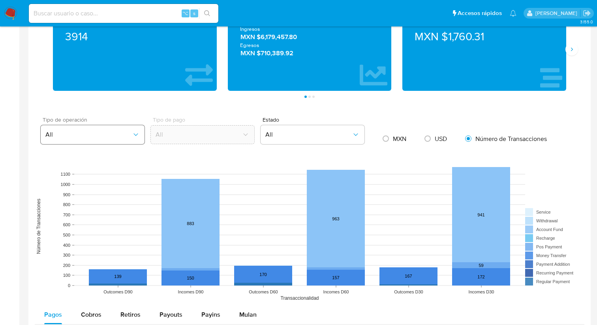
click at [79, 137] on span "All" at bounding box center [88, 135] width 86 height 8
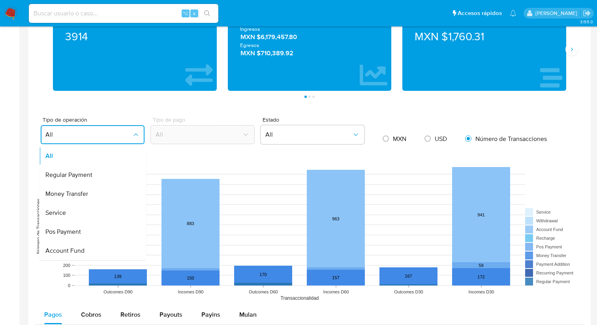
click at [19, 169] on aside "Bandeja Tablero Screening Búsqueda en Listas Watchlist Herramientas Operaciones…" at bounding box center [9, 145] width 19 height 1226
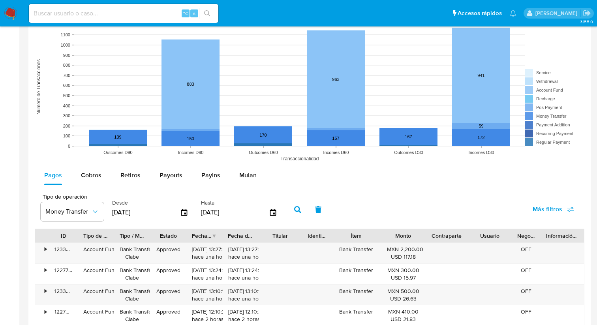
scroll to position [625, 0]
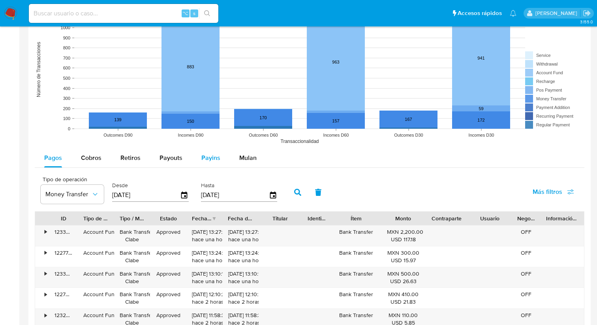
click at [210, 161] on span "Payins" at bounding box center [210, 157] width 19 height 9
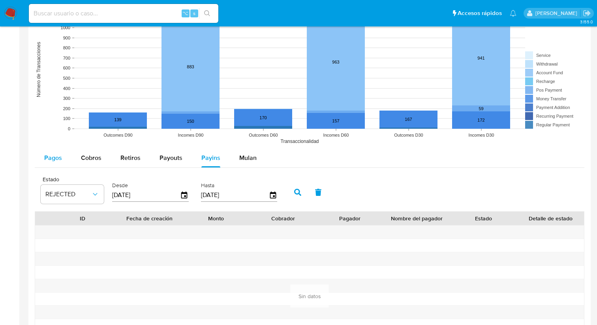
click at [55, 160] on span "Pagos" at bounding box center [53, 157] width 18 height 9
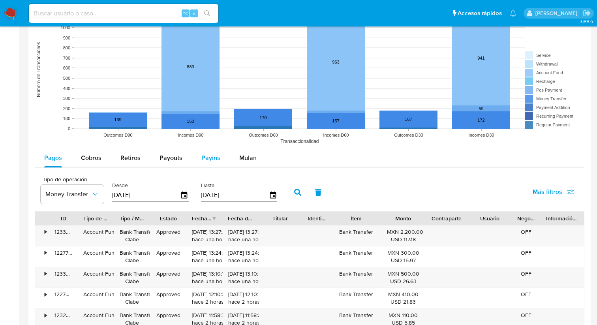
click at [202, 152] on div "Payins" at bounding box center [210, 157] width 19 height 19
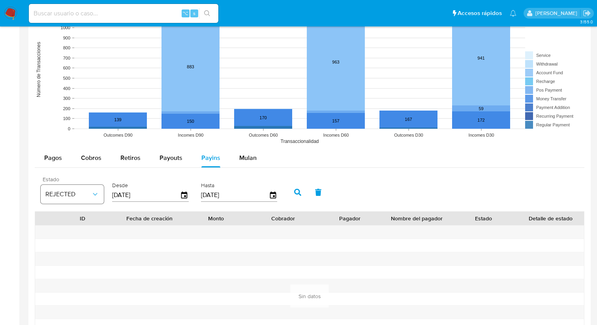
click at [93, 194] on icon "button" at bounding box center [95, 194] width 8 height 8
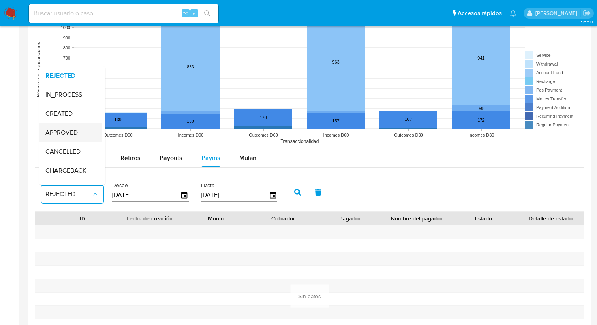
click at [69, 135] on span "APPROVED" at bounding box center [61, 133] width 32 height 8
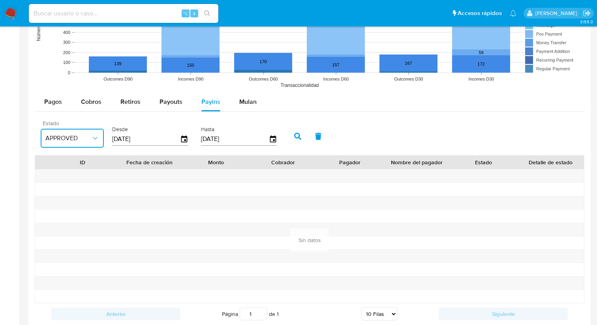
scroll to position [675, 0]
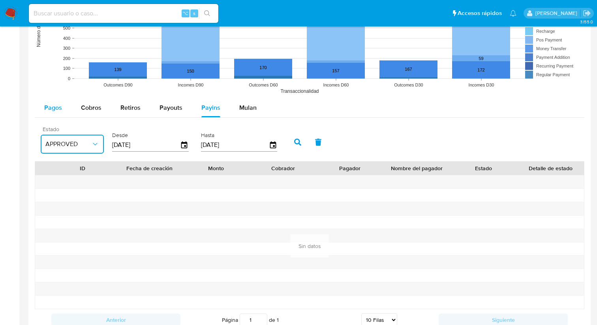
click at [45, 111] on span "Pagos" at bounding box center [53, 107] width 18 height 9
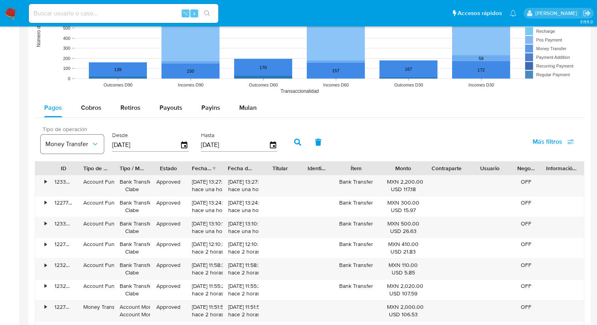
click at [77, 150] on button "Money Transfer" at bounding box center [72, 144] width 63 height 19
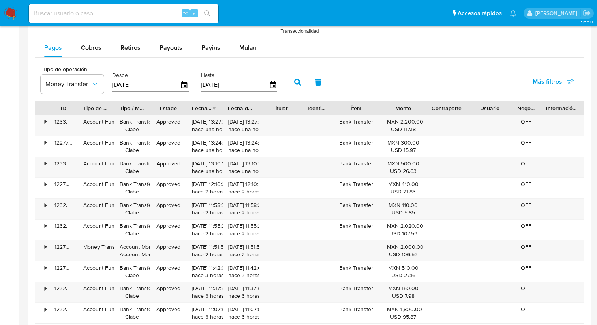
scroll to position [740, 0]
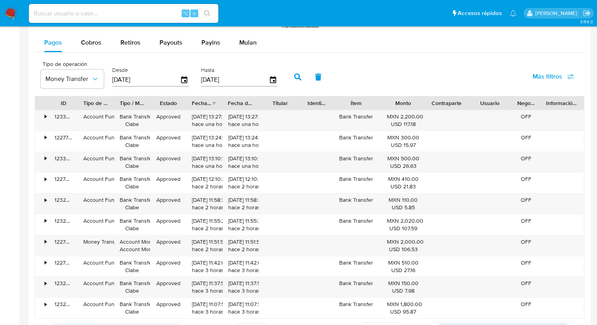
click at [235, 152] on div "Tipo de operación Money Transfer Desde 25/05/2025 Hasta 22/08/2025 Más filtros …" at bounding box center [310, 197] width 550 height 283
click at [92, 76] on icon "button" at bounding box center [95, 79] width 8 height 8
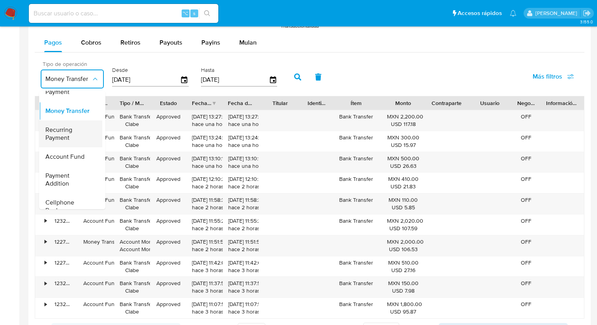
scroll to position [46, 0]
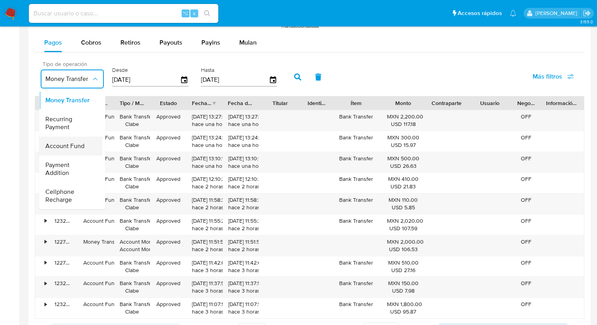
click at [70, 147] on span "Account Fund" at bounding box center [64, 146] width 39 height 8
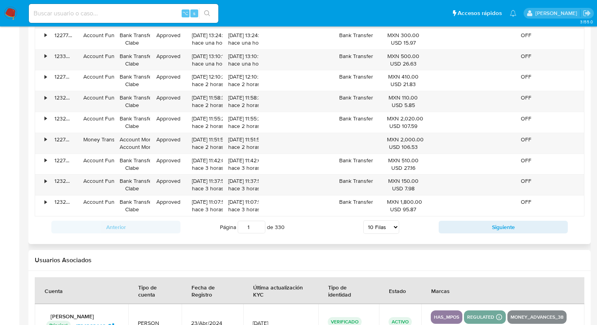
scroll to position [832, 0]
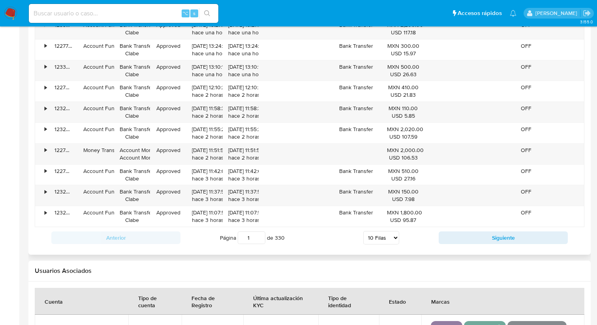
click at [249, 237] on input "1" at bounding box center [252, 237] width 28 height 13
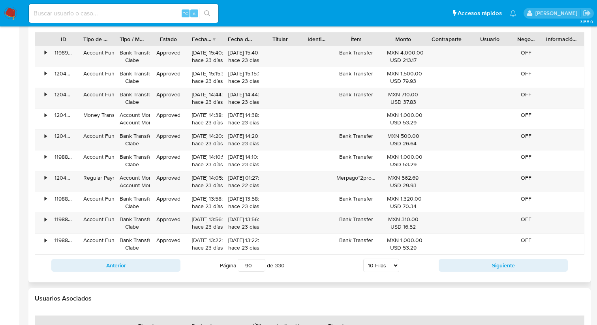
scroll to position [814, 0]
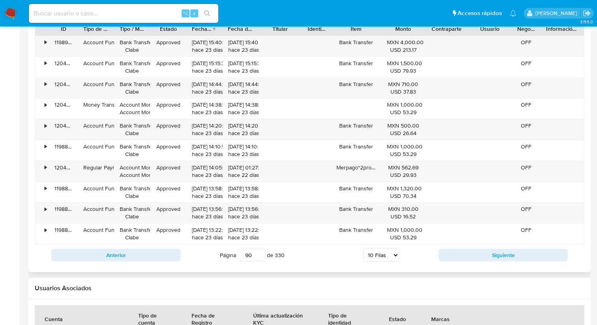
click at [251, 259] on input "90" at bounding box center [252, 255] width 28 height 13
click at [262, 259] on input "89" at bounding box center [252, 255] width 28 height 13
click at [260, 259] on input "88" at bounding box center [252, 255] width 28 height 13
click at [308, 255] on div "Página 88 de 330 5 Filas 10 Filas 20 Filas 25 Filas 50 Filas 100 Filas" at bounding box center [309, 255] width 258 height 16
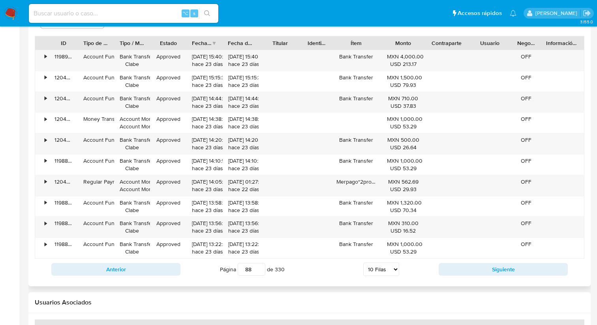
scroll to position [794, 0]
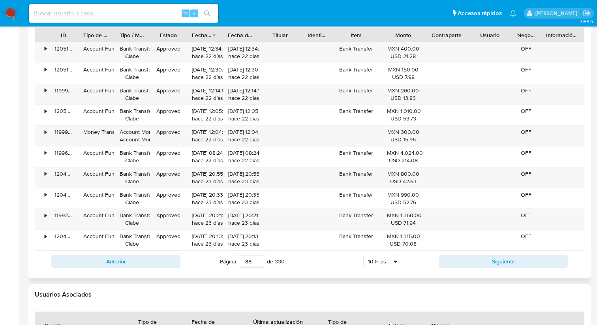
scroll to position [814, 0]
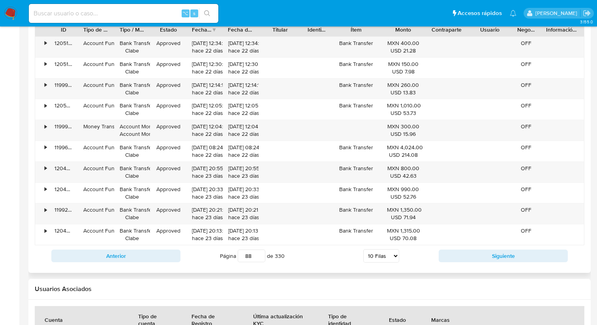
click at [252, 255] on input "88" at bounding box center [252, 256] width 28 height 13
click at [261, 256] on input "89" at bounding box center [252, 256] width 28 height 13
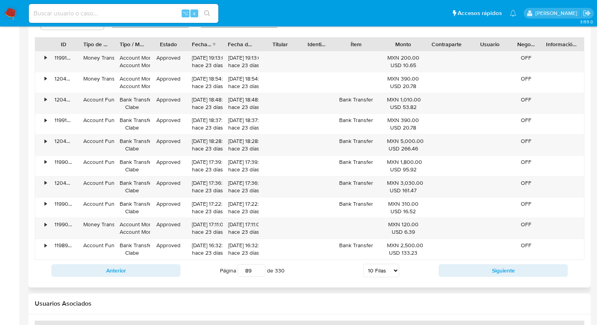
scroll to position [798, 0]
click at [259, 276] on input "89" at bounding box center [252, 271] width 28 height 13
click at [259, 276] on input "88" at bounding box center [252, 271] width 28 height 13
click at [259, 276] on input "87" at bounding box center [252, 271] width 28 height 13
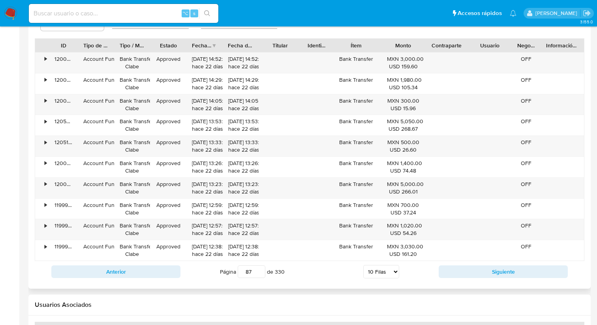
click at [254, 272] on input "87" at bounding box center [252, 271] width 28 height 13
click at [261, 273] on input "86" at bounding box center [252, 271] width 28 height 13
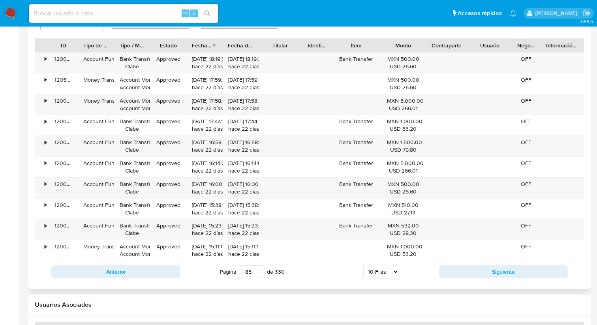
click at [259, 274] on input "85" at bounding box center [252, 271] width 28 height 13
click at [260, 275] on input "84" at bounding box center [252, 271] width 28 height 13
click at [260, 275] on input "83" at bounding box center [252, 271] width 28 height 13
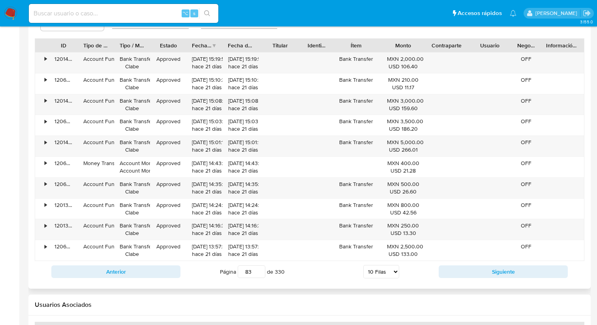
click at [300, 276] on div "Página 83 de 330 5 Filas 10 Filas 20 Filas 25 Filas 50 Filas 100 Filas" at bounding box center [309, 272] width 258 height 16
click at [261, 275] on input "82" at bounding box center [252, 271] width 28 height 13
click at [259, 269] on input "83" at bounding box center [252, 271] width 28 height 13
click at [300, 273] on div "Página 83 de 330 5 Filas 10 Filas 20 Filas 25 Filas 50 Filas 100 Filas" at bounding box center [309, 272] width 258 height 16
click at [311, 275] on div "Página 83 de 330 5 Filas 10 Filas 20 Filas 25 Filas 50 Filas 100 Filas" at bounding box center [309, 272] width 258 height 16
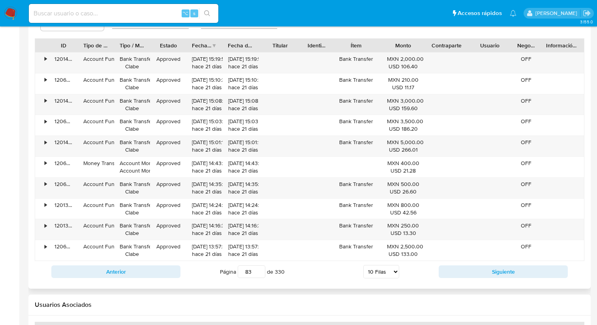
click at [323, 276] on div "Página 83 de 330 5 Filas 10 Filas 20 Filas 25 Filas 50 Filas 100 Filas" at bounding box center [309, 272] width 258 height 16
click at [250, 273] on input "83" at bounding box center [252, 271] width 28 height 13
click at [259, 270] on input "84" at bounding box center [252, 271] width 28 height 13
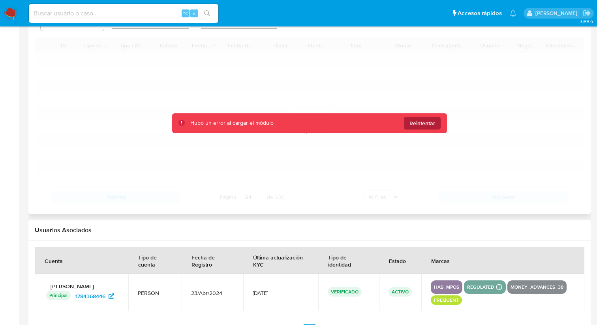
click at [422, 121] on span "Reintentar" at bounding box center [422, 123] width 26 height 13
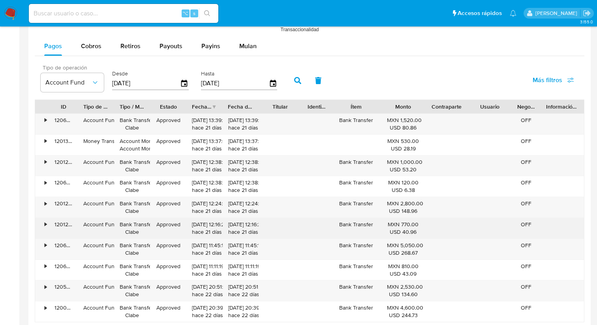
scroll to position [743, 0]
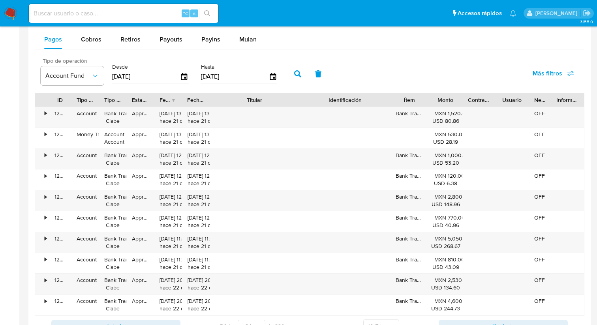
drag, startPoint x: 297, startPoint y: 101, endPoint x: 344, endPoint y: 104, distance: 47.0
click at [344, 104] on div "ID Tipo de operación Tipo / Método Estado Fecha de creación Fecha de aprobación…" at bounding box center [309, 99] width 549 height 13
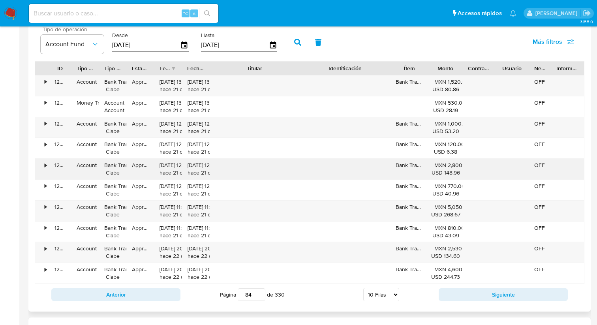
scroll to position [768, 0]
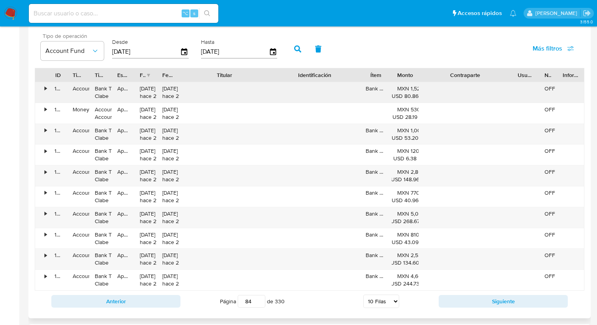
drag, startPoint x: 494, startPoint y: 76, endPoint x: 554, endPoint y: 86, distance: 61.3
click at [554, 86] on div "ID Tipo de operación Tipo / Método Estado Fecha de creación Fecha de aprobación…" at bounding box center [310, 179] width 550 height 223
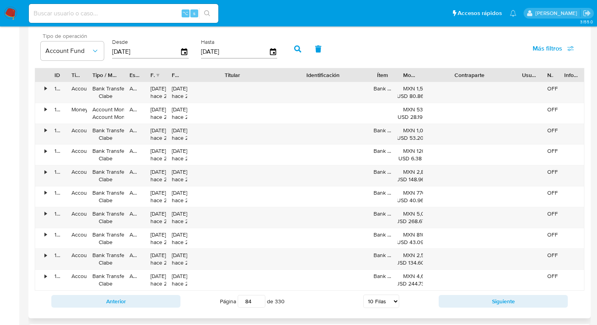
drag, startPoint x: 108, startPoint y: 76, endPoint x: 123, endPoint y: 76, distance: 14.6
click at [123, 76] on div at bounding box center [124, 74] width 14 height 13
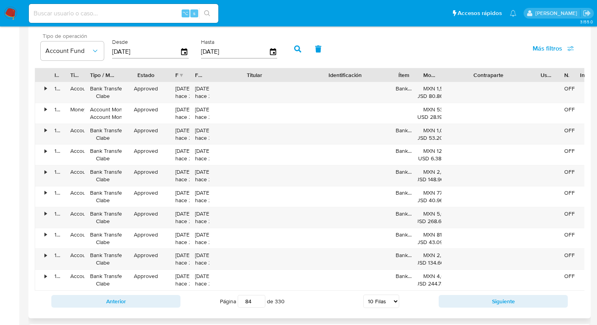
drag, startPoint x: 144, startPoint y: 76, endPoint x: 171, endPoint y: 78, distance: 27.3
click at [171, 78] on div at bounding box center [170, 74] width 14 height 13
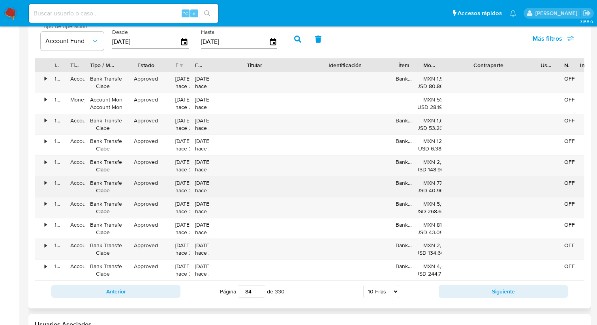
scroll to position [781, 0]
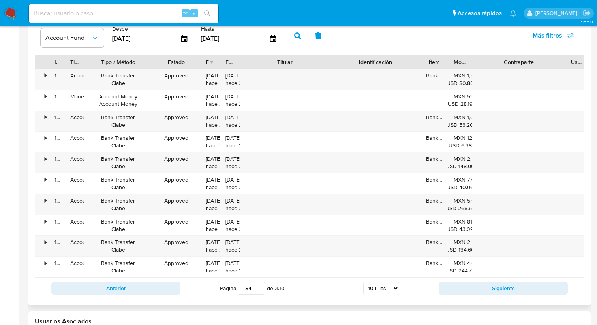
drag, startPoint x: 127, startPoint y: 63, endPoint x: 158, endPoint y: 64, distance: 30.4
click at [158, 64] on div at bounding box center [152, 61] width 14 height 13
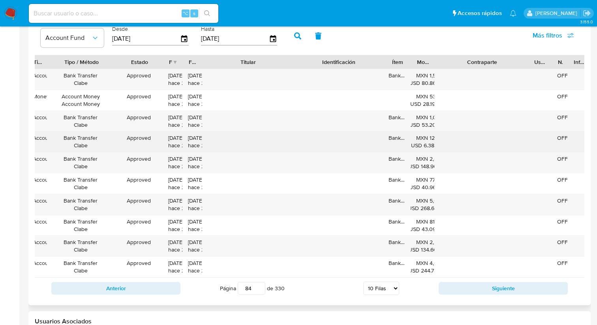
scroll to position [0, 44]
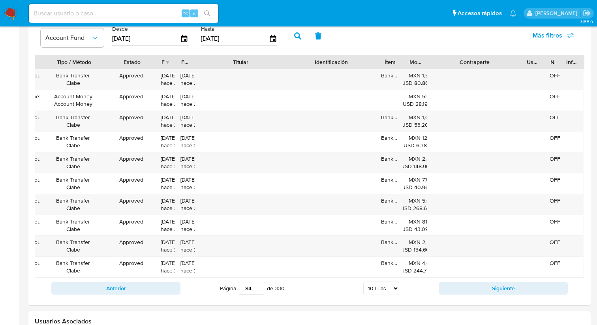
click at [251, 290] on input "84" at bounding box center [252, 288] width 28 height 13
click at [259, 285] on input "85" at bounding box center [252, 288] width 28 height 13
click at [259, 285] on input "86" at bounding box center [252, 288] width 28 height 13
click at [259, 285] on input "87" at bounding box center [252, 288] width 28 height 13
click at [259, 285] on input "88" at bounding box center [252, 288] width 28 height 13
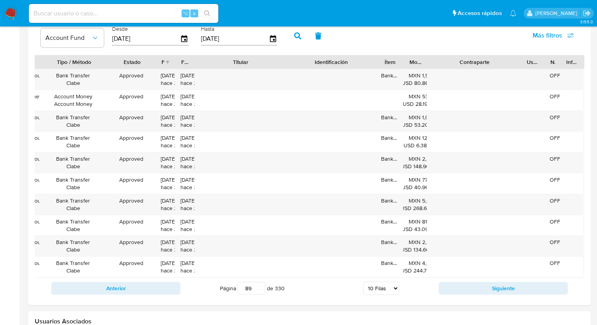
click at [259, 285] on input "89" at bounding box center [252, 288] width 28 height 13
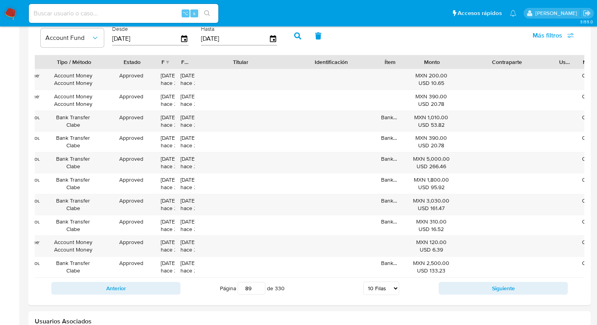
drag, startPoint x: 427, startPoint y: 66, endPoint x: 462, endPoint y: 64, distance: 34.8
click at [462, 64] on div at bounding box center [460, 61] width 14 height 13
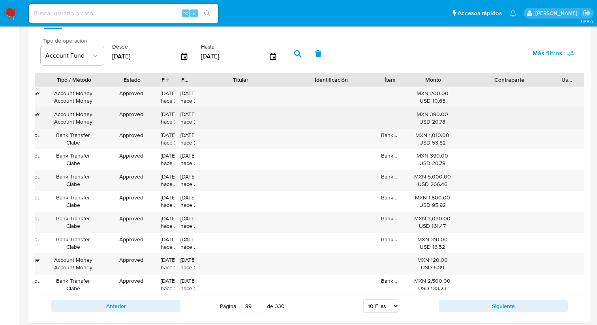
scroll to position [764, 0]
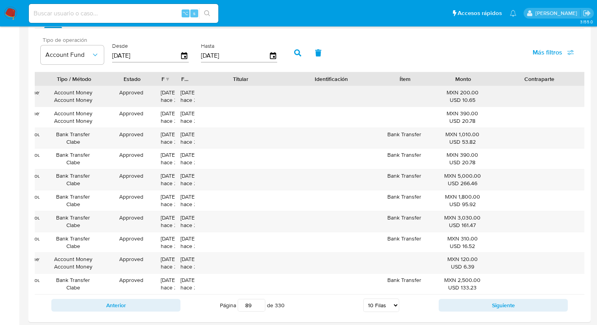
drag, startPoint x: 401, startPoint y: 84, endPoint x: 431, endPoint y: 88, distance: 30.4
click at [431, 88] on div "ID Tipo de operación Tipo / Método Estado Fecha de creación Fecha de aprobación…" at bounding box center [310, 183] width 550 height 223
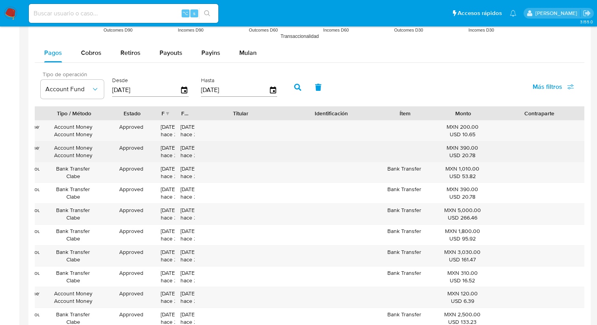
scroll to position [762, 0]
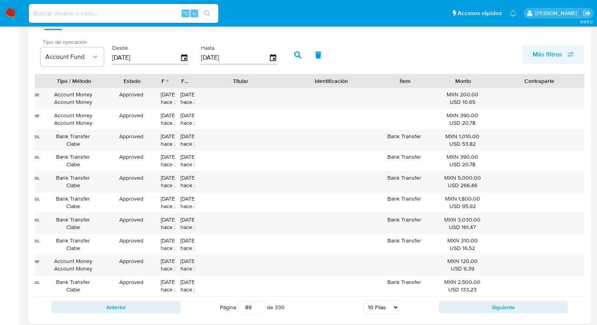
click at [538, 54] on span "Más filtros" at bounding box center [548, 54] width 30 height 19
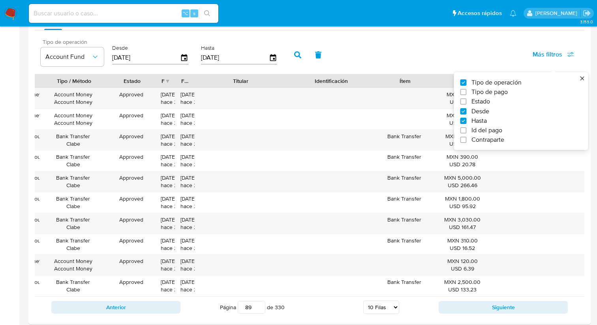
click at [501, 62] on div "Tipo de operación Account Fund Desde 25/05/2025 Hasta 22/08/2025 Más filtros Ti…" at bounding box center [310, 53] width 550 height 39
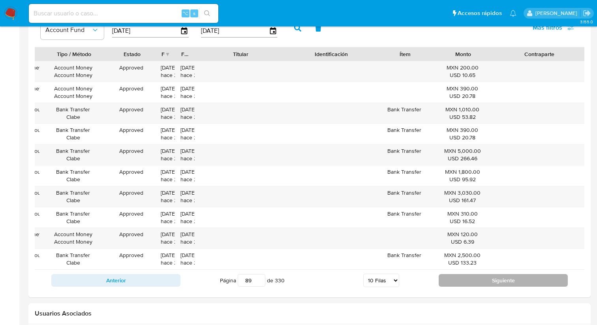
scroll to position [792, 0]
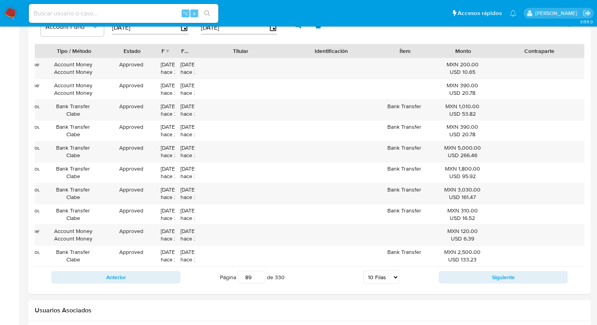
click at [252, 276] on input "89" at bounding box center [252, 277] width 28 height 13
click at [257, 279] on input "88" at bounding box center [252, 277] width 28 height 13
type input "88"
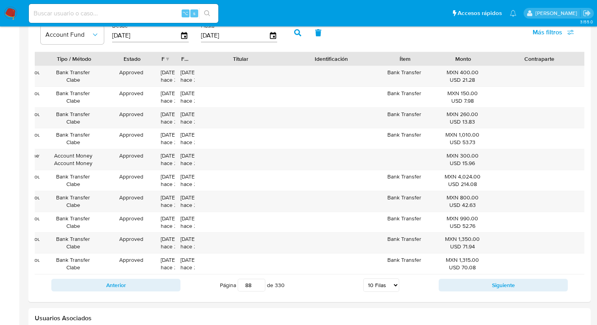
scroll to position [786, 0]
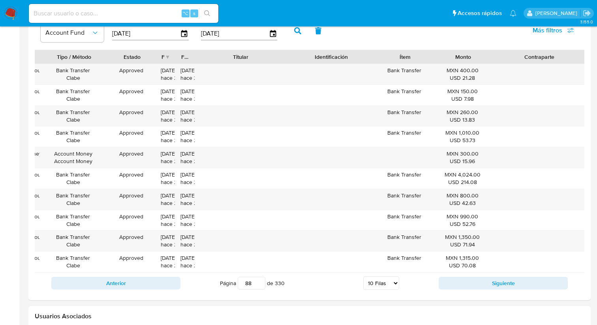
click at [99, 12] on input at bounding box center [124, 13] width 190 height 10
paste input "592819102"
type input "592819102"
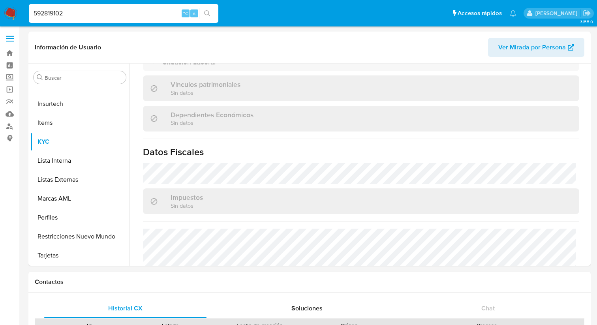
scroll to position [481, 0]
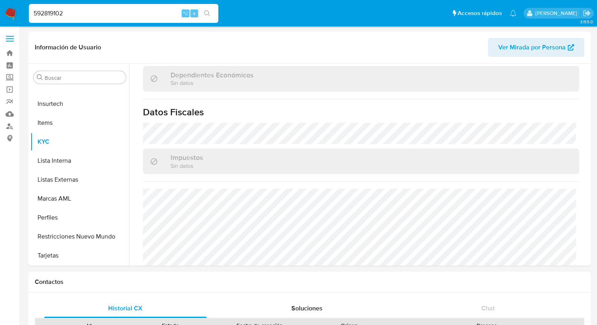
select select "10"
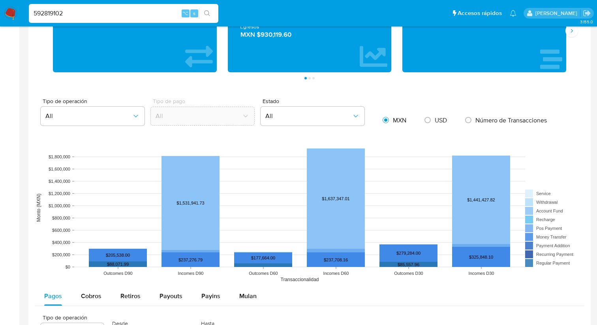
scroll to position [483, 0]
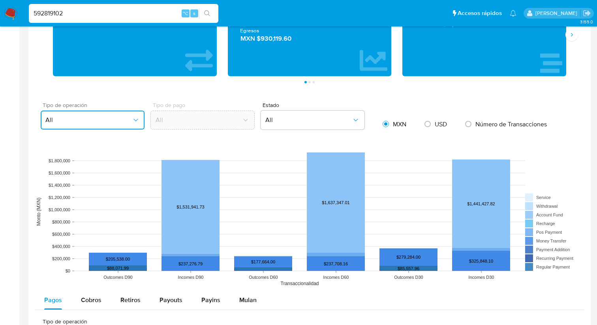
click at [113, 111] on button "All" at bounding box center [93, 120] width 104 height 19
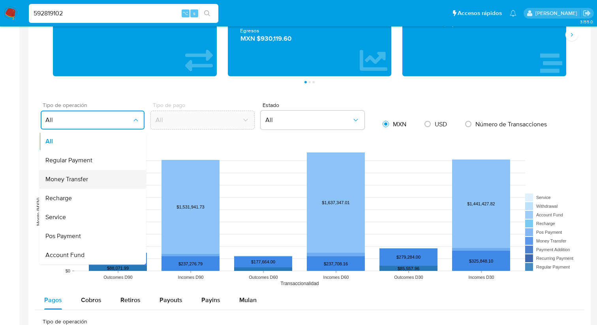
click at [105, 181] on div "Money Transfer" at bounding box center [90, 179] width 90 height 19
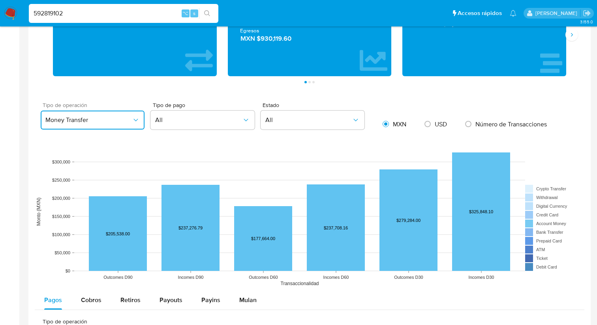
click at [131, 119] on span "Money Transfer" at bounding box center [88, 120] width 86 height 8
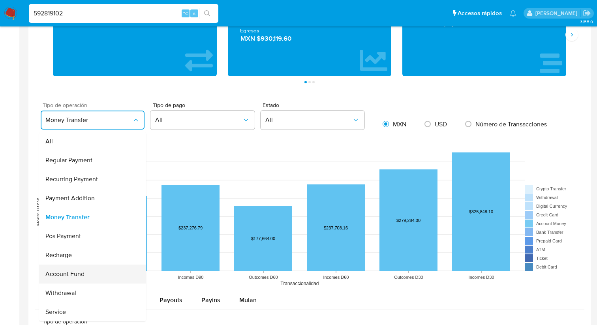
click at [78, 270] on span "Account Fund" at bounding box center [64, 274] width 39 height 8
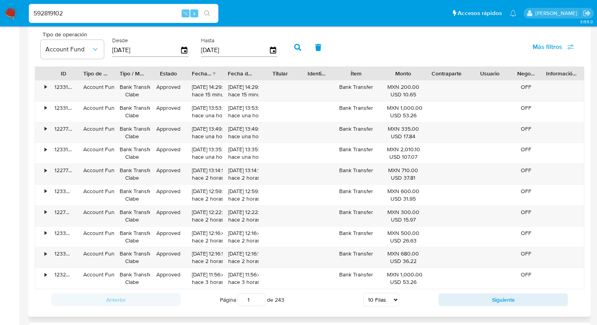
scroll to position [778, 0]
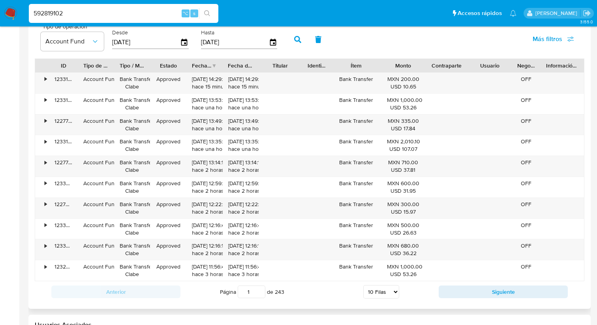
click at [352, 293] on div "Página 1 de 243 5 Filas 10 Filas 20 Filas 25 Filas 50 Filas 100 Filas" at bounding box center [309, 292] width 258 height 16
click at [475, 289] on button "Siguiente" at bounding box center [503, 291] width 129 height 13
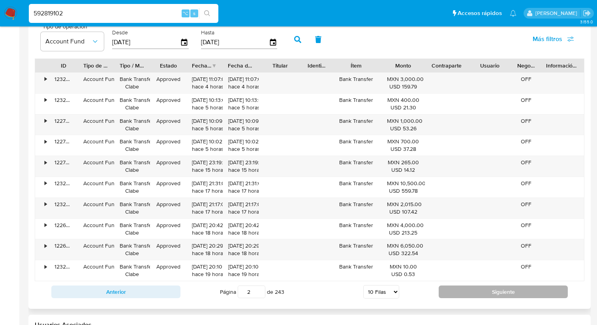
click at [499, 292] on button "Siguiente" at bounding box center [503, 291] width 129 height 13
type input "4"
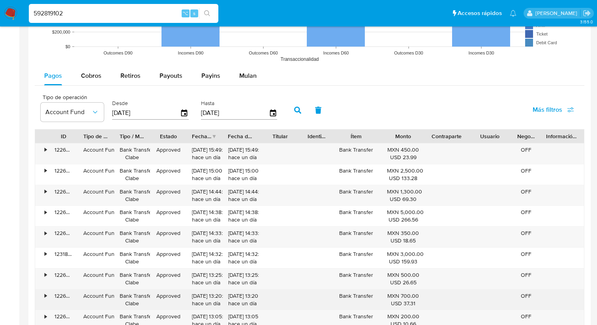
scroll to position [692, 0]
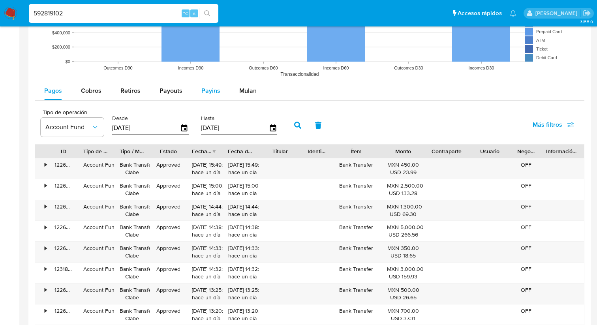
click at [201, 82] on div "Payins" at bounding box center [210, 90] width 19 height 19
select select "10"
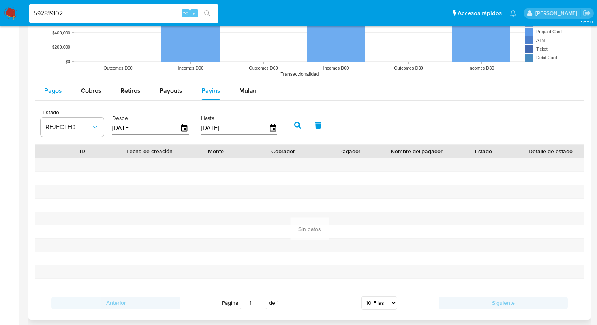
click at [58, 93] on span "Pagos" at bounding box center [53, 90] width 18 height 9
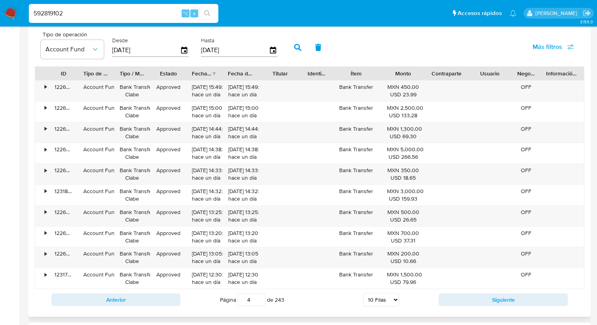
scroll to position [765, 0]
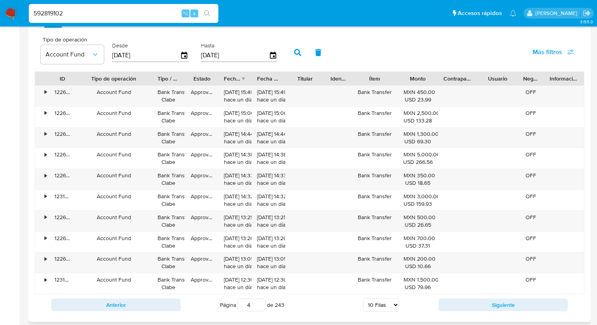
drag, startPoint x: 115, startPoint y: 82, endPoint x: 163, endPoint y: 80, distance: 47.8
click at [159, 80] on div at bounding box center [152, 78] width 14 height 13
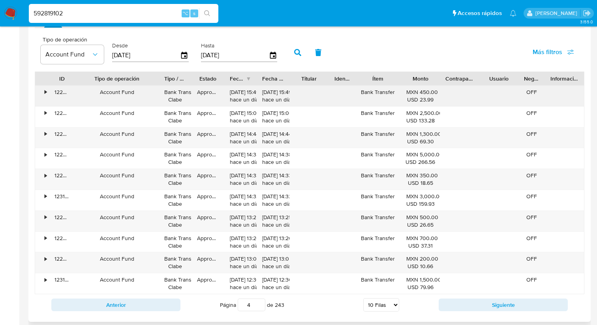
click at [125, 94] on div "Account Fund" at bounding box center [117, 92] width 73 height 8
click at [103, 95] on div "Account Fund" at bounding box center [117, 92] width 73 height 8
drag, startPoint x: 101, startPoint y: 94, endPoint x: 143, endPoint y: 94, distance: 41.8
click at [143, 94] on div "Account Fund" at bounding box center [117, 92] width 73 height 8
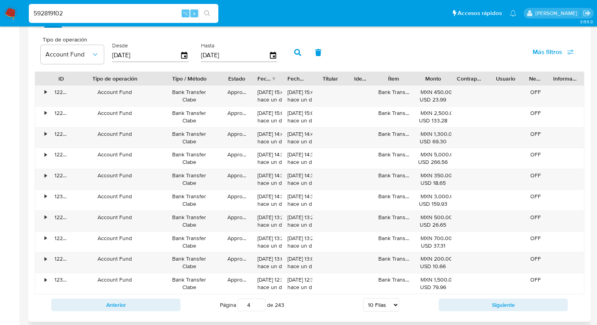
drag, startPoint x: 193, startPoint y: 77, endPoint x: 226, endPoint y: 78, distance: 33.2
click at [226, 78] on div at bounding box center [222, 78] width 14 height 13
drag, startPoint x: 201, startPoint y: 103, endPoint x: 171, endPoint y: 91, distance: 32.9
click at [171, 91] on div "Bank Transfer Clabe" at bounding box center [189, 95] width 55 height 15
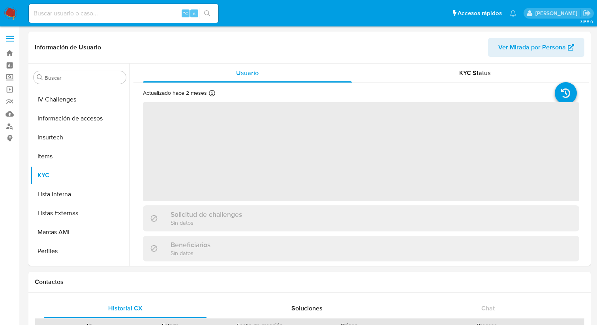
scroll to position [334, 0]
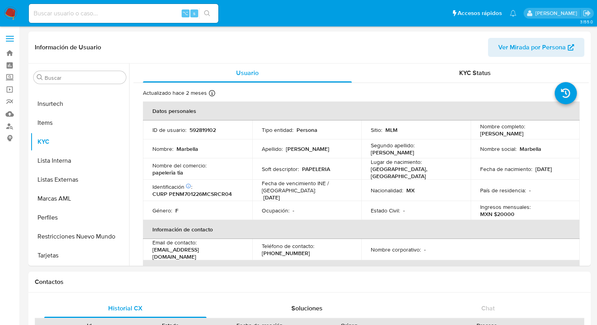
select select "10"
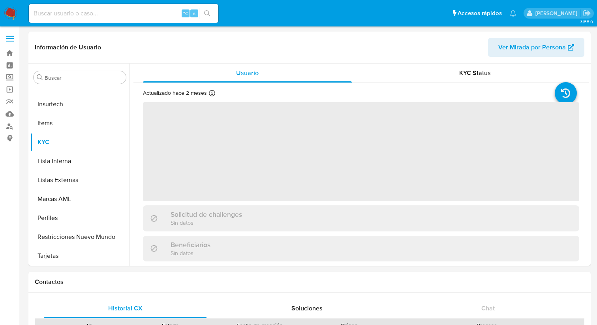
scroll to position [334, 0]
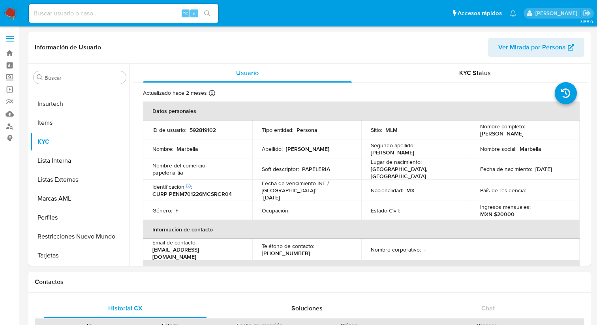
select select "10"
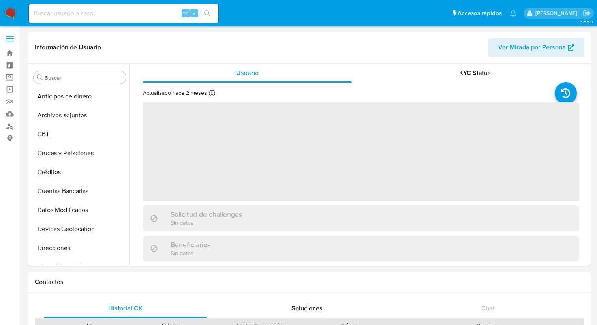
select select "10"
